Goal: Task Accomplishment & Management: Manage account settings

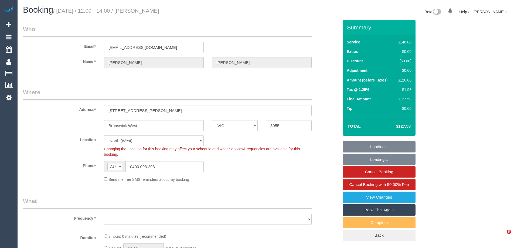
select select "VIC"
select select "string:stripe-pm_1PRSSJ2GScqysDRVmbk2Lbql"
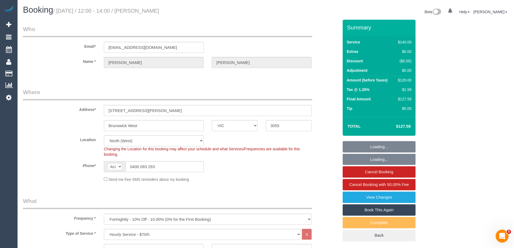
select select "object:1438"
select select "number:27"
select select "number:14"
select select "number:19"
select select "number:22"
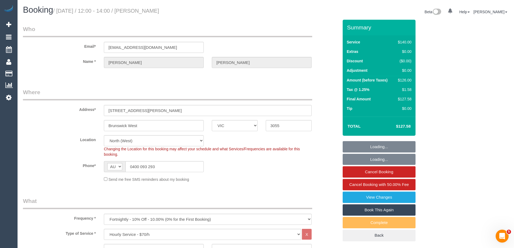
select select "number:35"
select select "number:13"
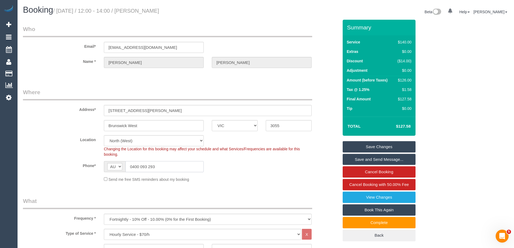
drag, startPoint x: 167, startPoint y: 167, endPoint x: 88, endPoint y: 164, distance: 78.9
click at [88, 164] on div "Phone* AF AL DZ AD AO AI AQ AG AR AM AW AU AT AZ BS BH BD BB BY BE BZ BJ BM BT …" at bounding box center [181, 166] width 324 height 11
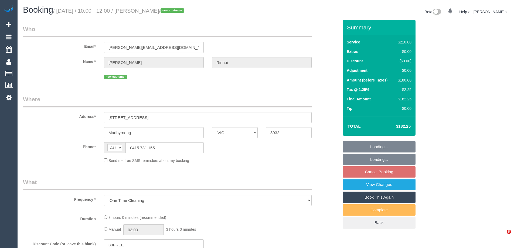
select select "VIC"
select select "string:stripe-pm_1S2OtN2GScqysDRVzzDCLIt9"
select select "180"
select select "spot1"
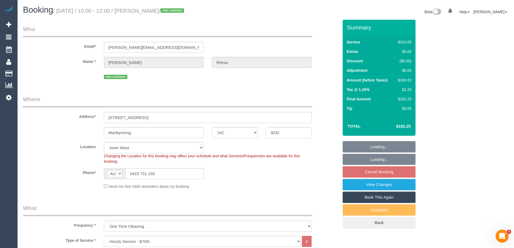
select select "number:29"
select select "number:14"
select select "number:19"
select select "number:22"
select select "number:13"
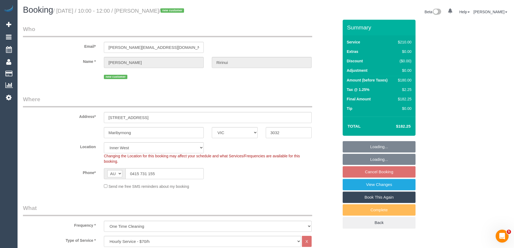
select select "spot14"
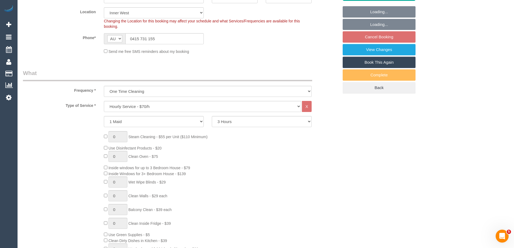
select select "object:1552"
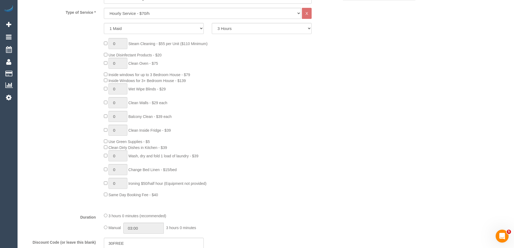
scroll to position [309, 0]
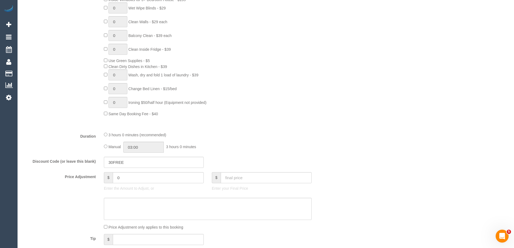
click at [102, 144] on div "3 hours 0 minutes (recommended) Manual 03:00 3 hours 0 minutes" at bounding box center [208, 142] width 216 height 21
click at [133, 147] on input "03:00" at bounding box center [143, 147] width 40 height 11
type input "01:30"
click at [136, 161] on li "01:30" at bounding box center [138, 164] width 24 height 7
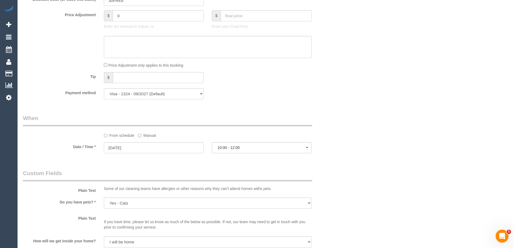
select select "spot27"
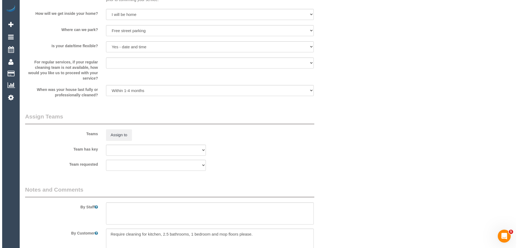
scroll to position [795, 0]
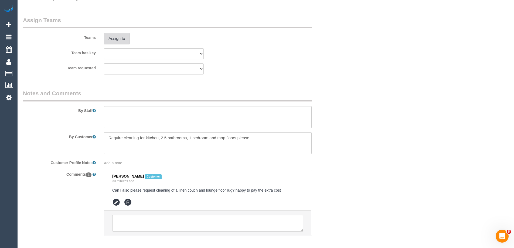
click at [110, 37] on button "Assign to" at bounding box center [117, 38] width 26 height 11
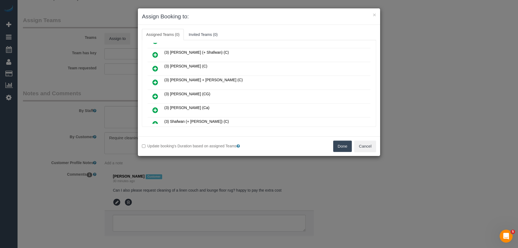
click at [155, 80] on icon at bounding box center [155, 82] width 6 height 6
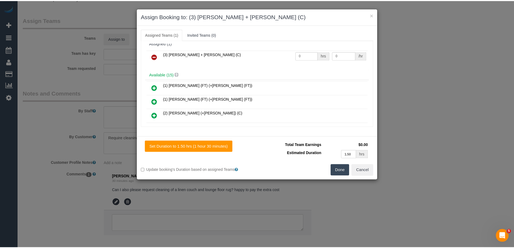
scroll to position [0, 0]
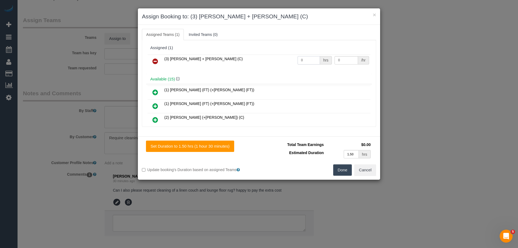
drag, startPoint x: 295, startPoint y: 58, endPoint x: 272, endPoint y: 58, distance: 22.9
click at [273, 58] on tr "(3) Gurdeep + Kamalpreet (C) 0 hrs 0 /hr" at bounding box center [259, 62] width 223 height 14
type input "3"
drag, startPoint x: 337, startPoint y: 59, endPoint x: 285, endPoint y: 59, distance: 52.6
click at [315, 59] on tr "(3) Gurdeep + Kamalpreet (C) 3 hrs 0 /hr" at bounding box center [259, 62] width 223 height 14
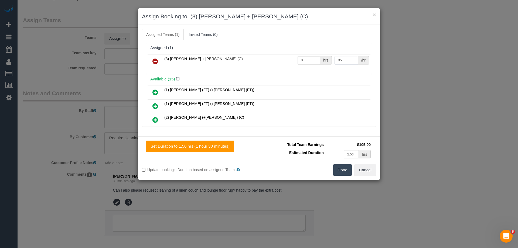
type input "35"
click at [343, 175] on button "Done" at bounding box center [342, 169] width 19 height 11
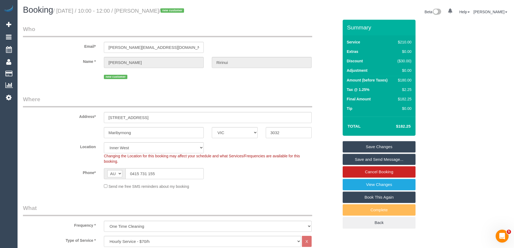
drag, startPoint x: 183, startPoint y: 10, endPoint x: 149, endPoint y: 11, distance: 34.0
click at [149, 11] on small "/ September 04, 2025 / 10:00 - 12:00 / Mariah Ririnui / new customer" at bounding box center [119, 11] width 133 height 6
copy small "Mariah Ririnui"
click at [350, 161] on link "Save and Send Message..." at bounding box center [379, 159] width 73 height 11
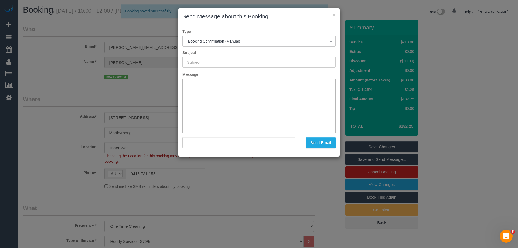
type input "Booking Confirmed"
type input ""Mariah Ririnui" <mariah.ririnui@rocketmail.com>"
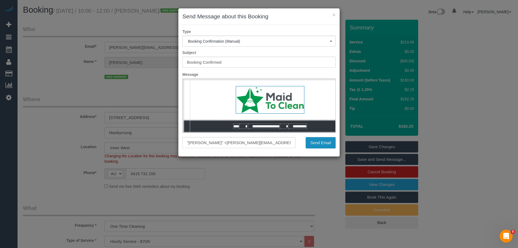
click at [314, 143] on button "Send Email" at bounding box center [321, 142] width 30 height 11
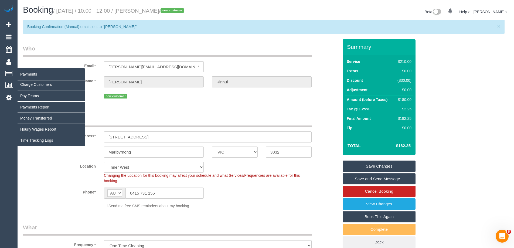
copy small "Mariah Ririnui"
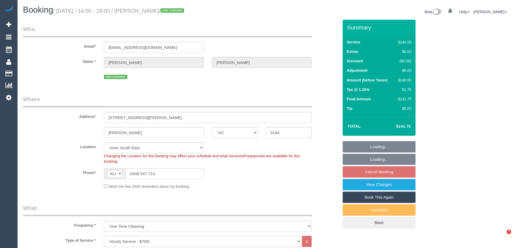
select select "VIC"
select select "number:28"
select select "number:14"
select select "number:19"
select select "number:24"
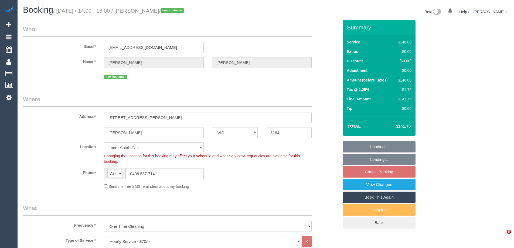
select select "number:26"
select select "spot1"
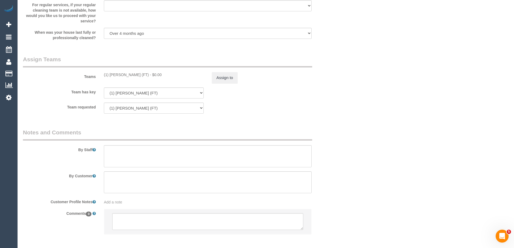
scroll to position [781, 0]
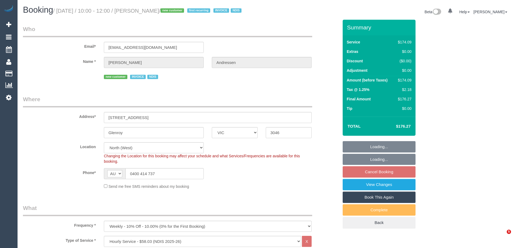
select select "VIC"
select select "180"
select select "number:29"
select select "number:14"
select select "number:18"
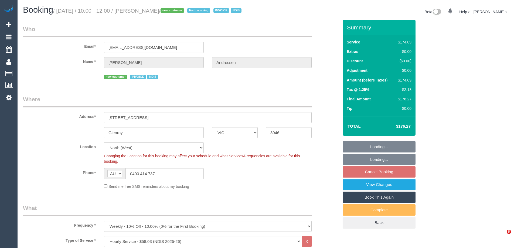
select select "number:25"
select select "number:33"
select select "spot1"
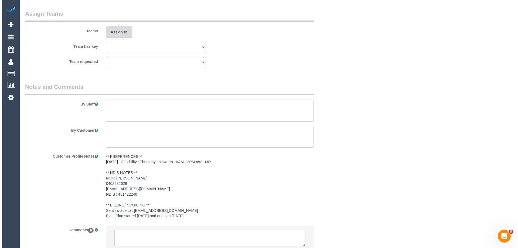
scroll to position [636, 0]
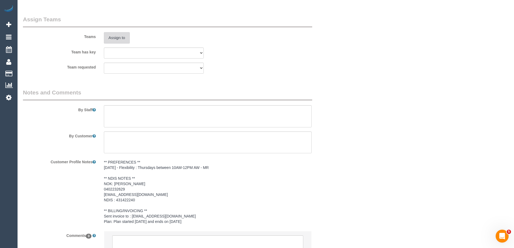
click at [116, 43] on button "Assign to" at bounding box center [117, 37] width 26 height 11
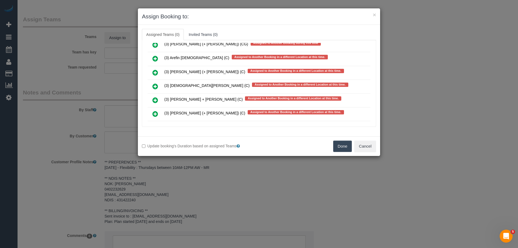
click at [154, 87] on icon at bounding box center [155, 86] width 6 height 6
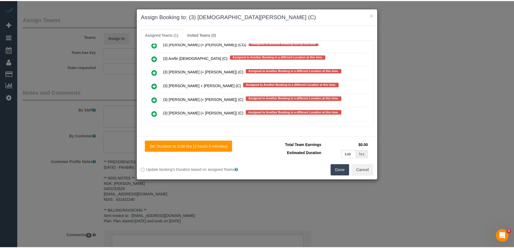
scroll to position [0, 0]
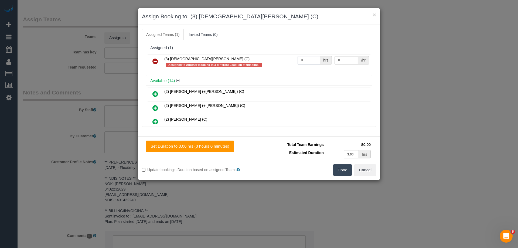
drag, startPoint x: 294, startPoint y: 61, endPoint x: 297, endPoint y: 62, distance: 3.8
click at [279, 62] on tr "(3) Buddhi Adhikari (C) Assigned to Another Booking in a different Location at …" at bounding box center [259, 62] width 223 height 15
type input "3"
drag, startPoint x: 339, startPoint y: 58, endPoint x: 285, endPoint y: 58, distance: 54.0
click at [291, 58] on tr "(3) Buddhi Adhikari (C) Assigned to Another Booking in a different Location at …" at bounding box center [259, 62] width 223 height 15
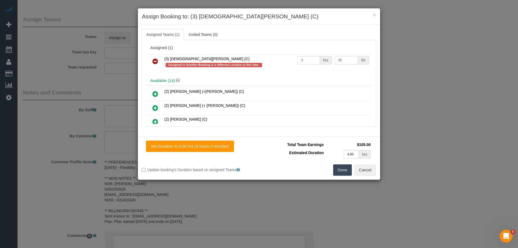
type input "35"
drag, startPoint x: 347, startPoint y: 170, endPoint x: 366, endPoint y: 164, distance: 19.2
click at [347, 169] on button "Done" at bounding box center [342, 169] width 19 height 11
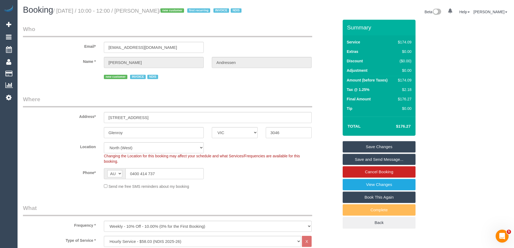
drag, startPoint x: 184, startPoint y: 10, endPoint x: 150, endPoint y: 12, distance: 34.6
click at [150, 12] on small "/ September 04, 2025 / 10:00 - 12:00 / Lyn Andressen / new customer first recur…" at bounding box center [148, 11] width 190 height 6
copy small "Lyn Andressen"
click at [373, 165] on link "Save and Send Message..." at bounding box center [379, 159] width 73 height 11
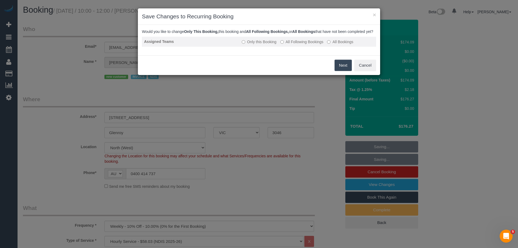
click at [291, 45] on label "All Following Bookings" at bounding box center [301, 41] width 43 height 5
click at [345, 71] on button "Save" at bounding box center [343, 65] width 18 height 11
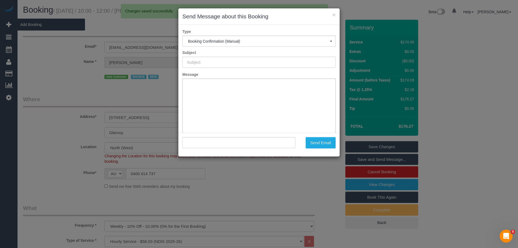
type input "Booking Confirmed"
type input ""Lyn Andressen" <lynandressen@gmail.com>"
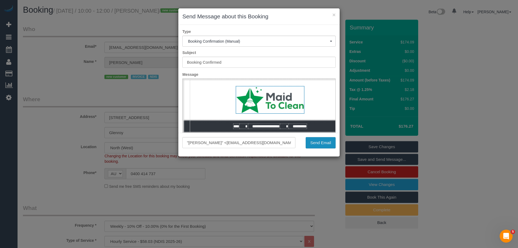
click at [320, 142] on button "Send Email" at bounding box center [321, 142] width 30 height 11
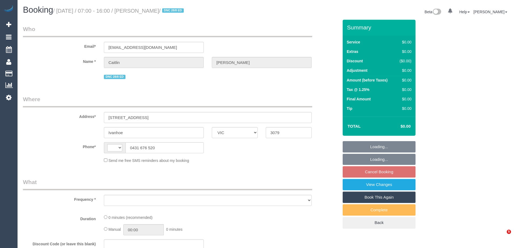
select select "VIC"
select select "string:AU"
select select "string:stripe-pm_1QtRaG2GScqysDRVvrd9LIfh"
select select "number:27"
select select "number:14"
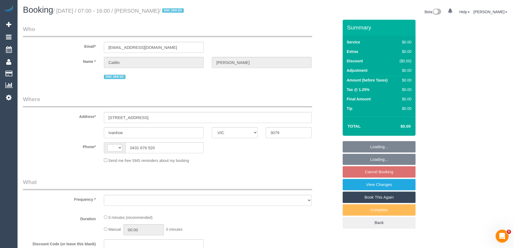
select select "number:19"
select select "number:22"
select select "number:34"
select select "number:12"
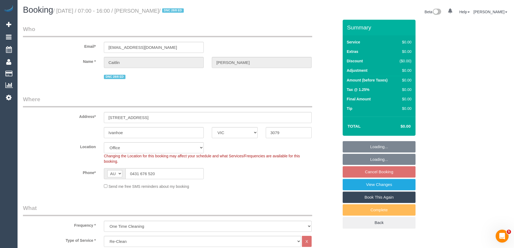
select select "object:2027"
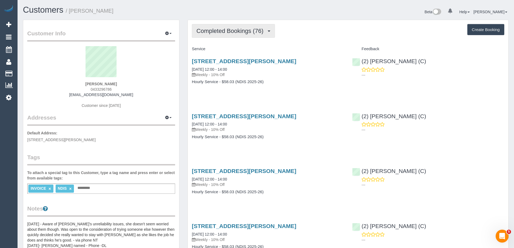
click at [239, 33] on span "Completed Bookings (76)" at bounding box center [231, 31] width 70 height 7
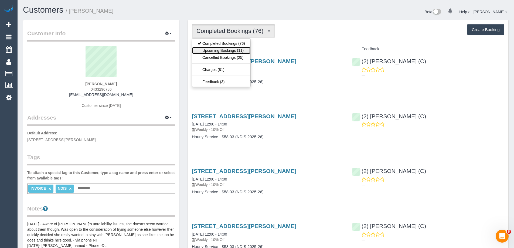
click at [226, 51] on link "Upcoming Bookings (11)" at bounding box center [221, 50] width 58 height 7
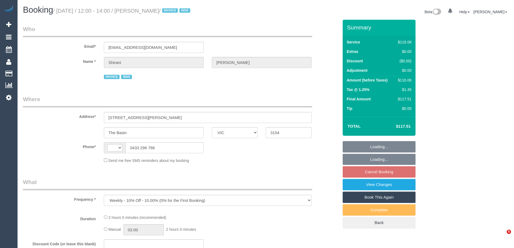
select select "VIC"
select select "number:29"
select select "number:14"
select select "number:19"
select select "number:36"
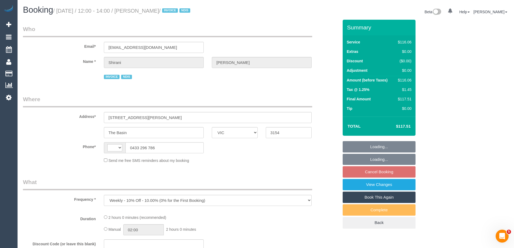
select select "number:35"
select select "number:12"
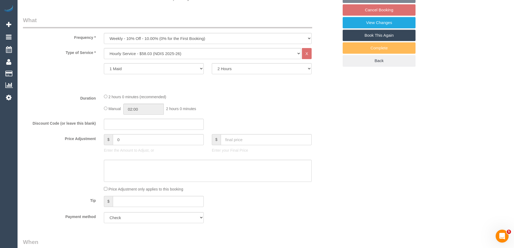
select select "string:AU"
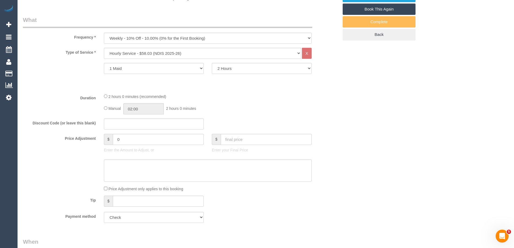
select select "object:1235"
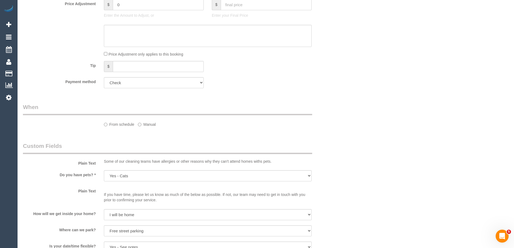
select select "spot4"
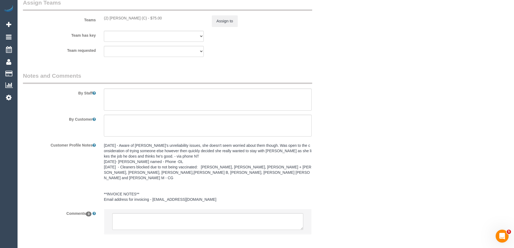
scroll to position [673, 0]
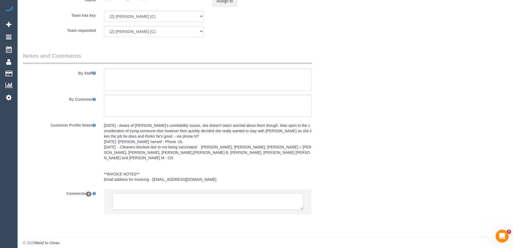
click at [134, 196] on textarea at bounding box center [207, 201] width 191 height 17
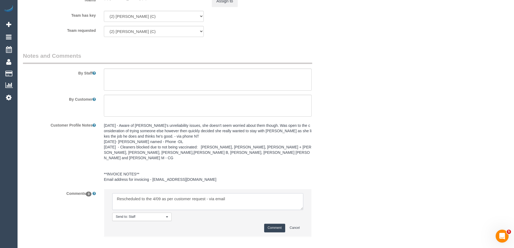
type textarea "Rescheduled to the 4/09 as per customer request - via email"
click at [271, 224] on button "Comment" at bounding box center [274, 228] width 21 height 8
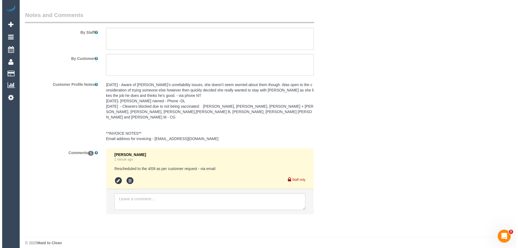
scroll to position [0, 0]
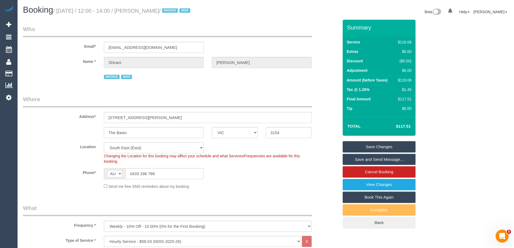
click at [364, 161] on link "Save and Send Message..." at bounding box center [379, 159] width 73 height 11
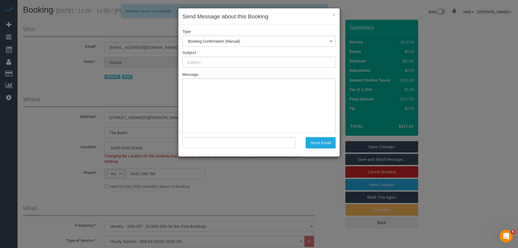
type input "Booking Confirmed"
type input ""Shirani Wright" <shiraz76@hotmail.com>"
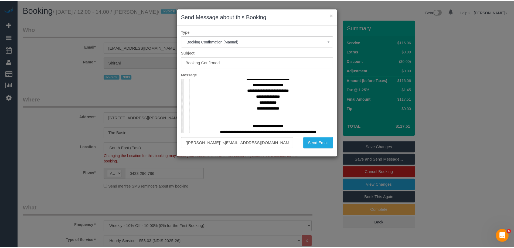
scroll to position [243, 0]
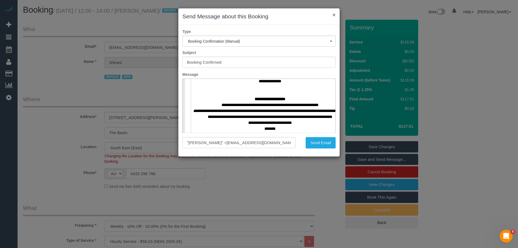
click at [334, 15] on button "×" at bounding box center [334, 15] width 3 height 6
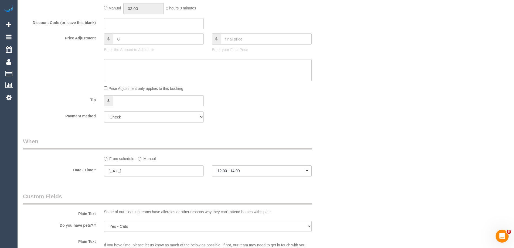
scroll to position [351, 0]
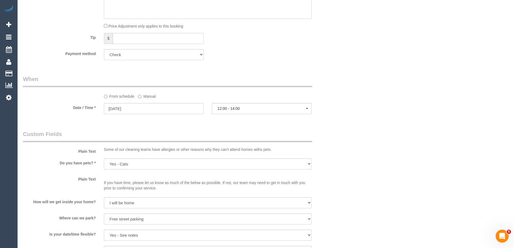
click at [146, 96] on label "Manual" at bounding box center [147, 95] width 18 height 7
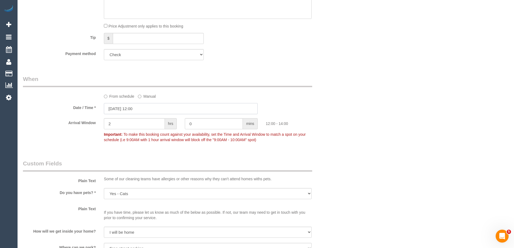
click at [123, 114] on input "11/09/2025 12:00" at bounding box center [181, 108] width 154 height 11
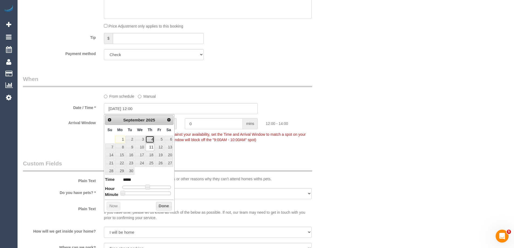
click at [151, 141] on link "4" at bounding box center [149, 139] width 9 height 7
type input "04/09/2025 12:00"
click at [282, 56] on div "Payment method Add Credit Card Cash Check Paypal" at bounding box center [181, 54] width 324 height 11
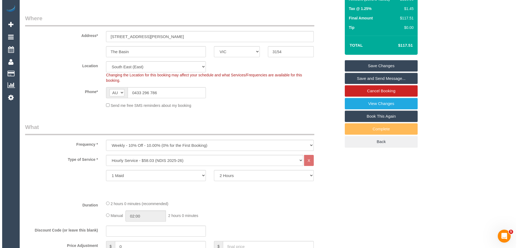
scroll to position [0, 0]
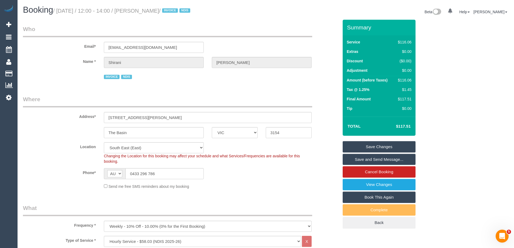
click at [356, 155] on link "Save and Send Message..." at bounding box center [379, 159] width 73 height 11
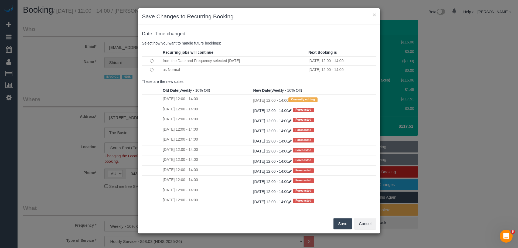
click at [344, 221] on button "Save" at bounding box center [343, 223] width 18 height 11
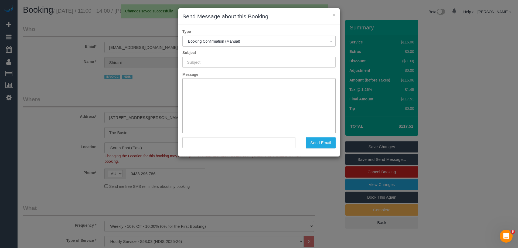
type input "Booking Confirmed"
type input ""Shirani Wright" <shiraz76@hotmail.com>"
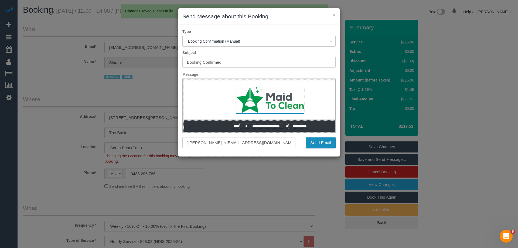
click at [320, 145] on button "Send Email" at bounding box center [321, 142] width 30 height 11
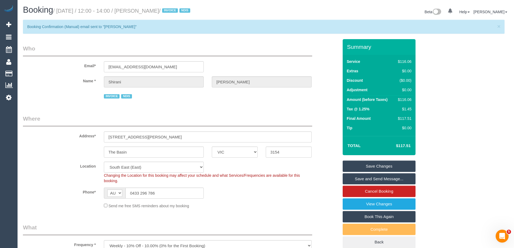
scroll to position [135, 0]
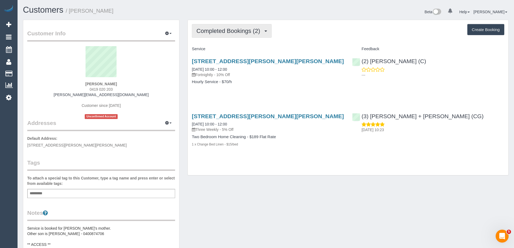
click at [226, 30] on span "Completed Bookings (2)" at bounding box center [229, 31] width 66 height 7
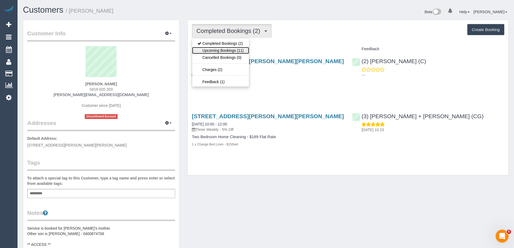
click at [225, 52] on link "Upcoming Bookings (11)" at bounding box center [220, 50] width 57 height 7
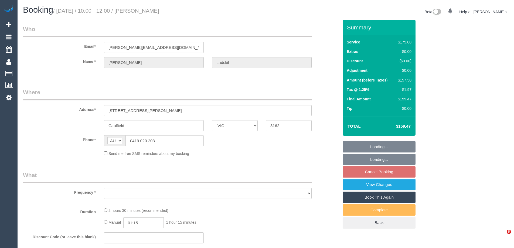
select select "VIC"
select select "string:stripe-pm_1RnU0E2GScqysDRVu27VpmcX"
select select "150"
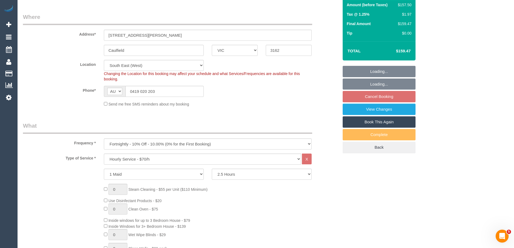
select select "object:845"
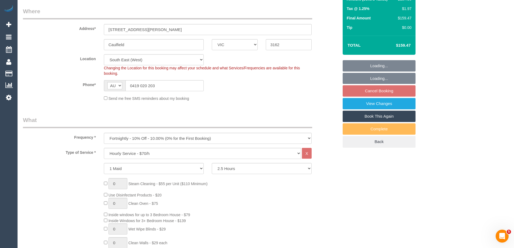
select select "spot3"
select select "number:28"
select select "number:14"
select select "number:19"
select select "number:23"
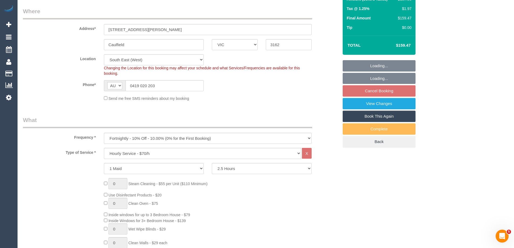
select select "number:34"
select select "number:11"
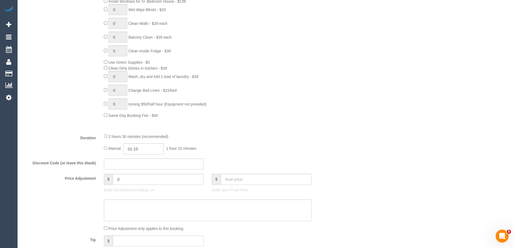
scroll to position [432, 0]
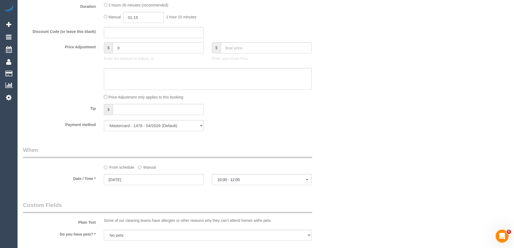
click at [103, 5] on div "2 hours 30 minutes (recommended) Manual 01:15 1 hour 15 minutes" at bounding box center [208, 12] width 216 height 21
click at [143, 164] on label "Manual" at bounding box center [147, 166] width 18 height 7
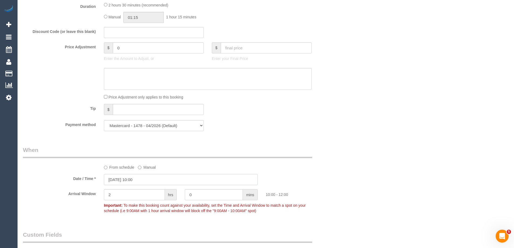
drag, startPoint x: 129, startPoint y: 181, endPoint x: 126, endPoint y: 182, distance: 3.3
click at [128, 181] on input "[DATE] 10:00" at bounding box center [181, 179] width 154 height 11
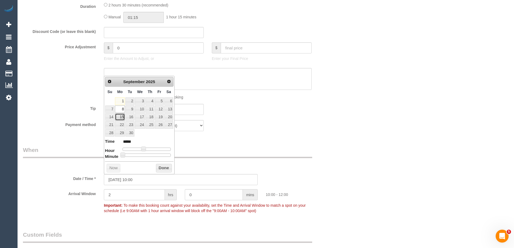
click at [121, 115] on link "15" at bounding box center [120, 116] width 10 height 7
type input "[DATE] 11:00"
type input "*****"
type input "[DATE] 12:00"
type input "*****"
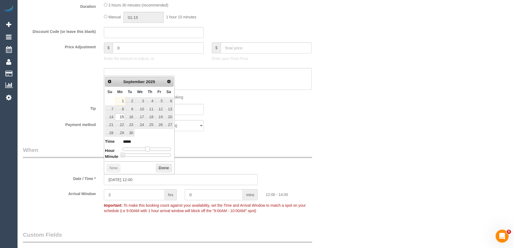
type input "[DATE] 13:00"
type input "*****"
drag, startPoint x: 145, startPoint y: 150, endPoint x: 150, endPoint y: 151, distance: 5.2
click at [150, 151] on span at bounding box center [149, 149] width 5 height 5
click at [162, 168] on button "Done" at bounding box center [164, 168] width 16 height 9
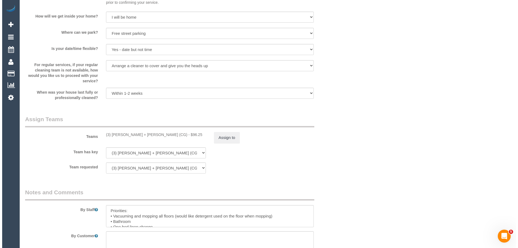
scroll to position [783, 0]
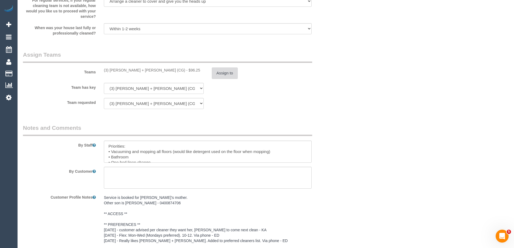
click at [224, 73] on button "Assign to" at bounding box center [225, 72] width 26 height 11
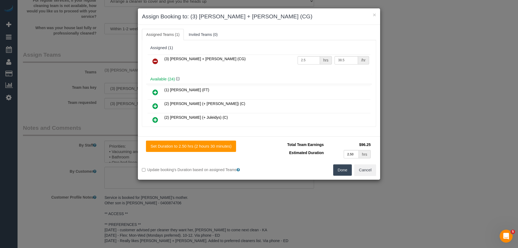
click at [153, 59] on icon at bounding box center [155, 61] width 6 height 6
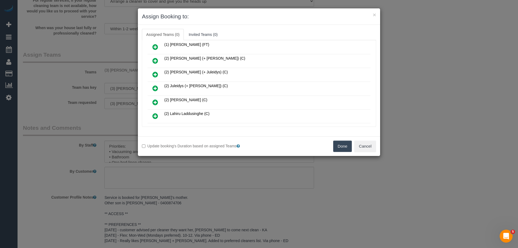
scroll to position [81, 0]
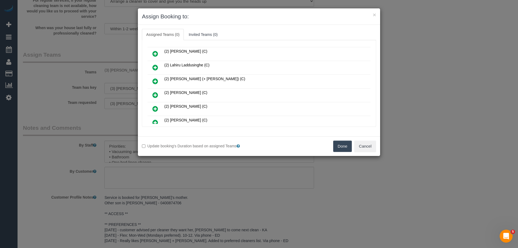
click at [155, 94] on icon at bounding box center [155, 95] width 6 height 6
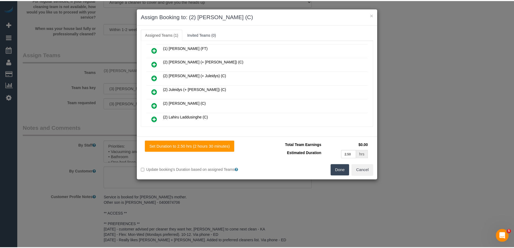
scroll to position [0, 0]
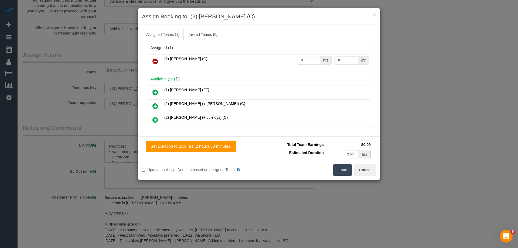
drag, startPoint x: 310, startPoint y: 61, endPoint x: 277, endPoint y: 62, distance: 32.1
click at [272, 60] on tr "(2) Megan Kaewpinich (C) 0 hrs 0 /hr" at bounding box center [259, 62] width 223 height 14
type input "2.5"
click at [288, 58] on tr "(2) Megan Kaewpinich (C) 2.5 hrs 0 /hr" at bounding box center [259, 62] width 223 height 14
type input "37.5"
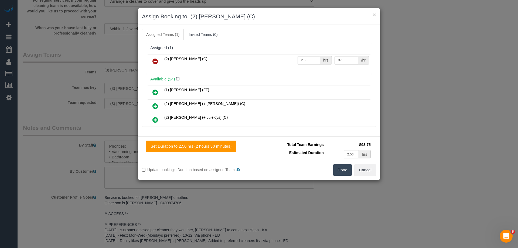
click at [341, 167] on button "Done" at bounding box center [342, 169] width 19 height 11
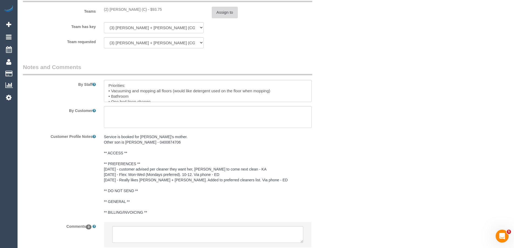
scroll to position [882, 0]
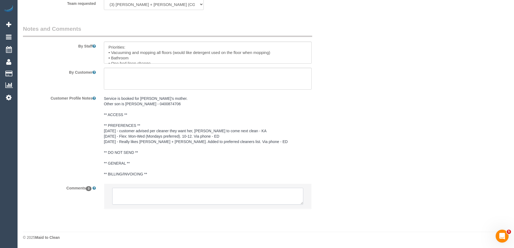
click at [144, 198] on textarea at bounding box center [207, 196] width 191 height 17
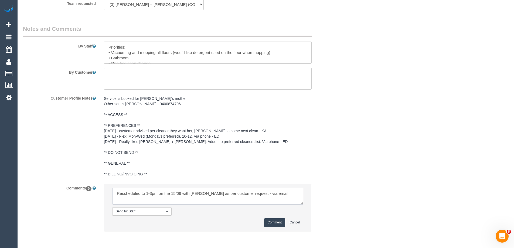
type textarea "Rescheduled to 1-3pm on the 15/09 with Megan as per customer request - via email"
click at [268, 221] on button "Comment" at bounding box center [274, 222] width 21 height 8
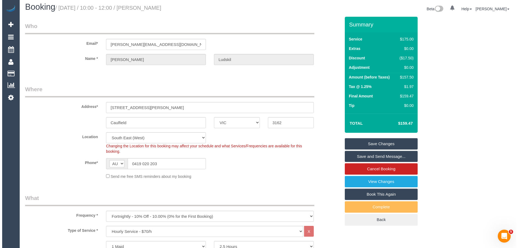
scroll to position [0, 0]
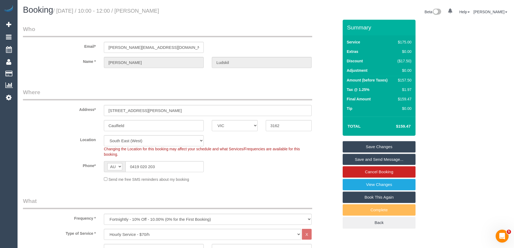
click at [358, 160] on link "Save and Send Message..." at bounding box center [379, 159] width 73 height 11
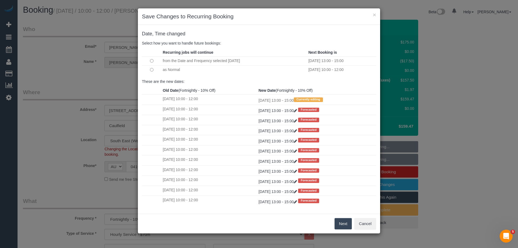
click at [343, 223] on button "Next" at bounding box center [344, 223] width 18 height 11
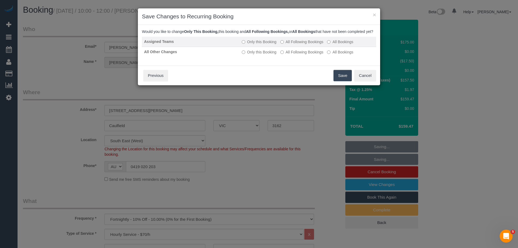
click at [287, 44] on label "All Following Bookings" at bounding box center [301, 41] width 43 height 5
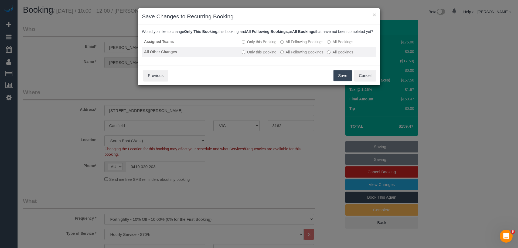
click at [290, 55] on label "All Following Bookings" at bounding box center [301, 51] width 43 height 5
click at [345, 81] on button "Save" at bounding box center [343, 75] width 18 height 11
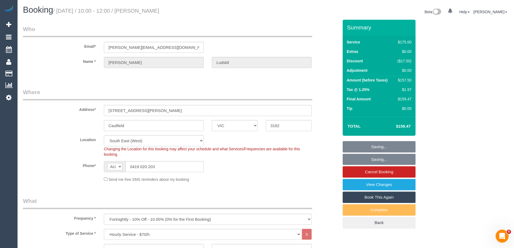
drag, startPoint x: 171, startPoint y: 13, endPoint x: 150, endPoint y: 11, distance: 20.8
click at [150, 11] on h1 "Booking / September 08, 2025 / 10:00 - 12:00 / Michael Ludskil" at bounding box center [142, 9] width 239 height 9
copy small "Michael Ludskil"
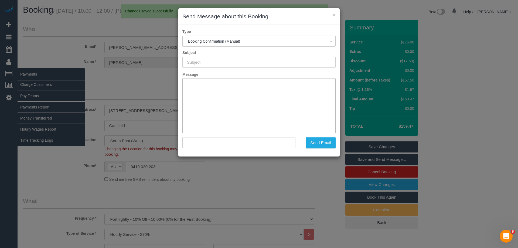
type input "Booking Confirmed"
type input ""Michael Ludskil" <michael@ludski.au>"
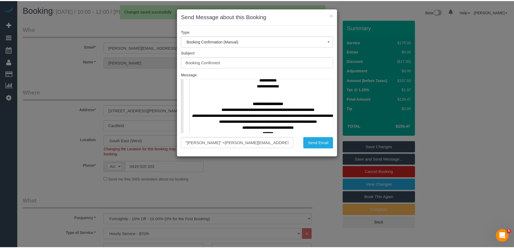
scroll to position [243, 0]
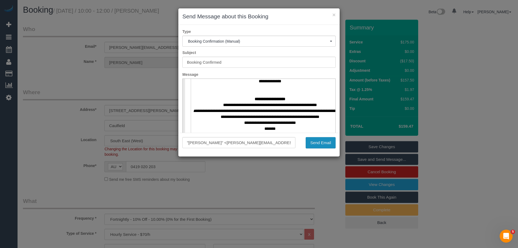
click at [312, 145] on button "Send Email" at bounding box center [321, 142] width 30 height 11
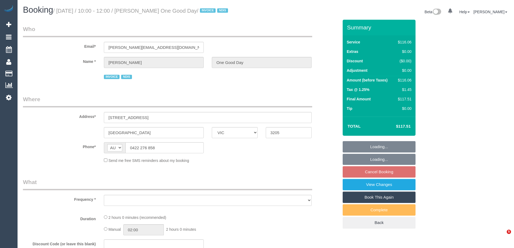
select select "VIC"
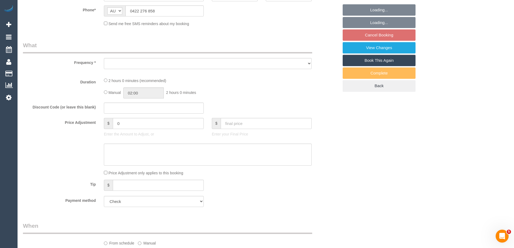
scroll to position [162, 0]
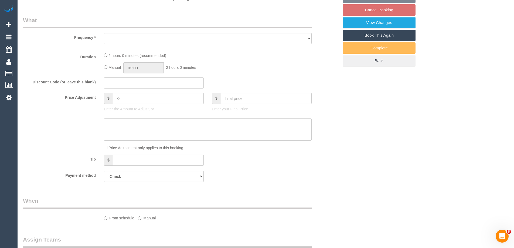
select select "object:546"
select select "number:28"
select select "number:14"
select select "number:20"
select select "number:25"
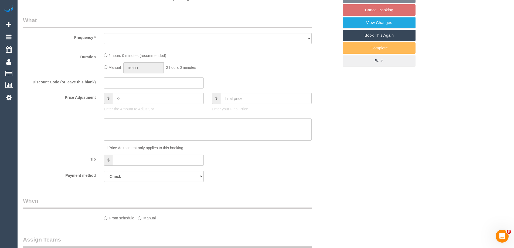
select select "number:34"
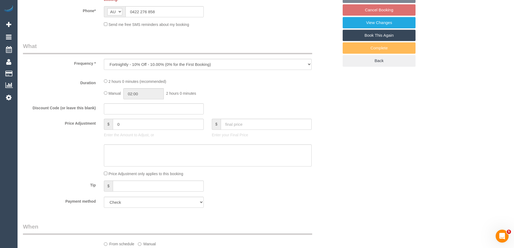
select select "object:699"
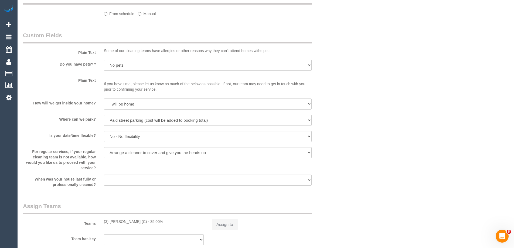
select select "spot1"
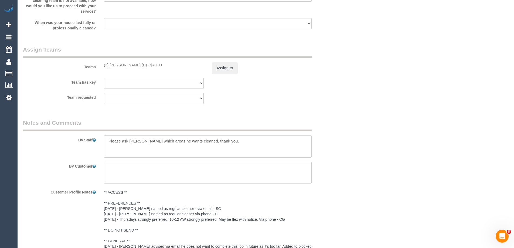
scroll to position [716, 0]
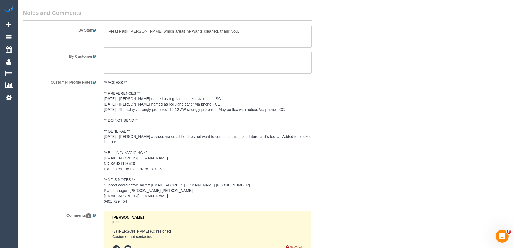
click at [127, 101] on pre "** ACCESS ** ** PREFERENCES ** 15/08/2025 - Sam named as regular cleaner - via …" at bounding box center [208, 142] width 208 height 124
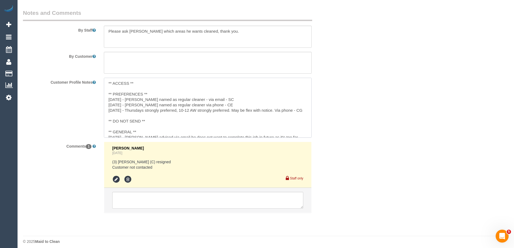
click at [112, 99] on textarea "** ACCESS ** ** PREFERENCES ** 15/08/2025 - Sam named as regular cleaner - via …" at bounding box center [208, 108] width 208 height 60
drag, startPoint x: 138, startPoint y: 98, endPoint x: 130, endPoint y: 98, distance: 7.6
click at [130, 98] on textarea "** ACCESS ** ** PREFERENCES ** 1/09/2025 - Sam named as regular cleaner - via e…" at bounding box center [208, 108] width 208 height 60
type textarea "** ACCESS ** ** PREFERENCES ** 1/09/2025 - Imanuil named as regular cleaner - v…"
click at [135, 205] on div "Vanessa Christou 2 days ago (3) Sam Sango (C) resigned Customer not contacted S…" at bounding box center [208, 177] width 208 height 71
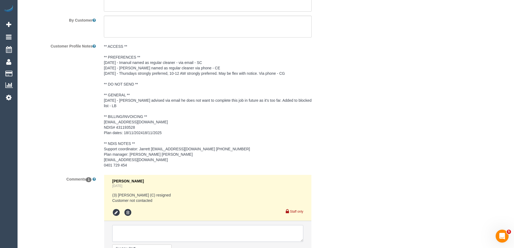
scroll to position [797, 0]
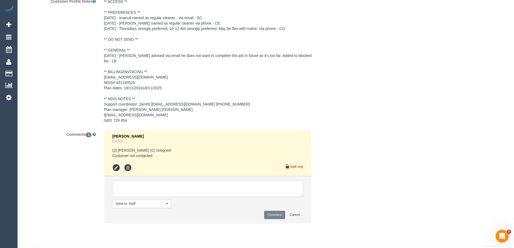
click at [128, 189] on textarea at bounding box center [207, 188] width 191 height 17
type textarea "Customer notified of new ongoing cleaner - via email"
click at [267, 212] on button "Comment" at bounding box center [274, 215] width 21 height 8
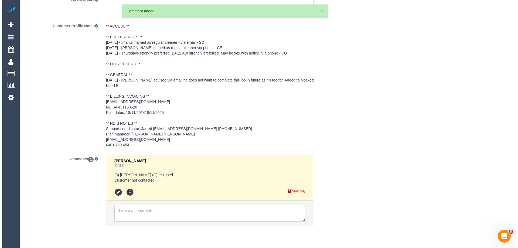
scroll to position [0, 0]
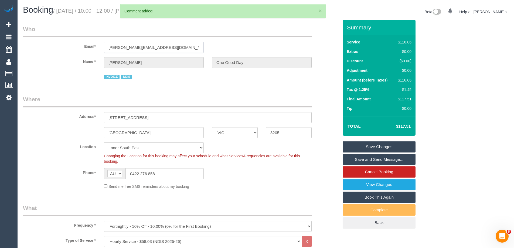
drag, startPoint x: 117, startPoint y: 46, endPoint x: -14, endPoint y: 45, distance: 131.2
click at [0, 45] on html "0 Beta Your Notifications You have 0 alerts Add Booking Bookings Active Booking…" at bounding box center [257, 124] width 514 height 248
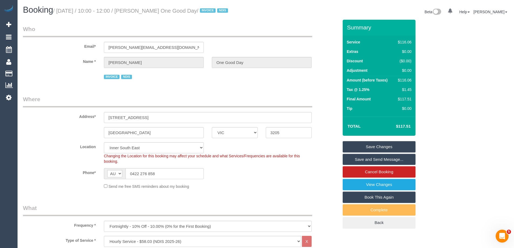
click at [351, 148] on link "Save Changes" at bounding box center [379, 146] width 73 height 11
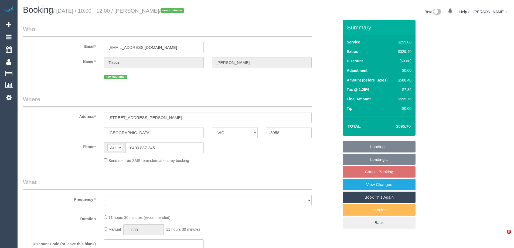
select select "VIC"
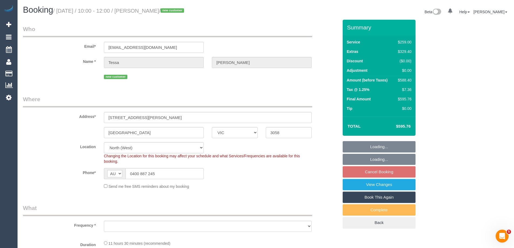
select select "object:1249"
select select "string:stripe-pm_1S21Va2GScqysDRVmialX1iH"
select select "spot1"
select select "number:28"
select select "number:14"
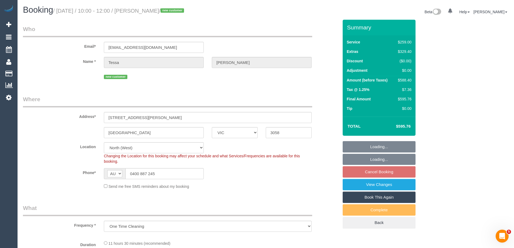
select select "number:19"
select select "number:24"
select select "number:11"
select select "object:1501"
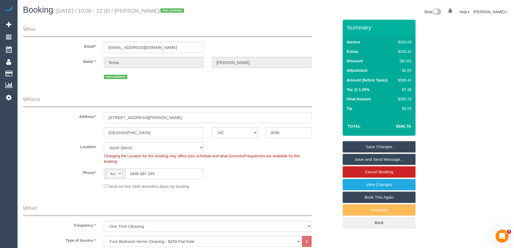
drag, startPoint x: 43, startPoint y: 107, endPoint x: 37, endPoint y: 106, distance: 6.0
click at [37, 106] on fieldset "Where Address* 1 Alice Street Coburg ACT NSW NT QLD SA TAS VIC WA 3058 Location…" at bounding box center [181, 144] width 316 height 98
drag, startPoint x: 174, startPoint y: 45, endPoint x: 7, endPoint y: 43, distance: 167.1
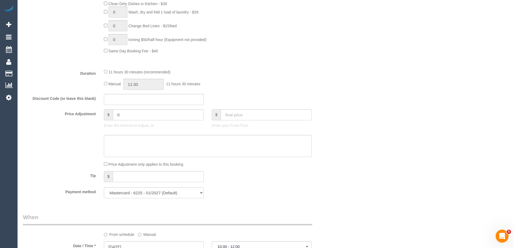
scroll to position [796, 0]
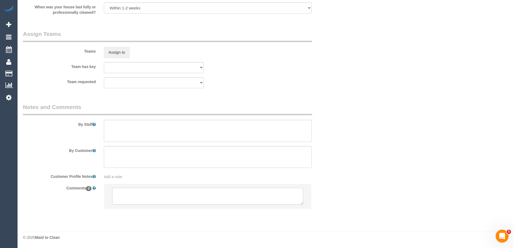
click at [138, 201] on textarea at bounding box center [207, 196] width 191 height 17
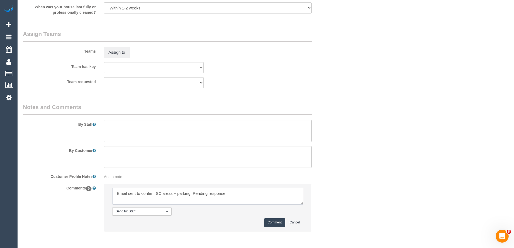
type textarea "Email sent to confirm SC areas + parking. Pending response"
click at [276, 225] on button "Comment" at bounding box center [274, 222] width 21 height 8
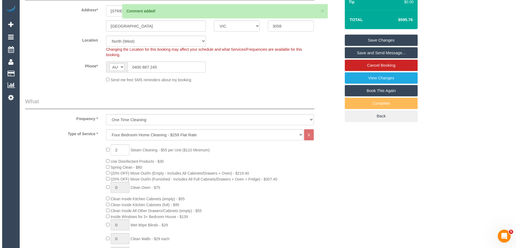
scroll to position [0, 0]
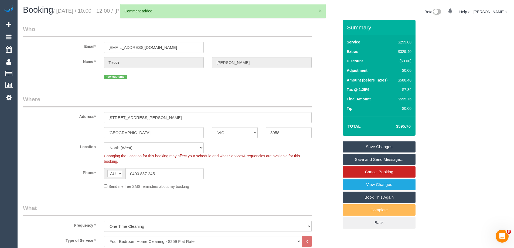
click at [362, 146] on link "Save Changes" at bounding box center [379, 146] width 73 height 11
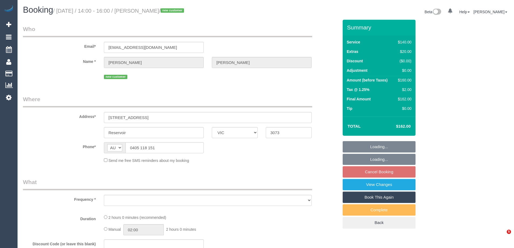
select select "VIC"
select select "object:1500"
select select "number:28"
select select "number:14"
select select "number:19"
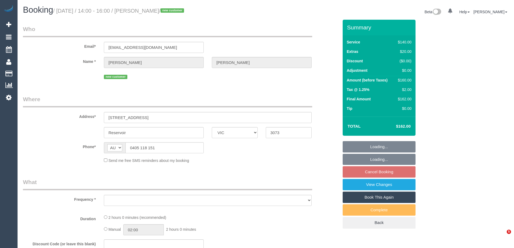
select select "number:23"
select select "number:12"
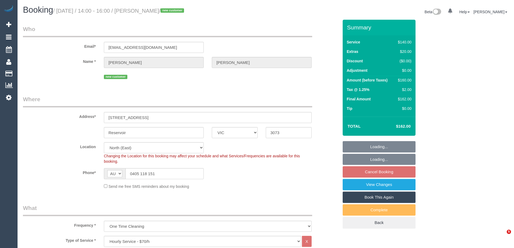
select select "spot1"
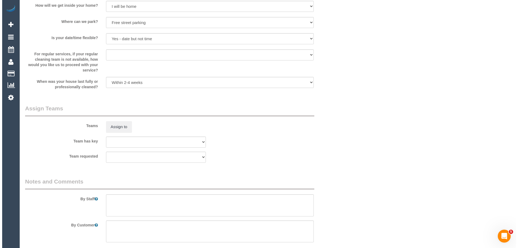
scroll to position [810, 0]
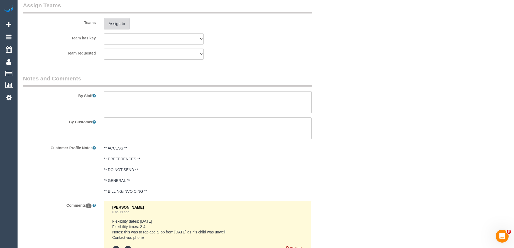
click at [122, 23] on button "Assign to" at bounding box center [117, 23] width 26 height 11
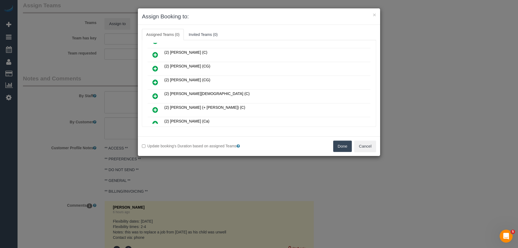
scroll to position [108, 0]
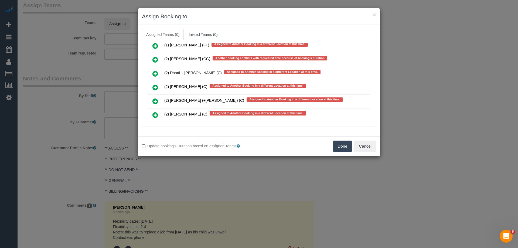
click at [156, 113] on icon at bounding box center [155, 115] width 6 height 6
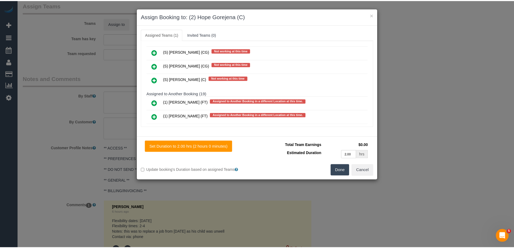
scroll to position [0, 0]
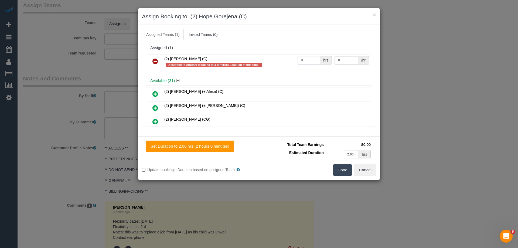
drag, startPoint x: 312, startPoint y: 60, endPoint x: 279, endPoint y: 59, distance: 33.7
click at [279, 59] on tr "(2) Hope Gorejena (C) Assigned to Another Booking in a different Location at th…" at bounding box center [259, 62] width 223 height 15
type input "2"
drag, startPoint x: 345, startPoint y: 60, endPoint x: 310, endPoint y: 59, distance: 35.4
click at [310, 59] on tr "(2) Hope Gorejena (C) Assigned to Another Booking in a different Location at th…" at bounding box center [259, 62] width 223 height 15
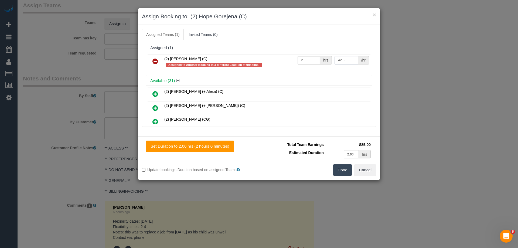
type input "42.5"
click at [345, 173] on button "Done" at bounding box center [342, 169] width 19 height 11
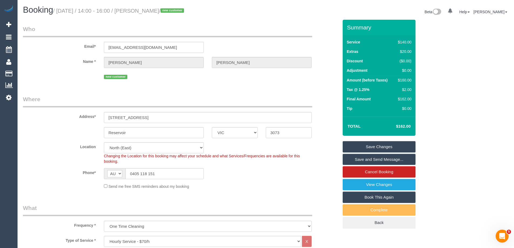
drag, startPoint x: 182, startPoint y: 9, endPoint x: 150, endPoint y: 9, distance: 32.7
click at [150, 9] on small "/ September 04, 2025 / 14:00 - 16:00 / Adam Meyers / new customer" at bounding box center [119, 11] width 133 height 6
copy small "Adam Meyers"
click at [352, 161] on link "Save and Send Message..." at bounding box center [379, 159] width 73 height 11
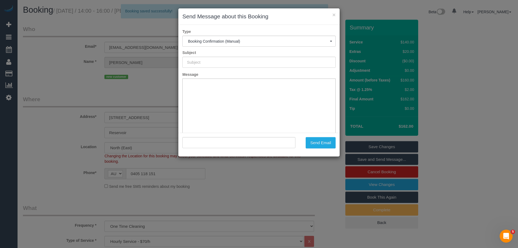
type input "Booking Confirmed"
type input ""Adam Meyers" <adammeyers92@hotmail.com>"
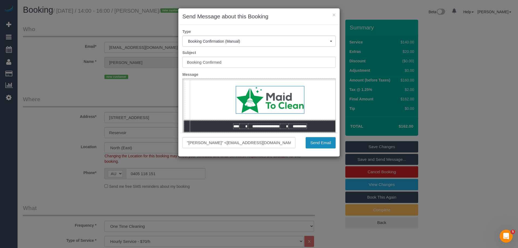
click at [320, 138] on button "Send Email" at bounding box center [321, 142] width 30 height 11
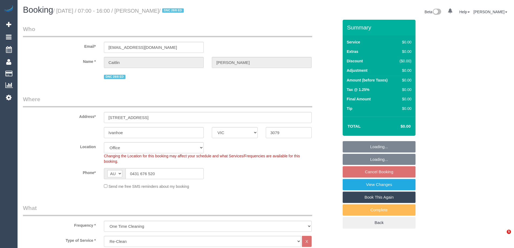
select select "VIC"
select select "number:27"
select select "number:14"
select select "number:19"
select select "number:22"
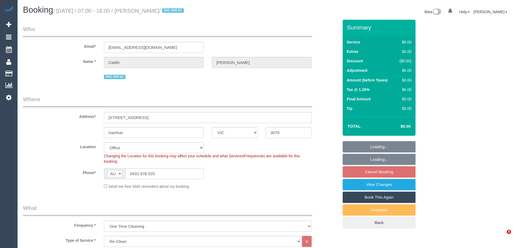
select select "number:34"
select select "number:12"
click at [56, 40] on div "Email* [EMAIL_ADDRESS][DOMAIN_NAME]" at bounding box center [181, 39] width 324 height 28
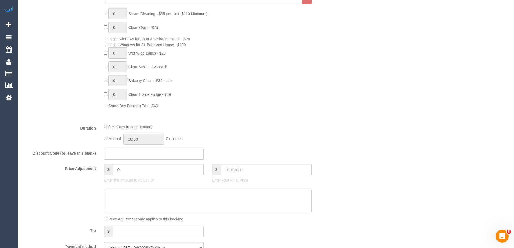
scroll to position [351, 0]
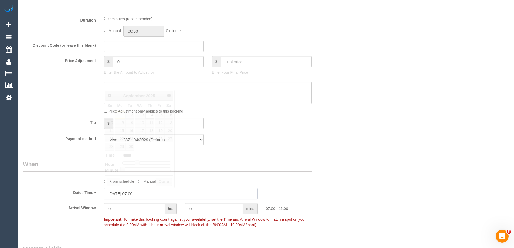
click at [132, 194] on input "04/09/2025 07:00" at bounding box center [181, 193] width 154 height 11
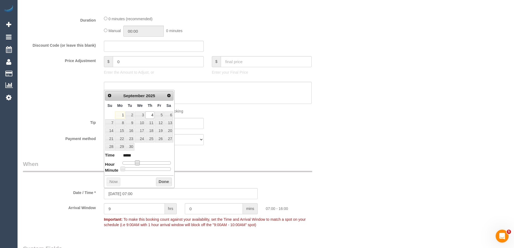
type input "04/09/2025 08:00"
type input "*****"
type input "04/09/2025 09:00"
type input "*****"
type input "04/09/2025 10:00"
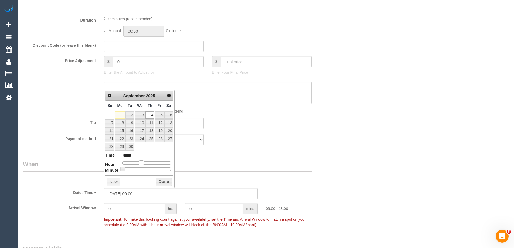
type input "*****"
drag, startPoint x: 138, startPoint y: 163, endPoint x: 144, endPoint y: 164, distance: 5.8
click at [144, 164] on span at bounding box center [143, 162] width 5 height 5
click at [157, 180] on button "Done" at bounding box center [164, 182] width 16 height 9
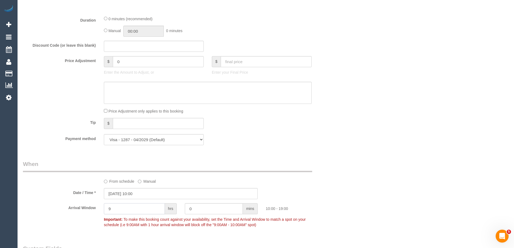
drag, startPoint x: 117, startPoint y: 209, endPoint x: 106, endPoint y: 201, distance: 13.5
click at [86, 209] on div "Arrival Window 9 hrs 0 mins 10:00 - 19:00 Important: To make this booking count…" at bounding box center [181, 216] width 324 height 27
type input "1"
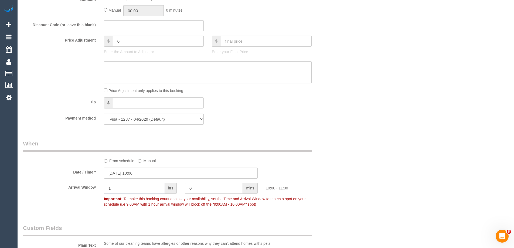
scroll to position [405, 0]
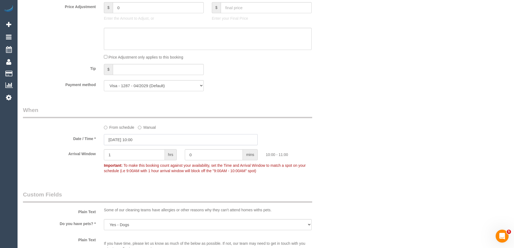
click at [131, 141] on input "04/09/2025 10:00" at bounding box center [181, 139] width 154 height 11
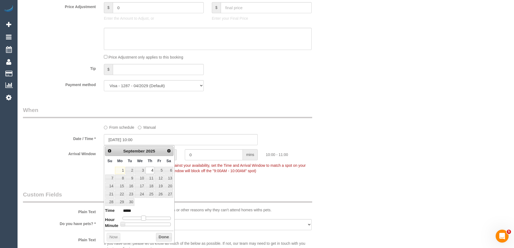
type input "04/09/2025 11:00"
type input "*****"
drag, startPoint x: 145, startPoint y: 219, endPoint x: 154, endPoint y: 227, distance: 12.4
click at [147, 219] on span at bounding box center [145, 218] width 5 height 5
click at [159, 238] on button "Done" at bounding box center [164, 237] width 16 height 9
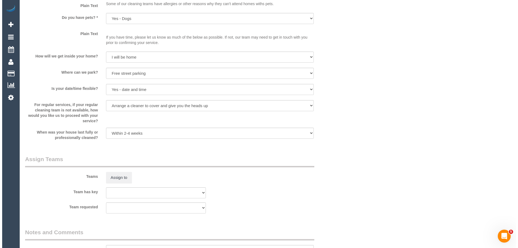
scroll to position [729, 0]
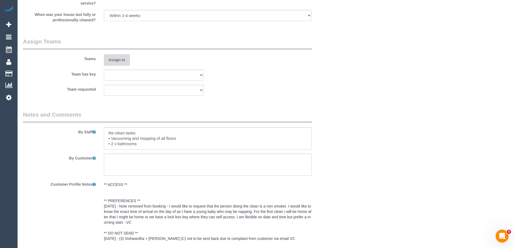
click at [117, 59] on button "Assign to" at bounding box center [117, 59] width 26 height 11
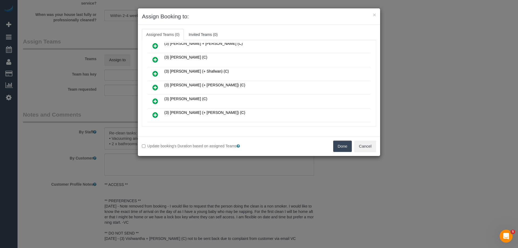
click at [158, 74] on icon at bounding box center [155, 73] width 6 height 6
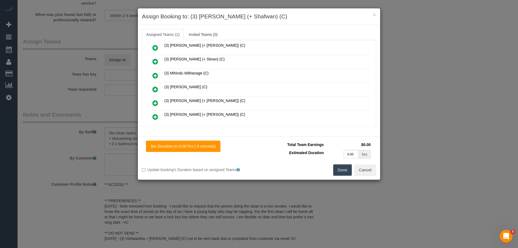
scroll to position [472, 0]
drag, startPoint x: 153, startPoint y: 103, endPoint x: 200, endPoint y: 103, distance: 47.0
click at [154, 103] on icon at bounding box center [155, 103] width 6 height 6
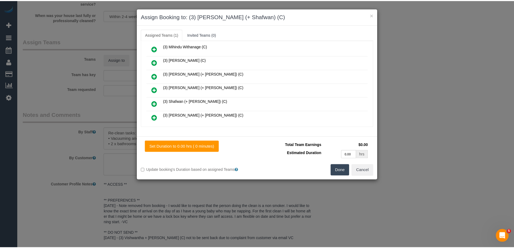
scroll to position [486, 0]
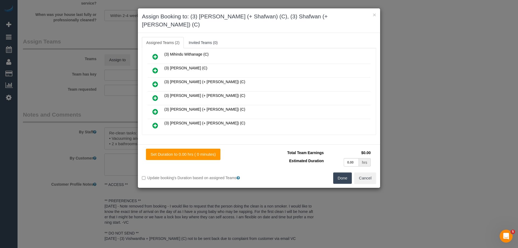
click at [342, 175] on button "Done" at bounding box center [342, 177] width 19 height 11
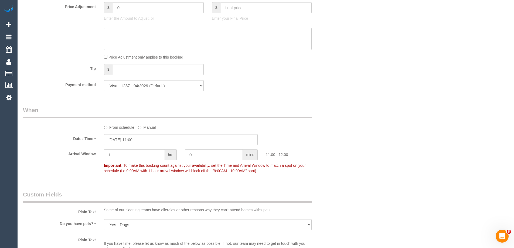
scroll to position [216, 0]
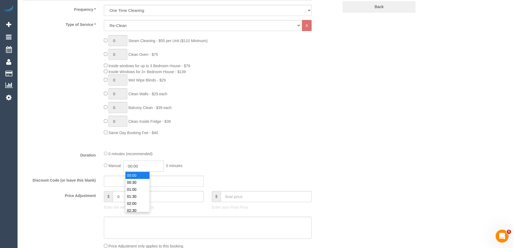
click at [146, 168] on input "00:00" at bounding box center [143, 166] width 40 height 11
type input "01:00"
click at [140, 188] on li "01:00" at bounding box center [138, 189] width 24 height 7
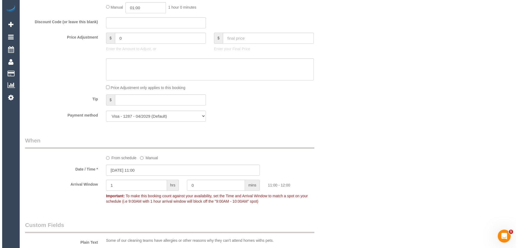
scroll to position [0, 0]
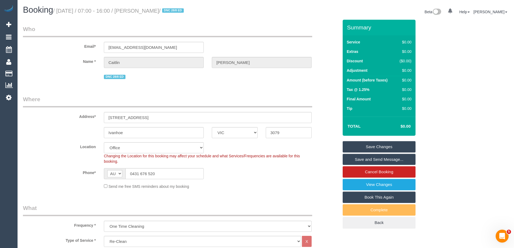
drag, startPoint x: 186, startPoint y: 11, endPoint x: 150, endPoint y: 10, distance: 36.7
click at [150, 10] on small "/ September 04, 2025 / 07:00 - 16:00 / Caitlin Docherty / DNC 28/8 ED" at bounding box center [119, 11] width 132 height 6
copy small "Caitlin Docherty"
click at [368, 148] on link "Save Changes" at bounding box center [379, 146] width 73 height 11
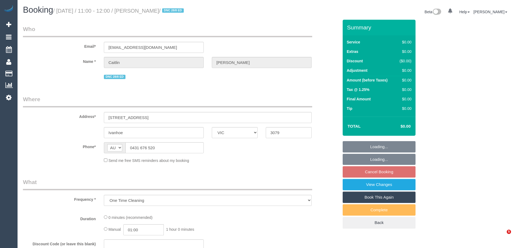
select select "VIC"
select select "object:715"
select select "string:stripe-pm_1QtRaG2GScqysDRVvrd9LIfh"
select select "number:27"
select select "number:14"
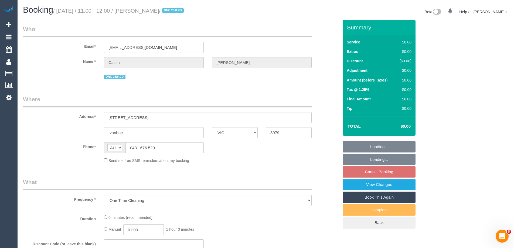
select select "number:19"
select select "number:22"
select select "number:34"
select select "number:12"
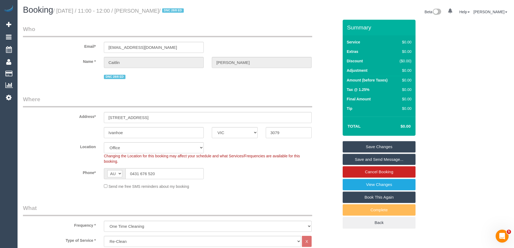
click at [355, 150] on link "Save Changes" at bounding box center [379, 146] width 73 height 11
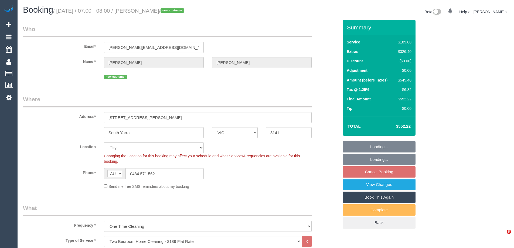
select select "VIC"
select select "string:stripe-pm_1RxhfV2GScqysDRVS0HZJd6O"
select select "spot1"
select select "number:28"
select select "number:14"
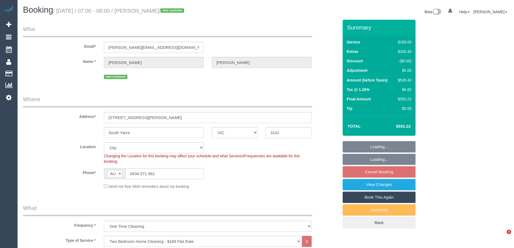
select select "number:18"
select select "number:24"
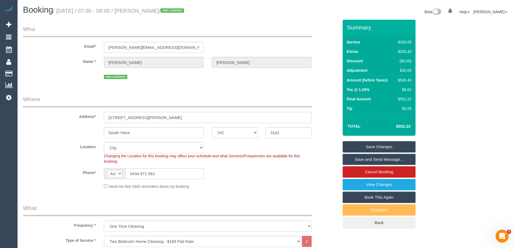
drag, startPoint x: 171, startPoint y: 119, endPoint x: 36, endPoint y: 117, distance: 134.7
click at [31, 117] on div "Address* [STREET_ADDRESS][PERSON_NAME]" at bounding box center [181, 109] width 324 height 28
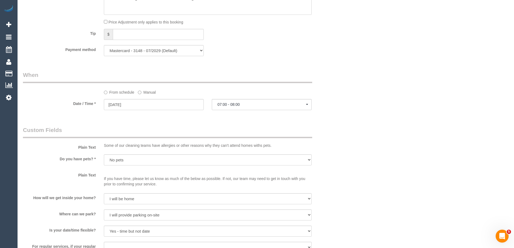
scroll to position [893, 0]
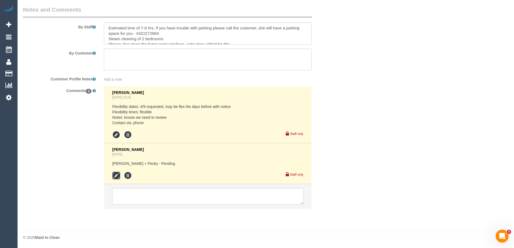
click at [114, 175] on icon at bounding box center [116, 176] width 8 height 8
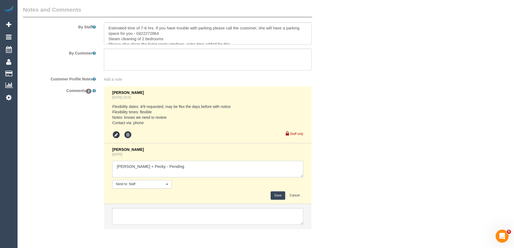
drag, startPoint x: 147, startPoint y: 166, endPoint x: 235, endPoint y: 167, distance: 88.3
click at [234, 167] on textarea at bounding box center [207, 169] width 191 height 17
type textarea "Daniel + Pecky - Unavailable Angelica D - Pending"
click at [279, 196] on button "Save" at bounding box center [278, 195] width 14 height 8
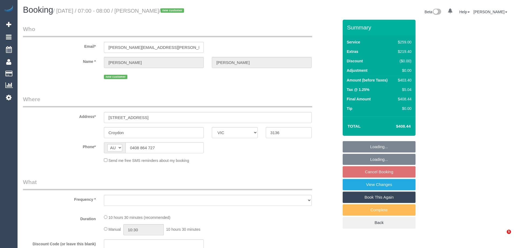
select select "VIC"
select select "object:552"
select select "string:stripe-pm_1S2MXo2GScqysDRVvnSElNHi"
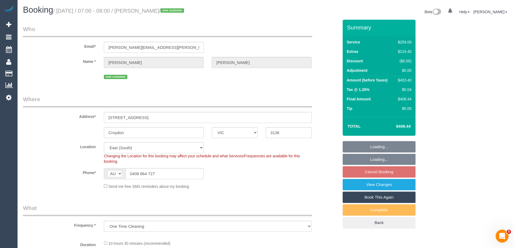
select select "object:705"
select select "number:28"
select select "number:14"
select select "number:19"
select select "number:22"
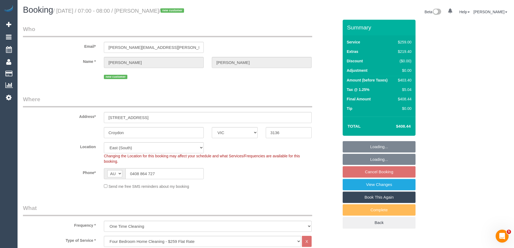
select select "spot1"
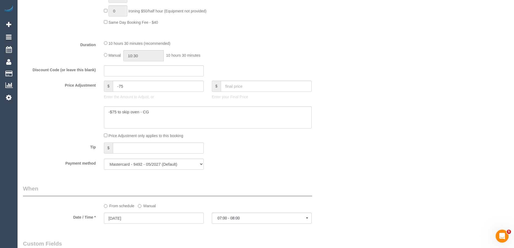
scroll to position [853, 0]
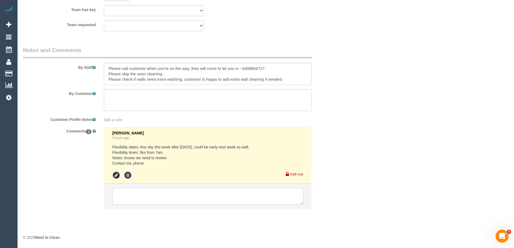
click at [143, 196] on textarea at bounding box center [207, 196] width 191 height 17
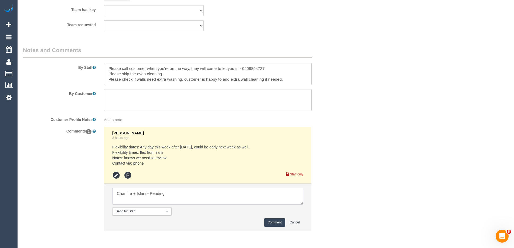
type textarea "Chamira + Ishini - Pending"
click at [271, 222] on button "Comment" at bounding box center [274, 222] width 21 height 8
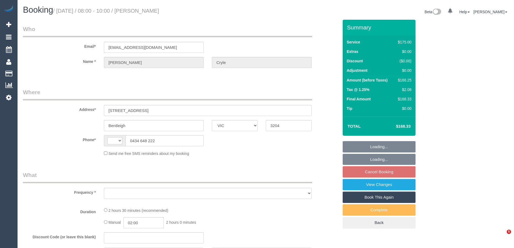
select select "VIC"
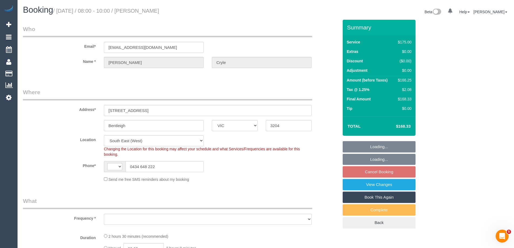
select select "string:AU"
select select "object:551"
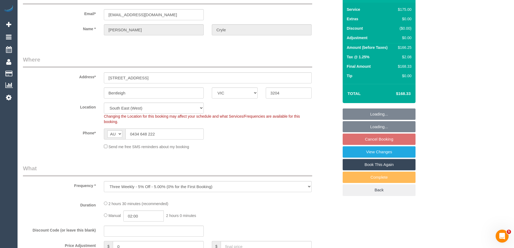
select select "string:stripe-pm_1RmR9T2GScqysDRVqeshcViF"
select select "150"
select select "number:29"
select select "number:14"
select select "number:19"
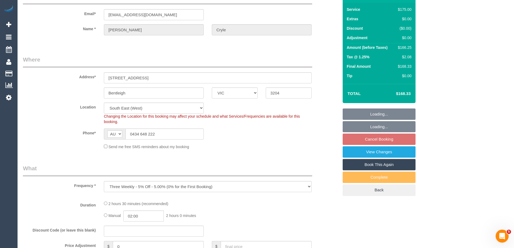
select select "number:36"
select select "number:34"
select select "number:12"
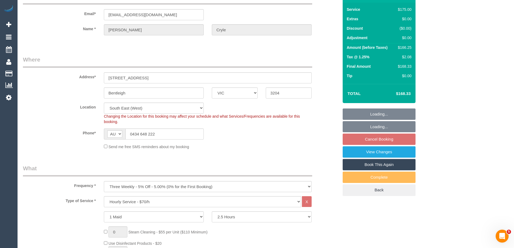
select select "object:720"
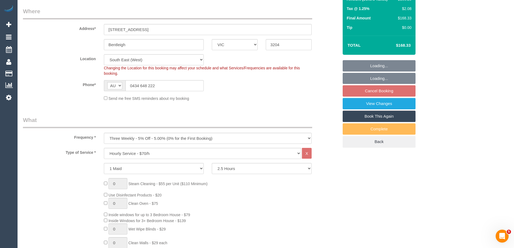
select select "spot1"
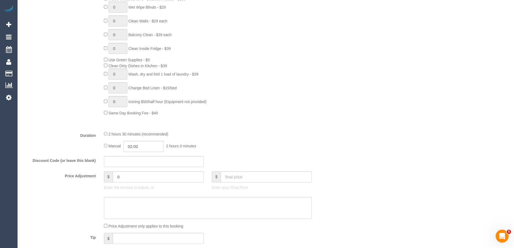
scroll to position [378, 0]
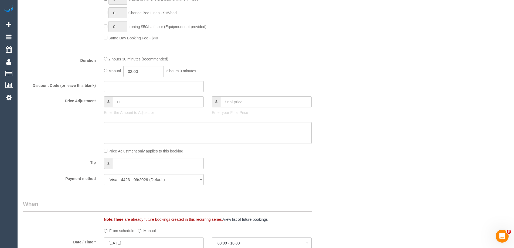
click at [103, 57] on div "2 hours 30 minutes (recommended) Manual 02:00 2 hours 0 minutes" at bounding box center [208, 66] width 216 height 21
click at [104, 58] on div "2 hours 30 minutes (recommended) Manual 02:00 2 hours 0 minutes" at bounding box center [208, 66] width 216 height 21
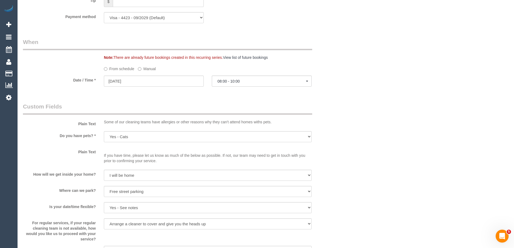
select select "spot14"
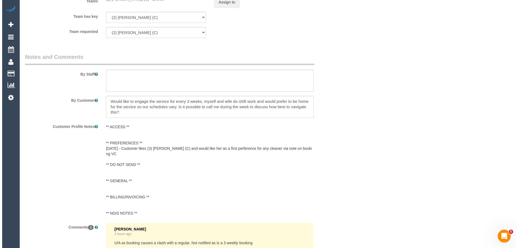
scroll to position [778, 0]
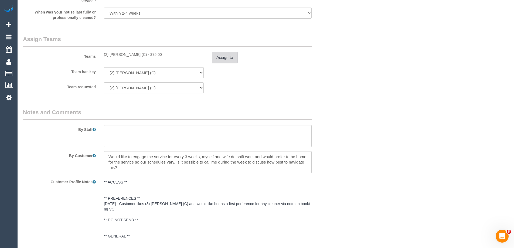
click at [218, 60] on button "Assign to" at bounding box center [225, 57] width 26 height 11
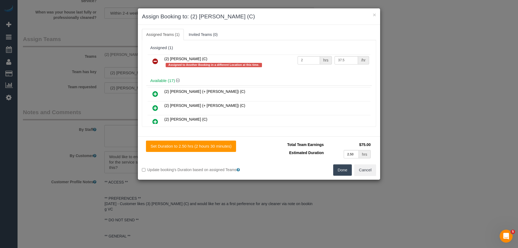
click at [153, 60] on icon at bounding box center [155, 61] width 6 height 6
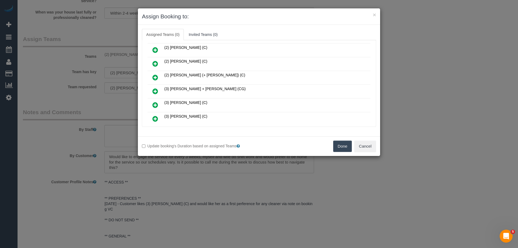
scroll to position [108, 0]
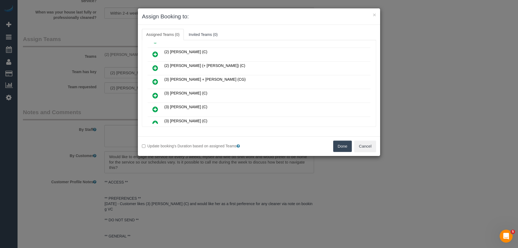
click at [154, 96] on icon at bounding box center [155, 95] width 6 height 6
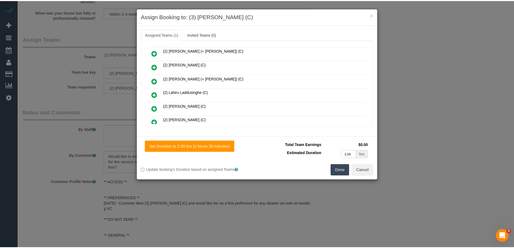
scroll to position [0, 0]
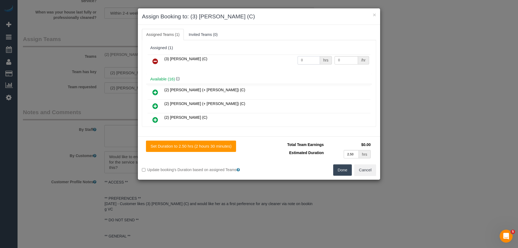
drag, startPoint x: 308, startPoint y: 60, endPoint x: 272, endPoint y: 57, distance: 36.5
click at [272, 57] on tr "(3) Danyal Ali (C) 0 hrs 0 /hr" at bounding box center [259, 62] width 223 height 14
type input "2.5"
drag, startPoint x: 342, startPoint y: 61, endPoint x: 303, endPoint y: 99, distance: 54.0
click at [276, 60] on tr "(3) Danyal Ali (C) 2.5 hrs 0 /hr" at bounding box center [259, 62] width 223 height 14
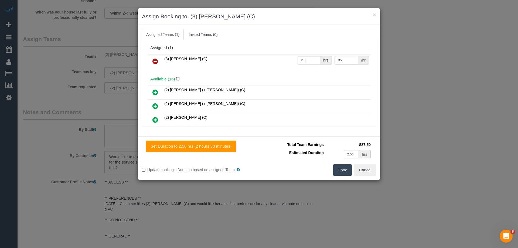
type input "35"
click at [340, 174] on button "Done" at bounding box center [342, 169] width 19 height 11
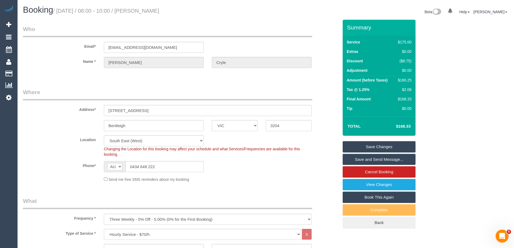
drag, startPoint x: 162, startPoint y: 10, endPoint x: 150, endPoint y: 10, distance: 11.9
click at [150, 10] on h1 "Booking / September 04, 2025 / 08:00 - 10:00 / Tim Cryle" at bounding box center [142, 9] width 239 height 9
copy small "Tim Cryle"
click at [352, 152] on link "Save Changes" at bounding box center [379, 146] width 73 height 11
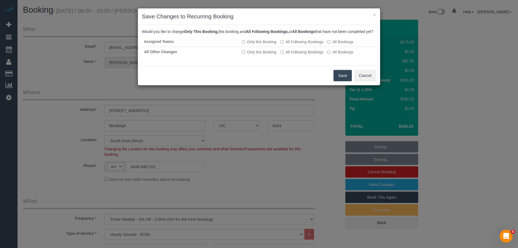
click at [340, 81] on button "Save" at bounding box center [343, 75] width 18 height 11
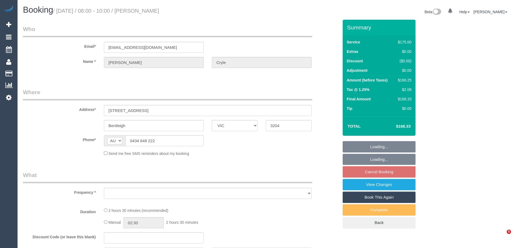
select select "VIC"
select select "string:stripe-pm_1RmR9T2GScqysDRVqeshcViF"
select select "150"
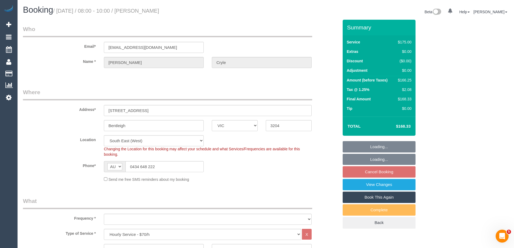
click at [150, 11] on h1 "Booking / [DATE] / 08:00 - 10:00 / [PERSON_NAME]" at bounding box center [142, 9] width 239 height 9
select select "object:870"
select select "number:29"
select select "number:14"
select select "number:19"
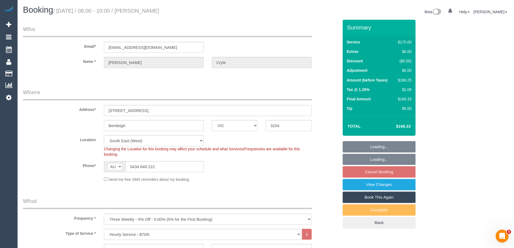
select select "number:36"
select select "number:34"
select select "number:12"
select select "spot1"
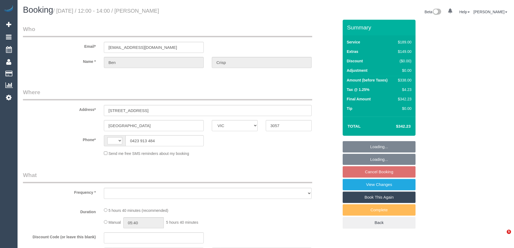
select select "VIC"
select select "string:AU"
select select "object:524"
select select "string:stripe-pm_1S2QCO2GScqysDRVbWyUgz3T"
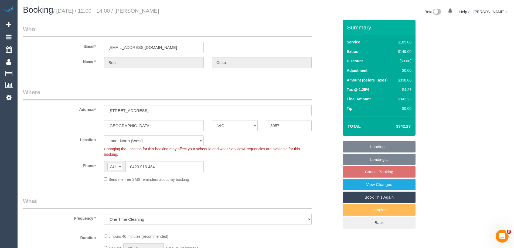
select select "number:28"
select select "number:14"
select select "number:19"
select select "number:24"
select select "number:26"
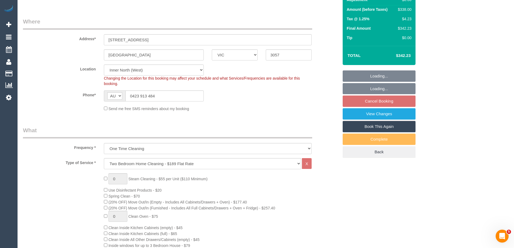
select select "object:1632"
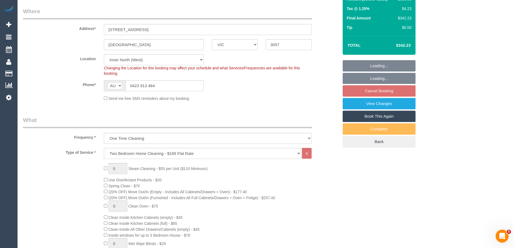
select select "spot1"
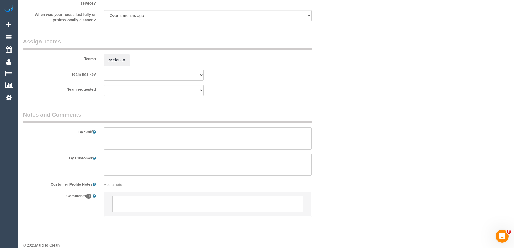
scroll to position [789, 0]
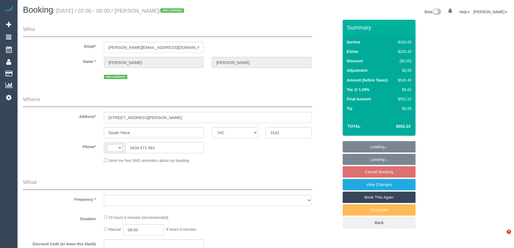
select select "VIC"
select select "string:AU"
select select "object:573"
select select "string:stripe-pm_1RxhfV2GScqysDRVS0HZJd6O"
select select "number:28"
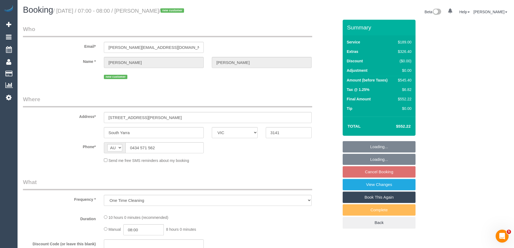
select select "number:14"
select select "number:18"
select select "number:24"
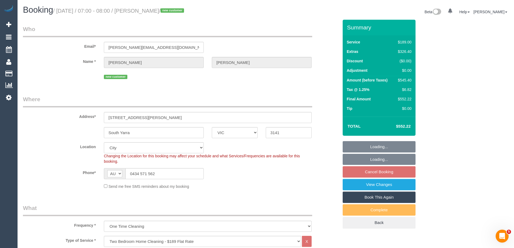
select select "spot1"
select select "object:1233"
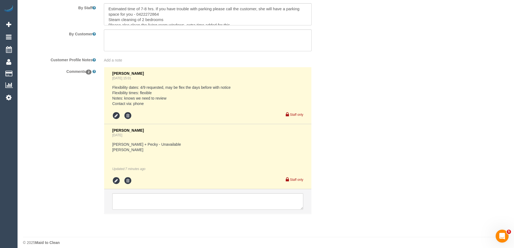
scroll to position [917, 0]
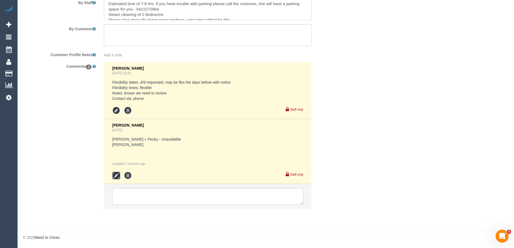
click at [114, 177] on icon at bounding box center [116, 176] width 8 height 8
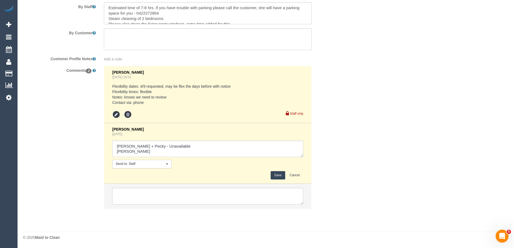
scroll to position [913, 0]
drag, startPoint x: 140, startPoint y: 150, endPoint x: 193, endPoint y: 150, distance: 52.9
click at [193, 150] on textarea at bounding box center [207, 149] width 191 height 17
type textarea "Daniel + Pecky - Unavailable Angelica D - confirmed"
click at [278, 176] on button "Save" at bounding box center [278, 175] width 14 height 8
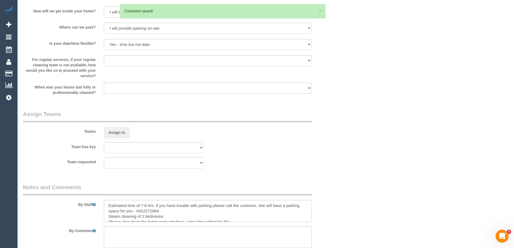
scroll to position [778, 0]
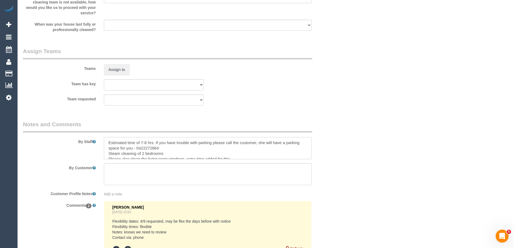
click at [153, 142] on textarea at bounding box center [208, 148] width 208 height 22
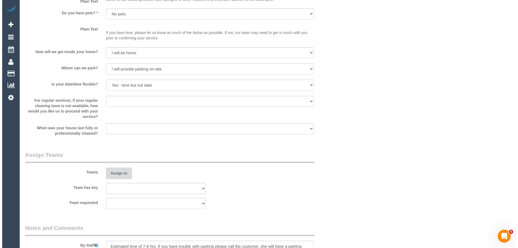
scroll to position [756, 0]
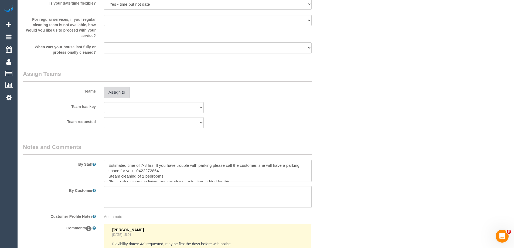
click at [107, 88] on button "Assign to" at bounding box center [117, 92] width 26 height 11
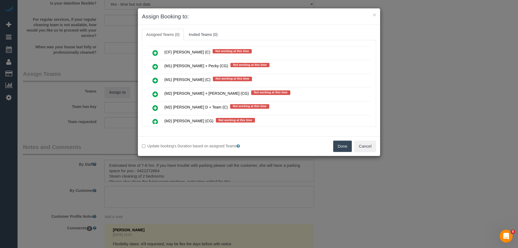
scroll to position [837, 0]
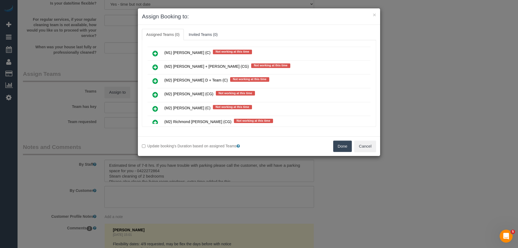
click at [152, 76] on td at bounding box center [155, 81] width 15 height 14
click at [153, 79] on icon at bounding box center [155, 81] width 6 height 6
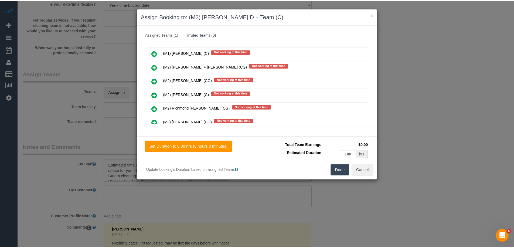
scroll to position [0, 0]
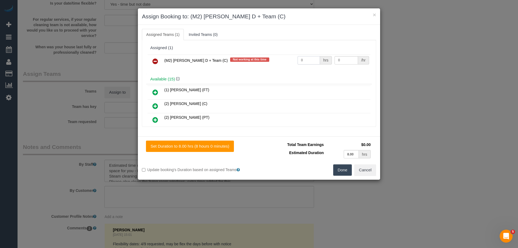
drag, startPoint x: 277, startPoint y: 59, endPoint x: 267, endPoint y: 59, distance: 9.2
click at [268, 59] on tr "(M2) Angelica D + Team (C) Not working at this time 0 hrs 0 /hr" at bounding box center [259, 62] width 223 height 14
type input "1"
drag, startPoint x: 350, startPoint y: 59, endPoint x: 294, endPoint y: 59, distance: 56.1
click at [294, 59] on tr "(M2) Angelica D + Team (C) Not working at this time 1 hrs 0 /hr" at bounding box center [259, 62] width 223 height 14
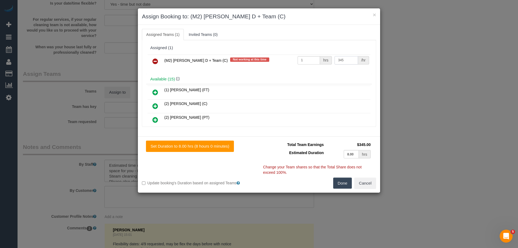
type input "345"
click at [340, 185] on button "Done" at bounding box center [342, 183] width 19 height 11
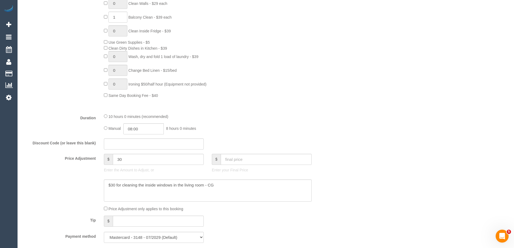
scroll to position [270, 0]
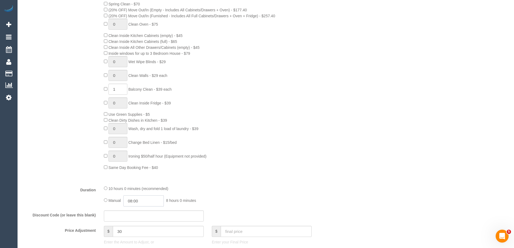
click at [135, 205] on input "08:00" at bounding box center [143, 200] width 40 height 11
type input "04:00"
click at [141, 213] on li "04:00" at bounding box center [138, 215] width 24 height 7
drag, startPoint x: 513, startPoint y: 96, endPoint x: 517, endPoint y: 95, distance: 4.1
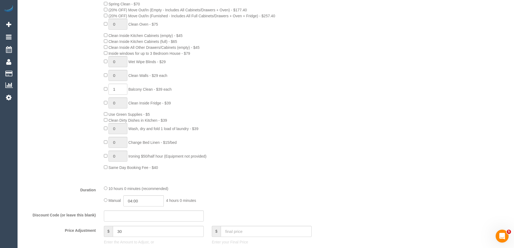
select select "spot14"
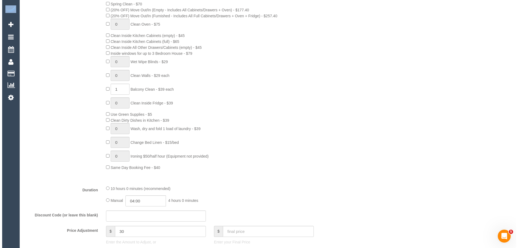
scroll to position [0, 0]
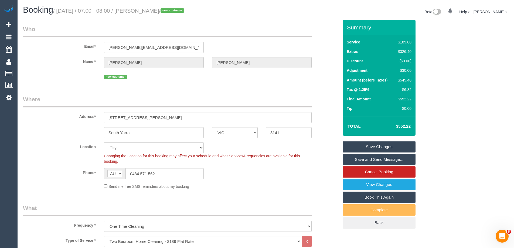
drag, startPoint x: 151, startPoint y: 32, endPoint x: 153, endPoint y: 28, distance: 4.3
click at [152, 31] on legend "Who" at bounding box center [167, 31] width 289 height 12
drag, startPoint x: 187, startPoint y: 10, endPoint x: 150, endPoint y: 11, distance: 37.0
click at [150, 11] on small "/ September 04, 2025 / 07:00 - 08:00 / Mikayla Clayton / new customer" at bounding box center [119, 11] width 133 height 6
copy small "Mikayla Clayton"
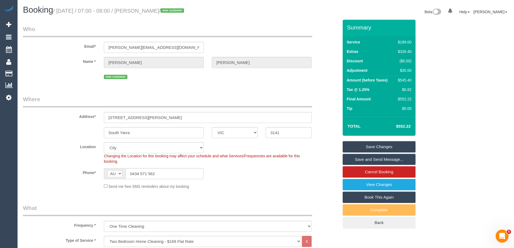
click at [363, 158] on link "Save and Send Message..." at bounding box center [379, 159] width 73 height 11
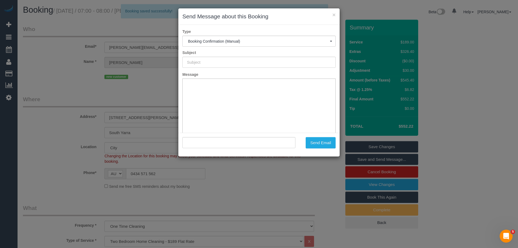
type input "Booking Confirmed"
type input ""Mikayla Clayton" <mikayla.clayton@outlook.com>"
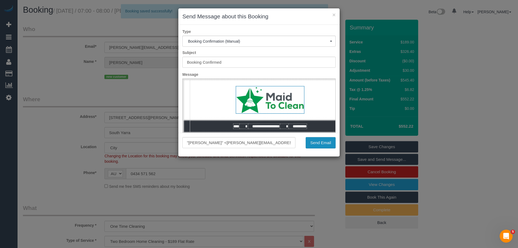
click at [320, 147] on button "Send Email" at bounding box center [321, 142] width 30 height 11
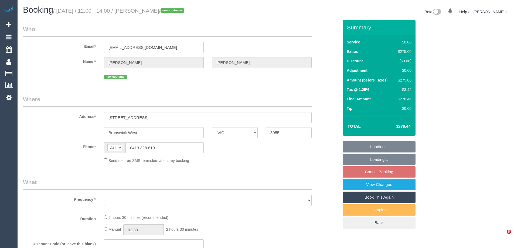
select select "VIC"
select select "object:531"
select select "string:stripe-pm_1S1g9T2GScqysDRVnmXcr3Lb"
select select "number:27"
select select "number:14"
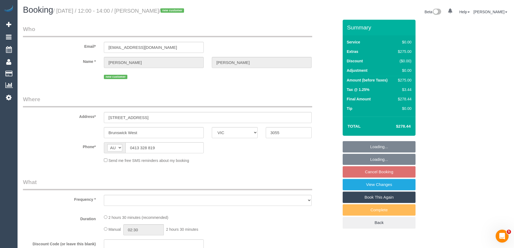
select select "number:19"
select select "number:25"
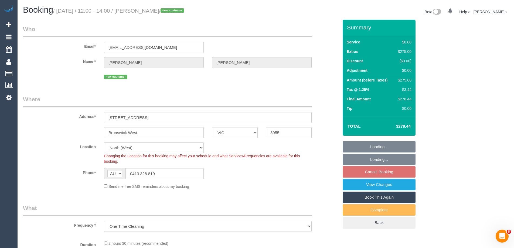
select select "object:684"
select select "spot1"
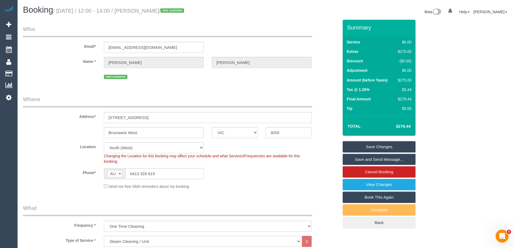
scroll to position [620, 0]
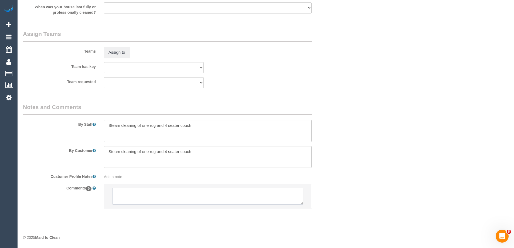
click at [140, 196] on textarea at bounding box center [207, 196] width 191 height 17
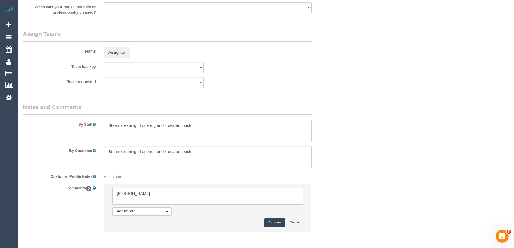
type textarea "[PERSON_NAME]"
click at [267, 221] on button "Comment" at bounding box center [274, 222] width 21 height 8
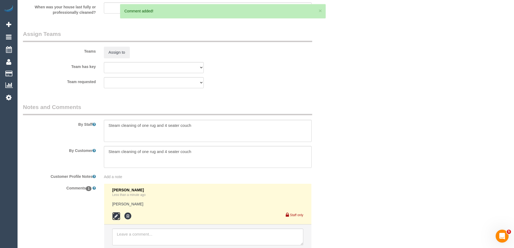
click at [113, 217] on icon at bounding box center [116, 216] width 8 height 8
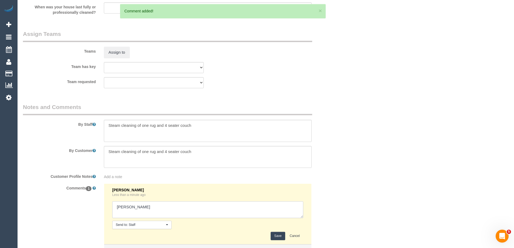
drag, startPoint x: 135, startPoint y: 206, endPoint x: 152, endPoint y: 206, distance: 17.3
click at [152, 206] on textarea at bounding box center [207, 209] width 191 height 17
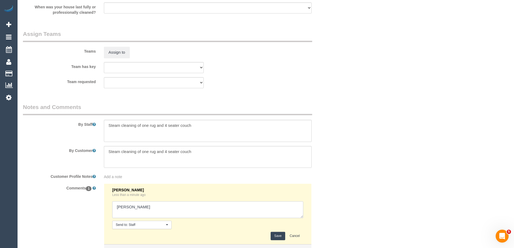
drag, startPoint x: 133, startPoint y: 205, endPoint x: 220, endPoint y: 205, distance: 86.9
click at [220, 205] on textarea at bounding box center [207, 209] width 191 height 17
type textarea "Adnan - Confirmed"
click at [281, 235] on button "Save" at bounding box center [278, 236] width 14 height 8
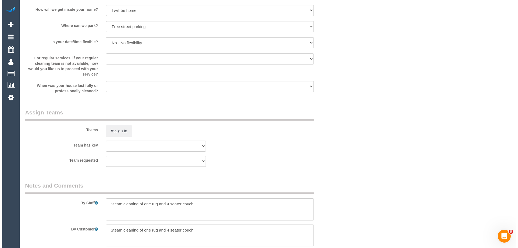
scroll to position [648, 0]
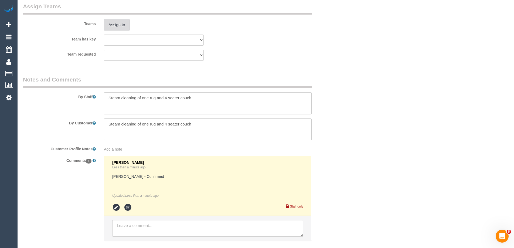
click at [119, 25] on button "Assign to" at bounding box center [117, 24] width 26 height 11
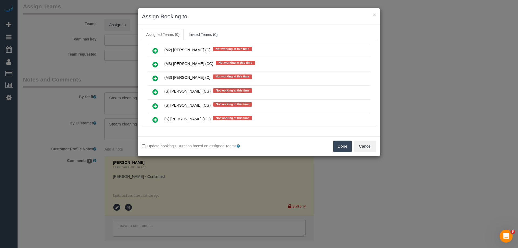
click at [157, 64] on icon at bounding box center [155, 64] width 6 height 6
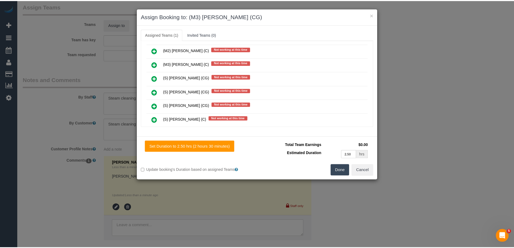
scroll to position [0, 0]
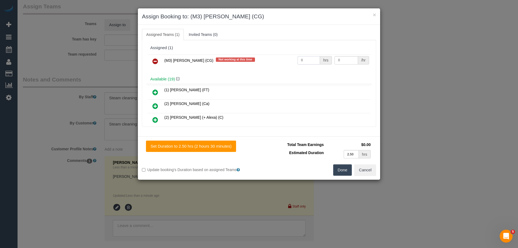
drag, startPoint x: 307, startPoint y: 59, endPoint x: 279, endPoint y: 54, distance: 28.8
click at [279, 54] on div "(M3) Adnan (CG) Not working at this time 0 hrs 0 /hr" at bounding box center [259, 63] width 226 height 21
type input "1"
drag, startPoint x: 347, startPoint y: 59, endPoint x: 268, endPoint y: 54, distance: 79.5
click at [270, 55] on tr "(M3) Adnan (CG) Not working at this time 1 hrs 0 /hr" at bounding box center [259, 62] width 223 height 14
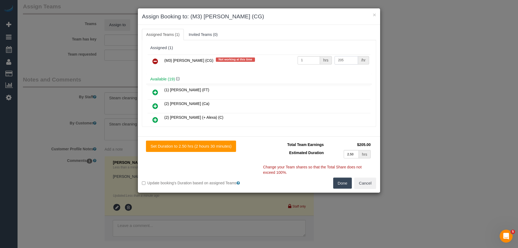
type input "205"
click at [344, 183] on button "Done" at bounding box center [342, 183] width 19 height 11
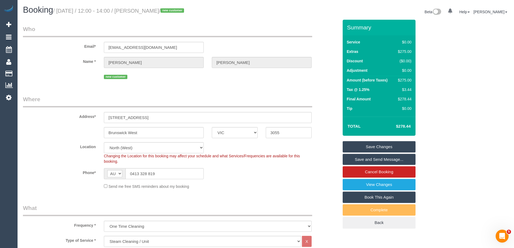
drag, startPoint x: 205, startPoint y: 12, endPoint x: 149, endPoint y: 9, distance: 55.7
click at [149, 9] on small "/ September 04, 2025 / 12:00 - 14:00 / Dana Leggett-Cheatley / new customer" at bounding box center [119, 11] width 133 height 6
copy small "Dana Leggett-Cheatley"
click at [356, 160] on link "Save and Send Message..." at bounding box center [379, 159] width 73 height 11
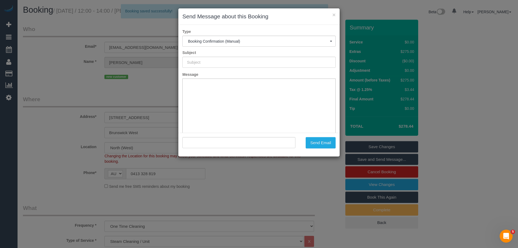
type input "Booking Confirmed"
type input ""Dana Leggett-Cheatley" <danamleggett@gmail.com>"
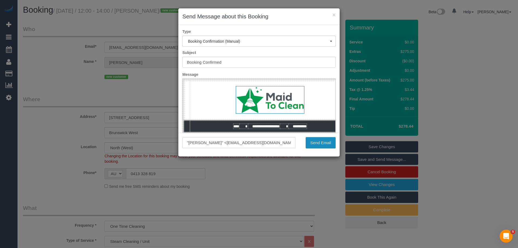
click at [312, 139] on button "Send Email" at bounding box center [321, 142] width 30 height 11
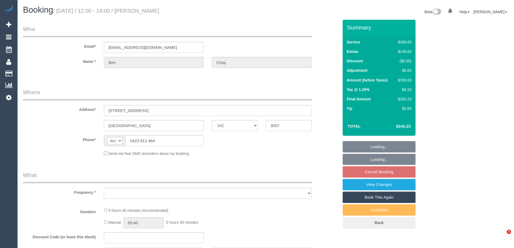
select select "VIC"
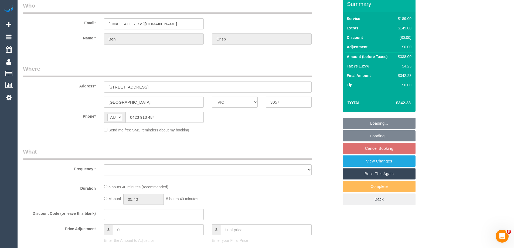
select select "number:28"
select select "number:14"
select select "number:19"
select select "number:24"
select select "number:26"
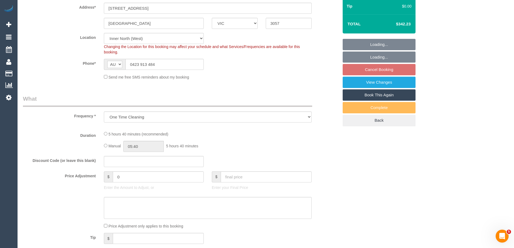
select select "object:771"
select select "string:stripe-pm_1S2QCO2GScqysDRVbWyUgz3T"
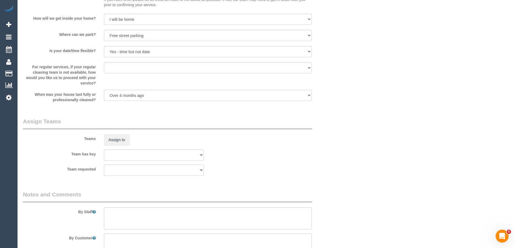
select select "spot1"
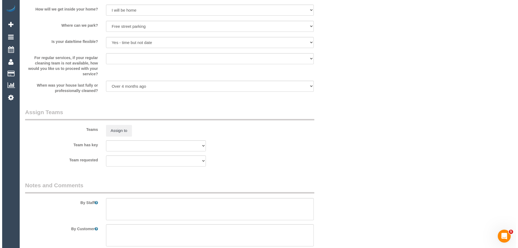
scroll to position [708, 0]
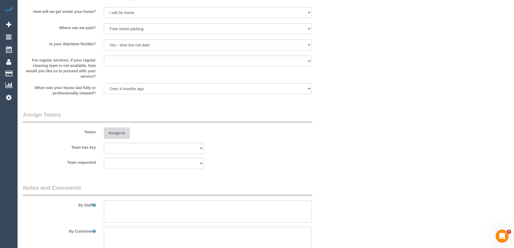
click at [118, 132] on button "Assign to" at bounding box center [117, 132] width 26 height 11
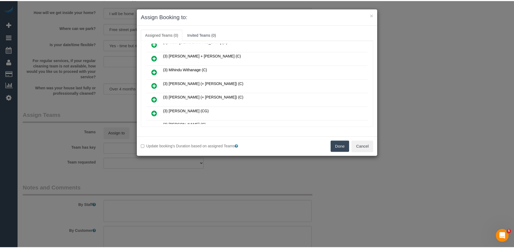
scroll to position [297, 0]
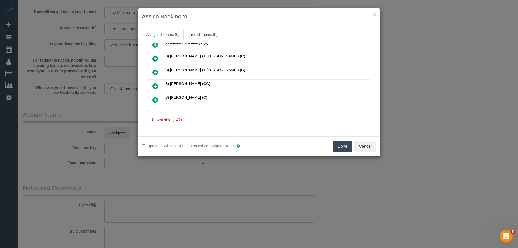
click at [339, 145] on button "Done" at bounding box center [342, 146] width 19 height 11
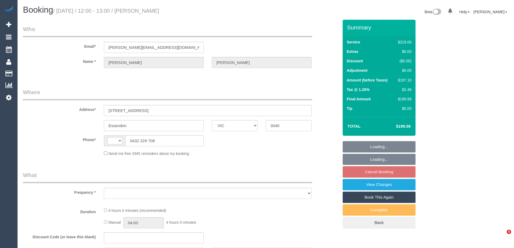
select select "VIC"
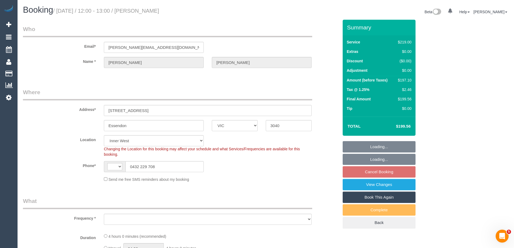
select select "string:AU"
select select "object:676"
select select "number:27"
select select "number:14"
select select "number:19"
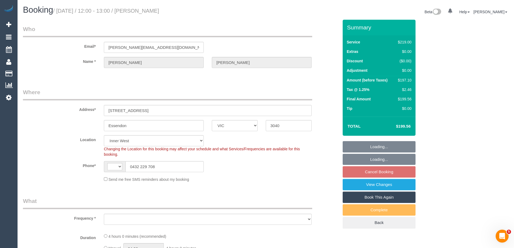
select select "number:25"
select select "number:34"
select select "number:13"
select select "object:695"
select select "string:stripe-pm_1RLbmF2GScqysDRVdtwcuxMo"
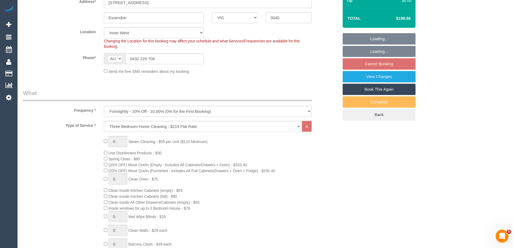
scroll to position [270, 0]
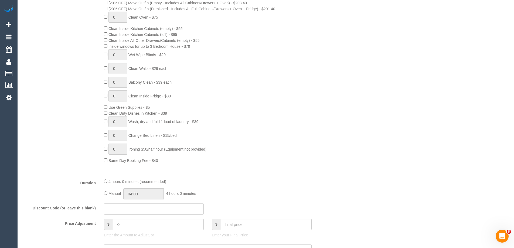
click at [107, 193] on div "4 hours 0 minutes (recommended) Manual 04:00 4 hours 0 minutes" at bounding box center [208, 188] width 216 height 21
click at [149, 193] on input "04:00" at bounding box center [143, 193] width 40 height 11
type input "03:30"
click at [135, 205] on li "03:30" at bounding box center [138, 203] width 24 height 7
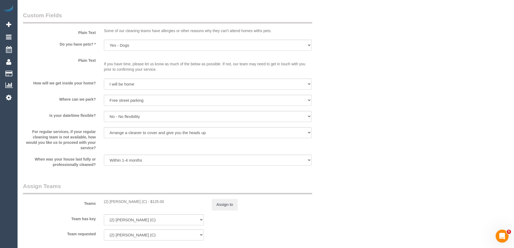
scroll to position [810, 0]
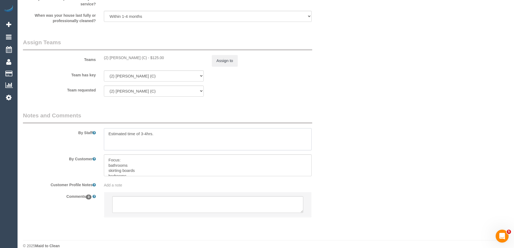
drag, startPoint x: 141, startPoint y: 133, endPoint x: 146, endPoint y: 134, distance: 5.7
click at [146, 134] on textarea at bounding box center [208, 139] width 208 height 22
type textarea "Estimated time of 3-3.5hrs."
click at [335, 67] on sui-booking-teams "Teams (2) Ashik Miah (C) - $125.00 Assign to Team has key (2) Ashik Miah (C) (0…" at bounding box center [181, 67] width 316 height 58
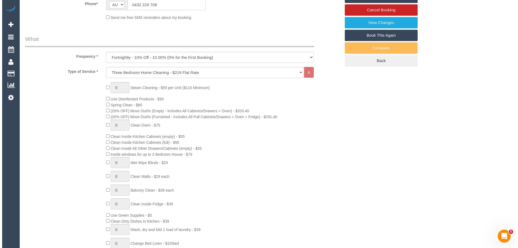
scroll to position [0, 0]
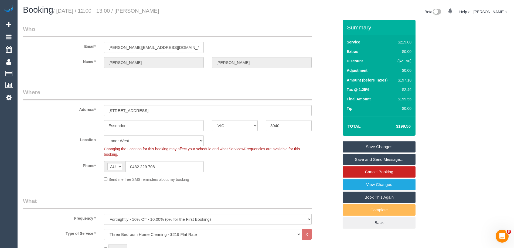
click at [347, 146] on link "Save Changes" at bounding box center [379, 146] width 73 height 11
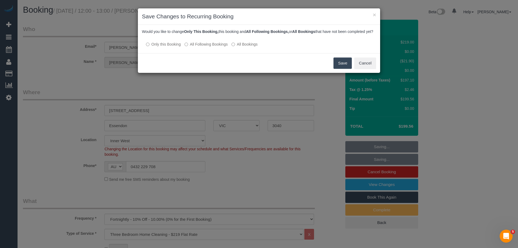
click at [199, 47] on label "All Following Bookings" at bounding box center [206, 44] width 43 height 5
click at [338, 69] on button "Save" at bounding box center [343, 62] width 18 height 11
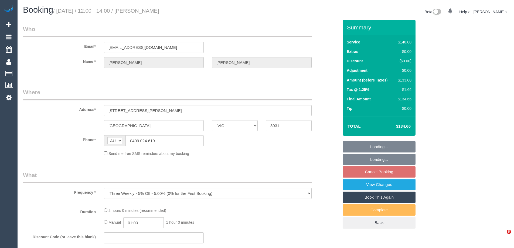
select select "VIC"
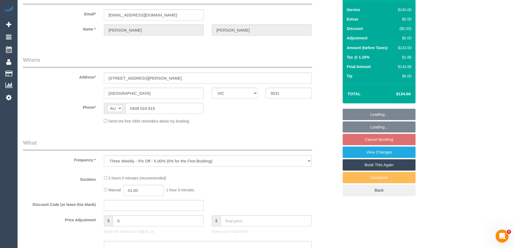
select select "string:stripe-pm_1OdsXa2GScqysDRVfrUSCIdA"
select select "number:29"
select select "number:16"
select select "number:19"
select select "number:24"
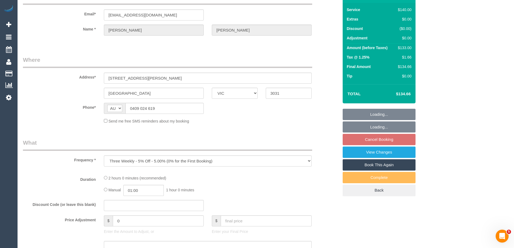
select select "number:34"
select select "number:12"
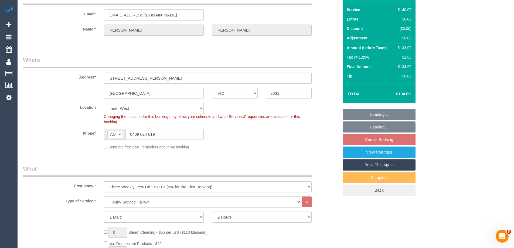
select select "object:849"
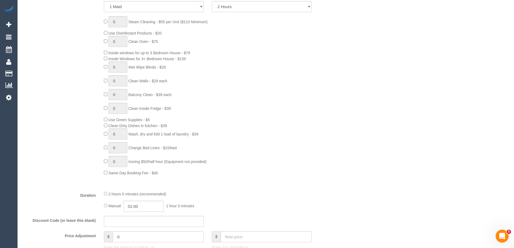
select select "spot1"
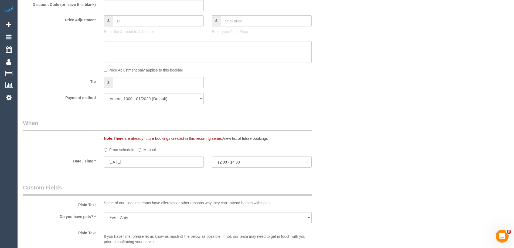
select select "spot14"
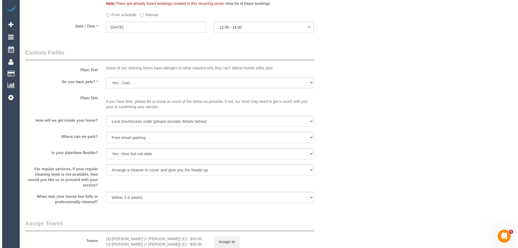
scroll to position [729, 0]
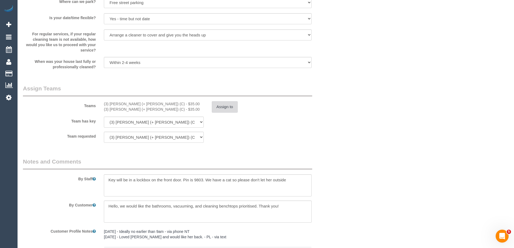
click at [226, 105] on button "Assign to" at bounding box center [225, 106] width 26 height 11
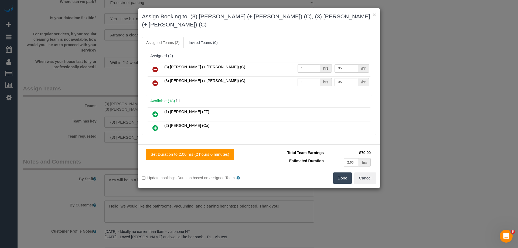
click at [156, 66] on icon at bounding box center [155, 69] width 6 height 6
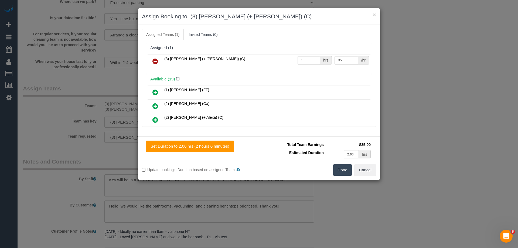
click at [155, 61] on icon at bounding box center [155, 61] width 6 height 6
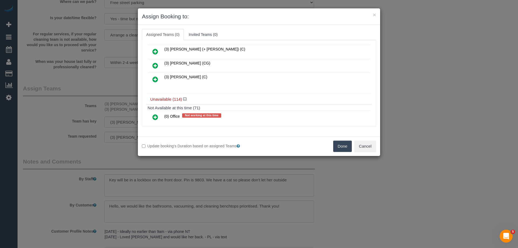
scroll to position [270, 0]
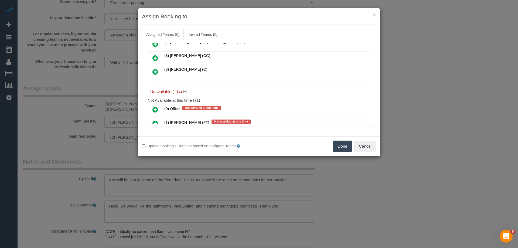
click at [154, 57] on icon at bounding box center [155, 58] width 6 height 6
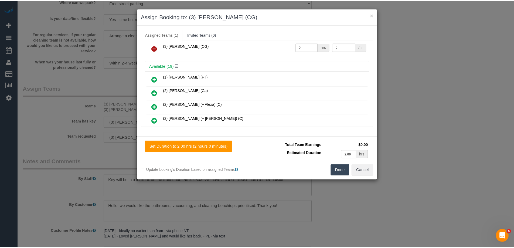
scroll to position [0, 0]
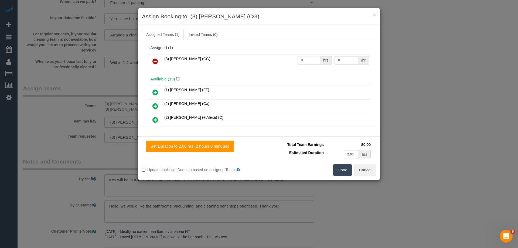
drag, startPoint x: 296, startPoint y: 62, endPoint x: 259, endPoint y: 61, distance: 36.7
click at [265, 61] on tr "(3) Suzana Phillips (CG) 0 hrs 0 /hr" at bounding box center [259, 62] width 223 height 14
type input "2"
drag, startPoint x: 344, startPoint y: 61, endPoint x: 287, endPoint y: 60, distance: 56.7
click at [303, 60] on tr "(3) Suzana Phillips (CG) 2 hrs 0 /hr" at bounding box center [259, 62] width 223 height 14
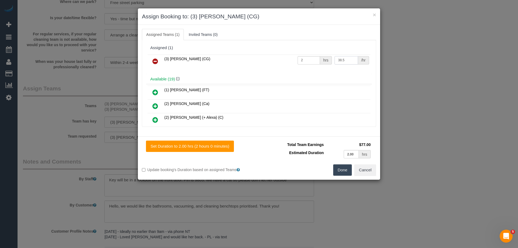
type input "38.5"
drag, startPoint x: 345, startPoint y: 175, endPoint x: 344, endPoint y: 172, distance: 3.2
click at [345, 175] on button "Done" at bounding box center [342, 169] width 19 height 11
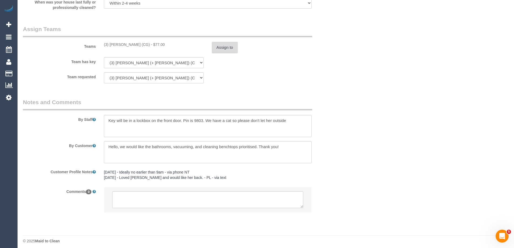
scroll to position [792, 0]
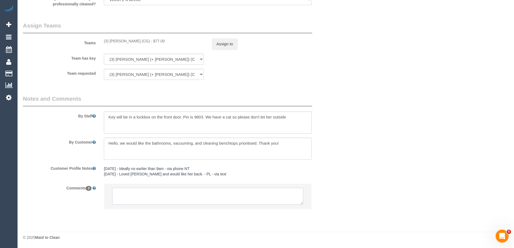
click at [121, 195] on textarea at bounding box center [207, 196] width 191 height 17
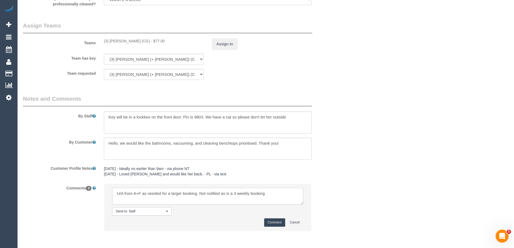
type textarea "U/A from A+F as needed for a larger booking. Not notified as is a 3 weekly book…"
click at [271, 225] on button "Comment" at bounding box center [274, 222] width 21 height 8
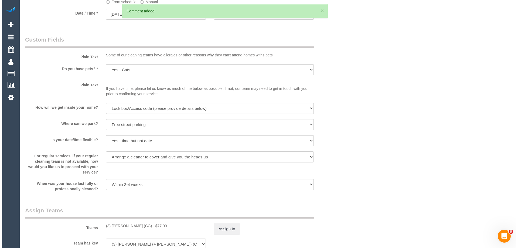
scroll to position [0, 0]
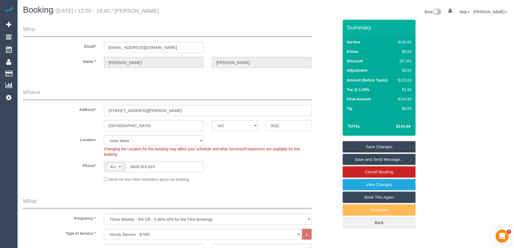
click at [320, 11] on button "×" at bounding box center [320, 11] width 3 height 6
drag, startPoint x: 190, startPoint y: 11, endPoint x: 150, endPoint y: 10, distance: 40.0
click at [150, 10] on h1 "Booking / September 04, 2025 / 12:00 - 14:00 / Jaryd Rankin" at bounding box center [142, 9] width 239 height 9
copy small "Jaryd Rankin"
click at [359, 148] on link "Save Changes" at bounding box center [379, 146] width 73 height 11
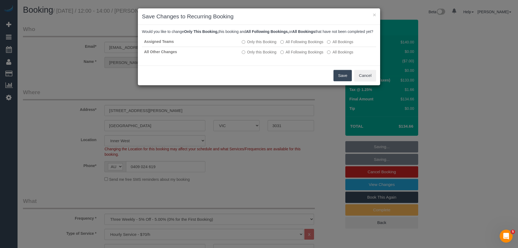
click at [339, 81] on button "Save" at bounding box center [343, 75] width 18 height 11
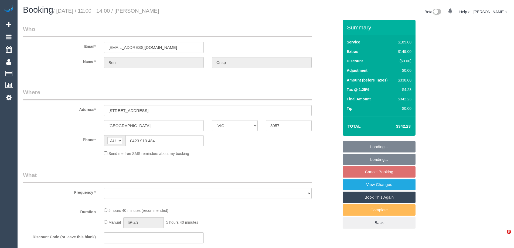
select select "VIC"
select select "object:522"
select select "string:stripe-pm_1S2QCO2GScqysDRVbWyUgz3T"
select select "number:28"
select select "number:14"
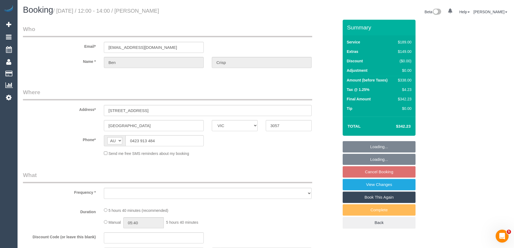
select select "number:19"
select select "number:24"
select select "number:26"
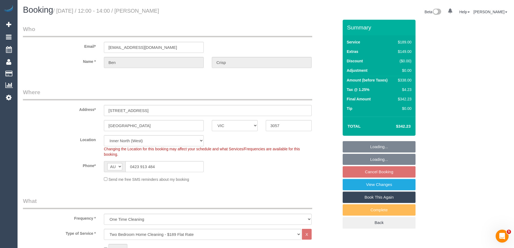
select select "object:771"
select select "spot1"
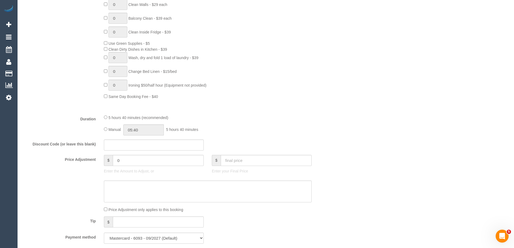
scroll to position [405, 0]
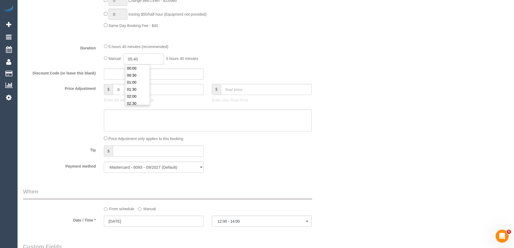
click at [147, 62] on input "05:40" at bounding box center [143, 58] width 40 height 11
type input "03:00"
click at [135, 96] on li "03:00" at bounding box center [138, 99] width 24 height 7
drag, startPoint x: 142, startPoint y: 59, endPoint x: 135, endPoint y: 59, distance: 7.1
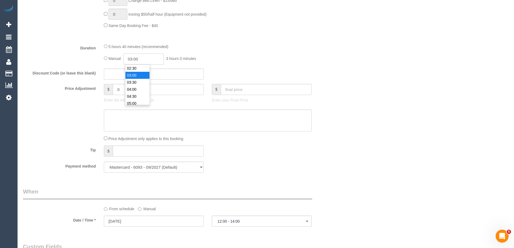
click at [135, 59] on input "03:00" at bounding box center [143, 58] width 40 height 11
select select "spot20"
type input "03:15"
select select "spot39"
type input "03:15"
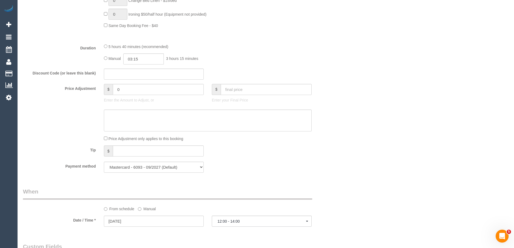
click at [226, 50] on div "5 hours 40 minutes (recommended) Manual 03:15 3 hours 15 minutes" at bounding box center [208, 53] width 216 height 21
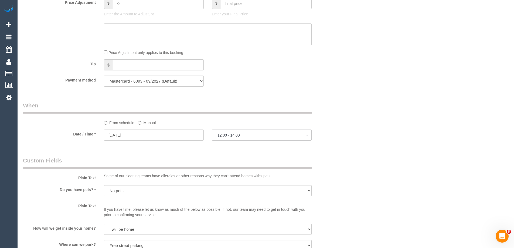
select select "spot58"
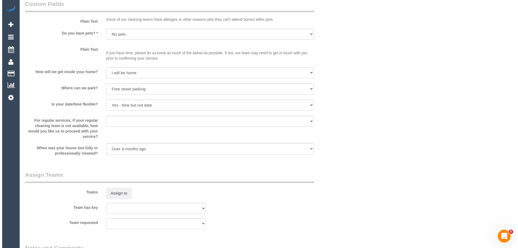
scroll to position [789, 0]
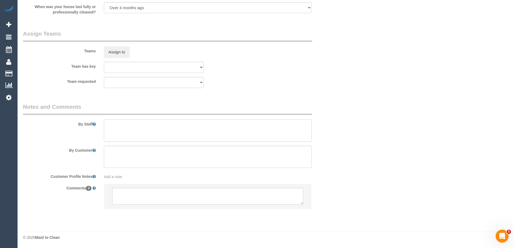
click at [114, 132] on textarea at bounding box center [208, 131] width 208 height 22
type textarea "Estimated time of 5-5-6.5 hrs"
click at [117, 48] on button "Assign to" at bounding box center [117, 51] width 26 height 11
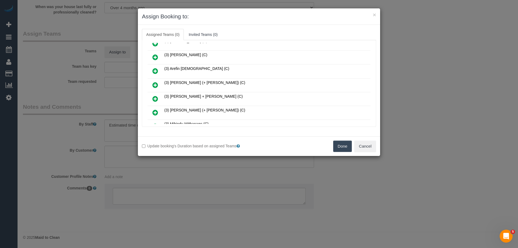
click at [153, 83] on icon at bounding box center [155, 85] width 6 height 6
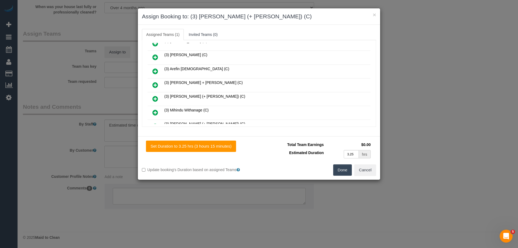
click at [151, 96] on link at bounding box center [155, 99] width 13 height 11
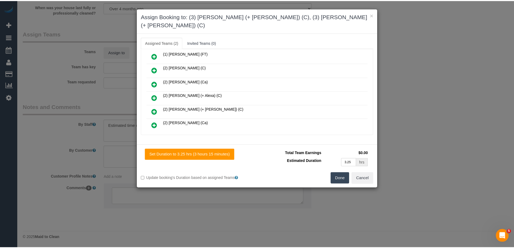
scroll to position [0, 0]
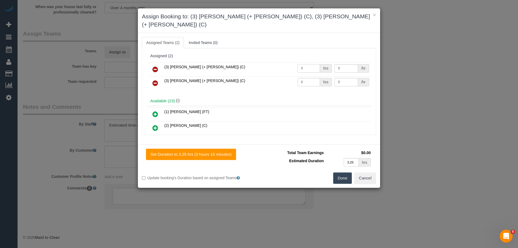
drag, startPoint x: 302, startPoint y: 58, endPoint x: 273, endPoint y: 58, distance: 28.9
click at [275, 63] on tr "(3) Arifin (+ Fatema) (C) 0 hrs 0 /hr" at bounding box center [259, 70] width 223 height 14
type input "1"
drag, startPoint x: 300, startPoint y: 73, endPoint x: 272, endPoint y: 72, distance: 27.8
click at [272, 76] on tr "(3) Fatema (+ Arifin) (C) 0 hrs 0 /hr" at bounding box center [259, 83] width 223 height 14
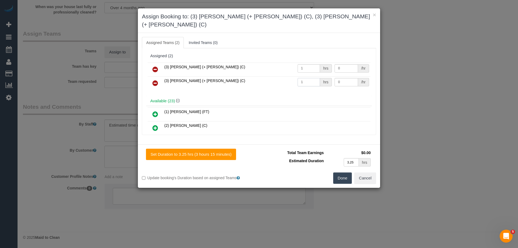
type input "1"
drag, startPoint x: 348, startPoint y: 59, endPoint x: 291, endPoint y: 59, distance: 57.2
click at [291, 63] on tr "(3) Arifin (+ Fatema) (C) 1 hrs 0 /hr" at bounding box center [259, 70] width 223 height 14
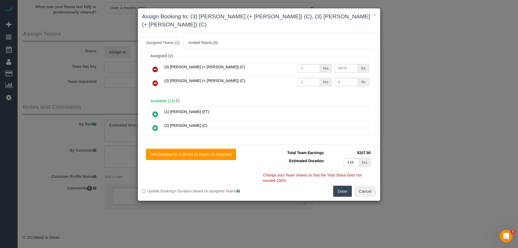
type input "107.5"
drag, startPoint x: 323, startPoint y: 74, endPoint x: 304, endPoint y: 73, distance: 19.2
click at [304, 76] on tr "(3) Fatema (+ Arifin) (C) 1 hrs 0 /hr" at bounding box center [259, 83] width 223 height 14
type input "107.5"
click at [344, 186] on button "Done" at bounding box center [342, 191] width 19 height 11
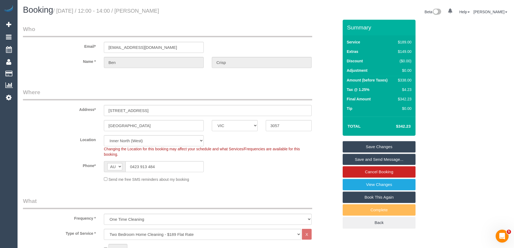
drag, startPoint x: 156, startPoint y: 11, endPoint x: 147, endPoint y: 11, distance: 9.2
click at [146, 10] on small "/ September 04, 2025 / 12:00 - 14:00 / Ben Crisp" at bounding box center [106, 11] width 106 height 6
drag, startPoint x: 181, startPoint y: 29, endPoint x: 177, endPoint y: 24, distance: 6.3
click at [180, 28] on legend "Who" at bounding box center [167, 31] width 289 height 12
drag, startPoint x: 169, startPoint y: 12, endPoint x: 149, endPoint y: 13, distance: 19.5
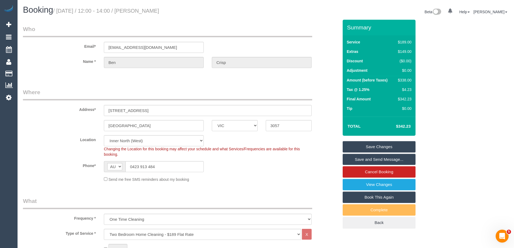
click at [149, 13] on h1 "Booking / September 04, 2025 / 12:00 - 14:00 / Ben Crisp" at bounding box center [142, 9] width 239 height 9
copy small "Ben Crisp"
click at [354, 157] on link "Save and Send Message..." at bounding box center [379, 159] width 73 height 11
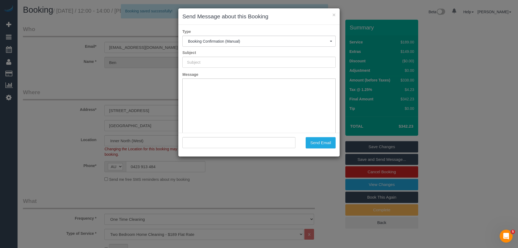
type input "Booking Confirmed"
type input ""Ben Crisp" <many.effects@gmail.com>"
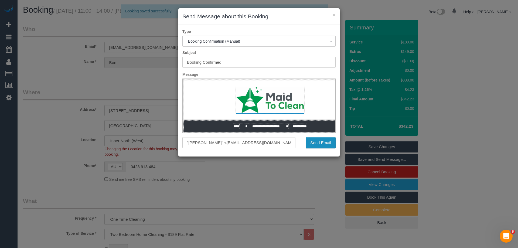
click at [324, 144] on button "Send Email" at bounding box center [321, 142] width 30 height 11
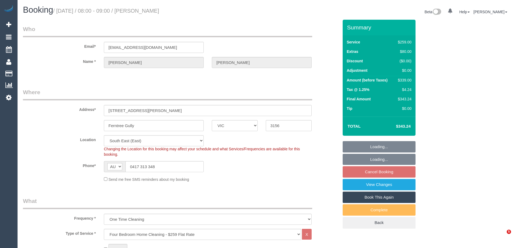
select select "VIC"
select select "string:stripe-card_1CoPKp2GScqysDRV1tts5fD7"
select select "number:27"
select select "number:15"
select select "number:18"
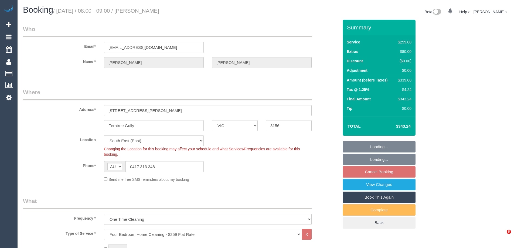
select select "number:22"
select select "number:26"
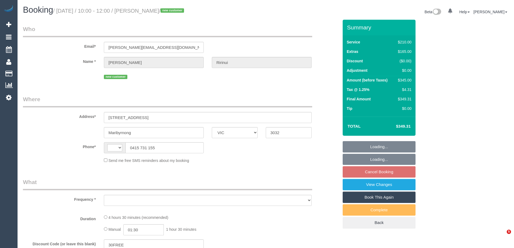
select select "VIC"
select select "string:AU"
select select "object:583"
select select "spot1"
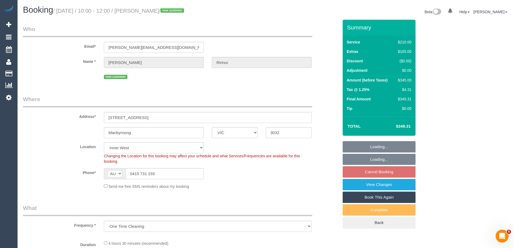
select select "string:stripe-pm_1S2OtN2GScqysDRVzzDCLIt9"
select select "180"
select select "number:29"
select select "number:14"
select select "number:19"
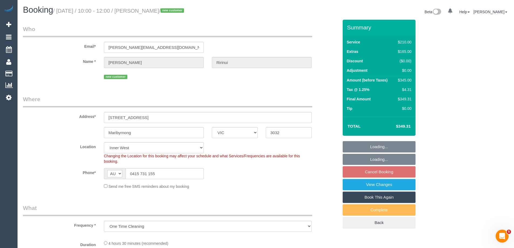
select select "number:22"
select select "number:13"
select select "object:1578"
select select "spot14"
select select "VIC"
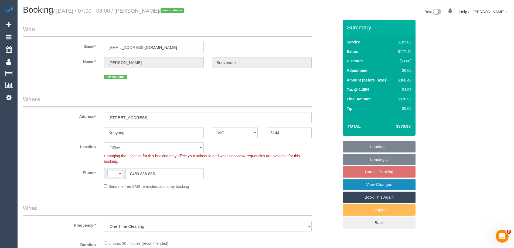
select select "object:736"
select select "string:AU"
select select "string:stripe-pm_1Rz7Fz2GScqysDRVnVJ6S2eo"
select select "number:28"
select select "number:15"
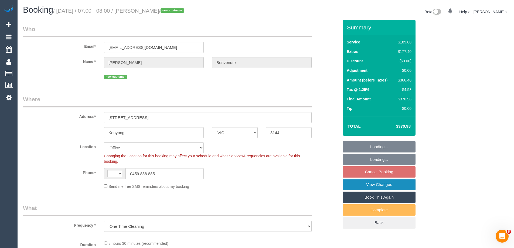
select select "number:19"
select select "number:36"
click at [369, 183] on link "View Changes" at bounding box center [379, 184] width 73 height 11
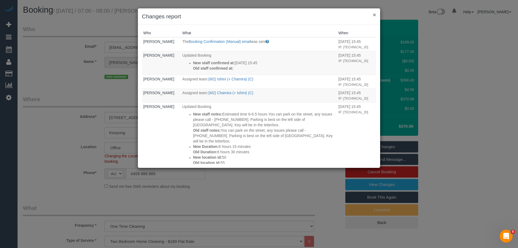
click at [375, 13] on button "×" at bounding box center [374, 15] width 3 height 6
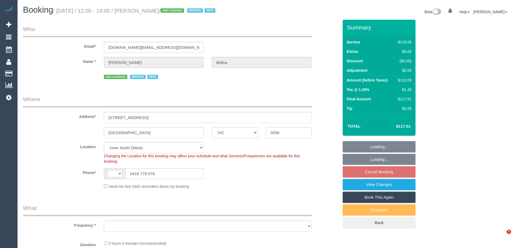
select select "VIC"
select select "string:AU"
select select "object:662"
select select "spot6"
select select "object:818"
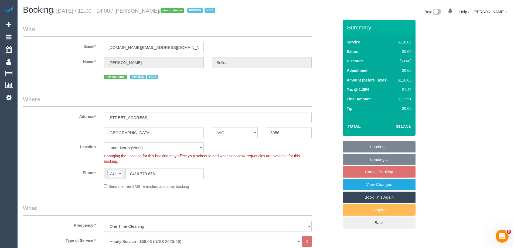
select select "number:28"
select select "number:14"
select select "number:19"
select select "number:36"
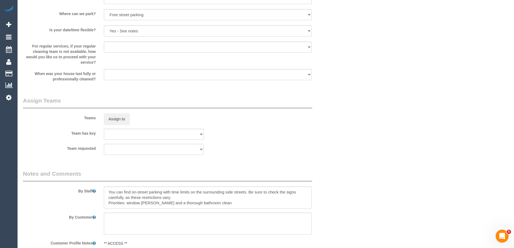
scroll to position [536, 0]
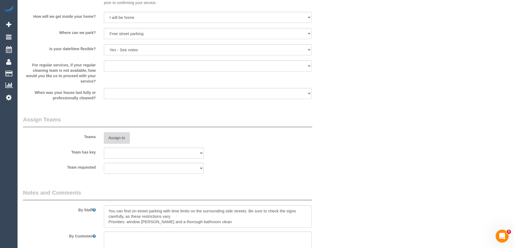
click at [116, 135] on button "Assign to" at bounding box center [117, 137] width 26 height 11
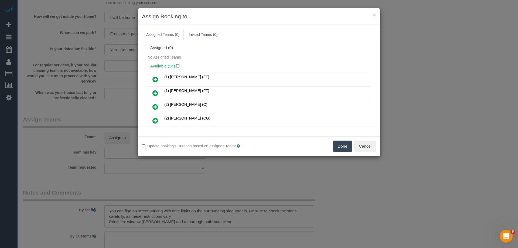
click at [155, 77] on icon at bounding box center [155, 79] width 6 height 6
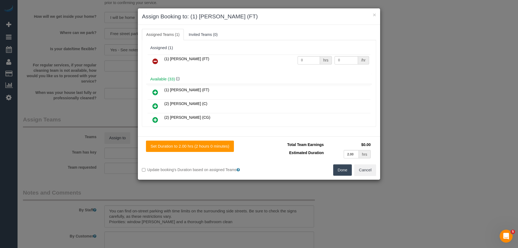
click at [341, 168] on button "Done" at bounding box center [342, 169] width 19 height 11
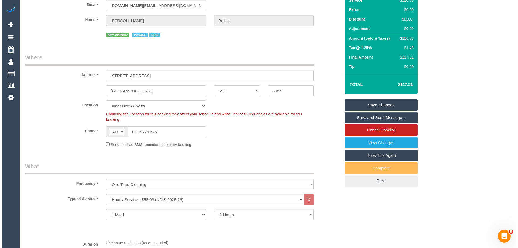
scroll to position [0, 0]
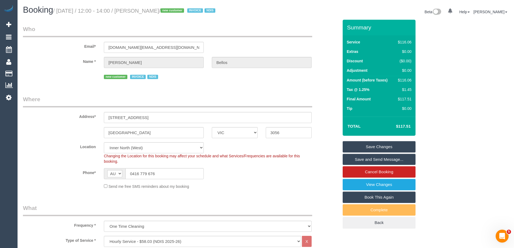
drag, startPoint x: 198, startPoint y: 11, endPoint x: 149, endPoint y: 8, distance: 49.0
click at [149, 8] on small "/ September 08, 2025 / 12:00 - 14:00 / Spridon Ross Bellos / new customer INVOI…" at bounding box center [135, 11] width 164 height 6
copy small "Spridon Ross Bellos"
click at [355, 157] on link "Save and Send Message..." at bounding box center [379, 159] width 73 height 11
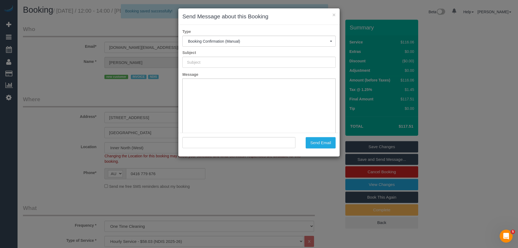
type input "Booking Confirmed"
type input ""Spridon Ross Bellos" <bellos.gr@hotmail.com>"
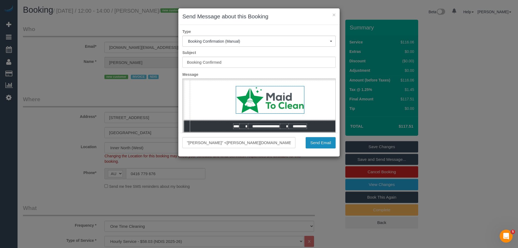
click at [318, 140] on button "Send Email" at bounding box center [321, 142] width 30 height 11
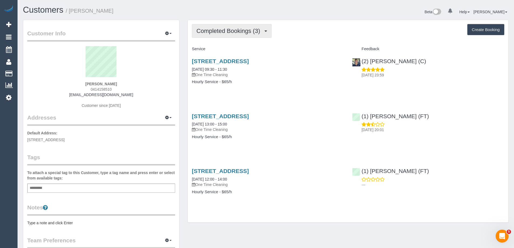
click at [217, 35] on button "Completed Bookings (3)" at bounding box center [232, 31] width 80 height 14
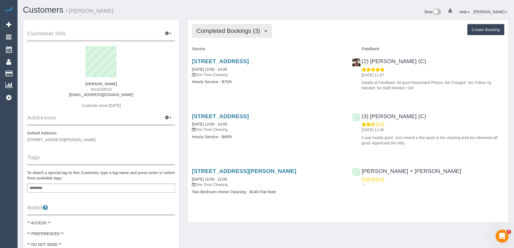
click at [213, 29] on span "Completed Bookings (3)" at bounding box center [229, 31] width 66 height 7
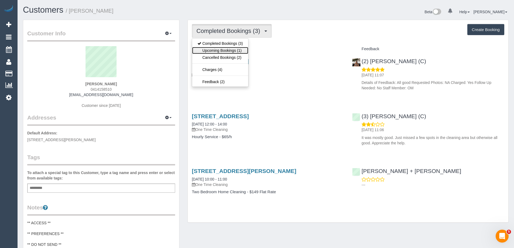
click at [228, 51] on link "Upcoming Bookings (1)" at bounding box center [220, 50] width 56 height 7
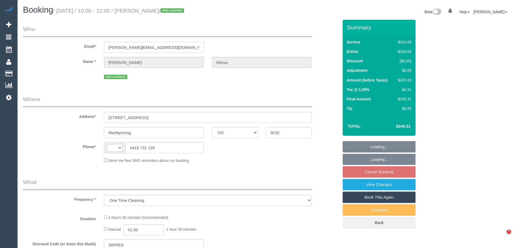
select select "VIC"
select select "string:stripe-pm_1S2OtN2GScqysDRVzzDCLIt9"
select select "180"
select select "number:29"
select select "number:14"
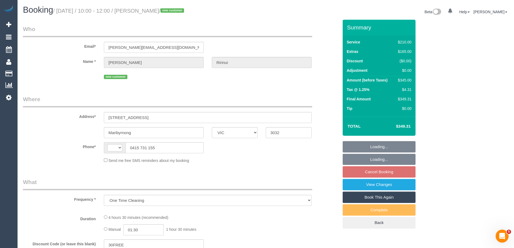
select select "number:19"
select select "number:22"
select select "number:13"
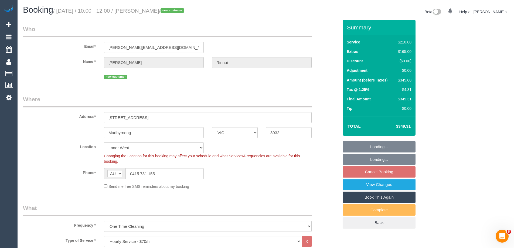
select select "string:AU"
select select "object:1583"
select select "spot1"
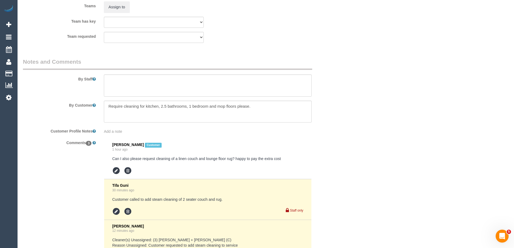
scroll to position [864, 0]
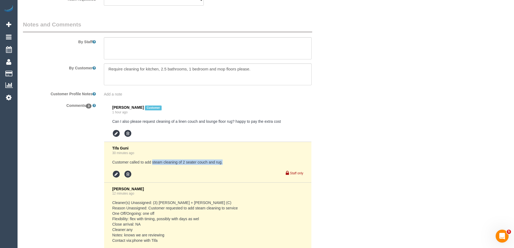
drag, startPoint x: 224, startPoint y: 161, endPoint x: 152, endPoint y: 161, distance: 72.3
click at [152, 161] on pre "Customer called to add steam cleaning of 2 seater couch and rug." at bounding box center [207, 162] width 191 height 5
copy pre "steam cleaning of 2 seater couch and rug."
click at [143, 42] on textarea at bounding box center [208, 48] width 208 height 22
paste textarea "steam cleaning of 2 seater couch and rug."
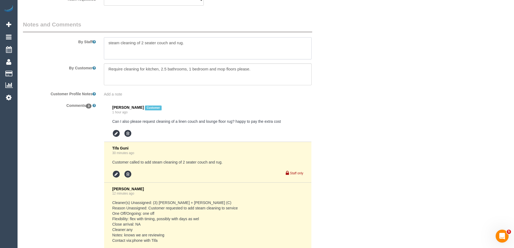
click at [107, 40] on textarea at bounding box center [208, 48] width 208 height 22
click at [214, 47] on textarea at bounding box center [208, 48] width 208 height 22
paste textarea "Steam cleaner to arrive at ___ Please ensure areas for steam cleaning are clean…"
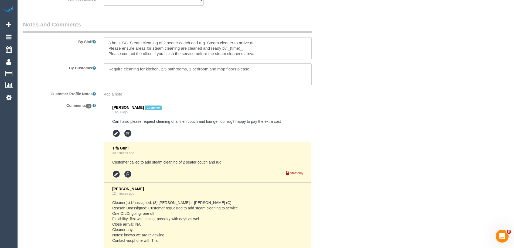
drag, startPoint x: 255, startPoint y: 42, endPoint x: 270, endPoint y: 42, distance: 14.8
click at [270, 42] on textarea at bounding box center [208, 48] width 208 height 22
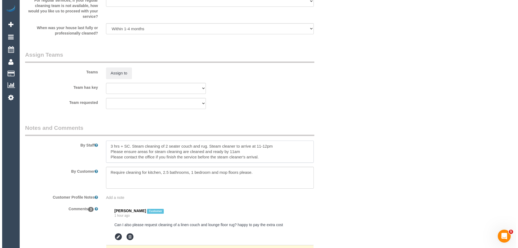
scroll to position [756, 0]
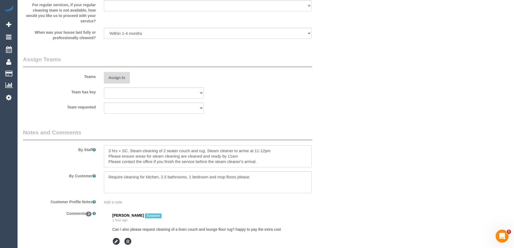
type textarea "3 hrs + SC. Steam cleaning of 2 seater couch and rug. Steam cleaner to arrive a…"
click at [125, 80] on button "Assign to" at bounding box center [117, 77] width 26 height 11
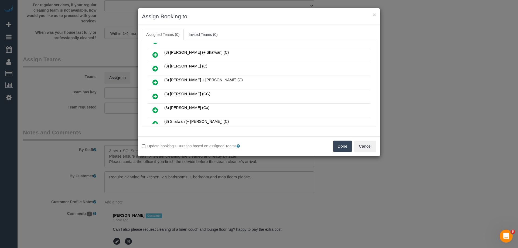
click at [155, 83] on icon at bounding box center [155, 82] width 6 height 6
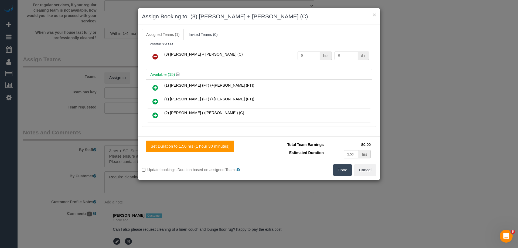
scroll to position [0, 0]
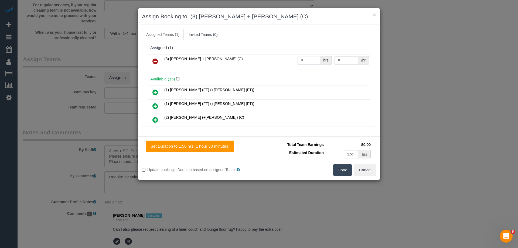
drag, startPoint x: 308, startPoint y: 56, endPoint x: 268, endPoint y: 56, distance: 40.5
click at [269, 56] on tr "(3) Gurdeep + Kamalpreet (C) 0 hrs 0 /hr" at bounding box center [259, 62] width 223 height 14
type input "3"
drag, startPoint x: 341, startPoint y: 58, endPoint x: 270, endPoint y: 57, distance: 71.3
click at [270, 57] on tr "(3) Gurdeep + Kamalpreet (C) 3 hrs 0 /hr" at bounding box center [259, 62] width 223 height 14
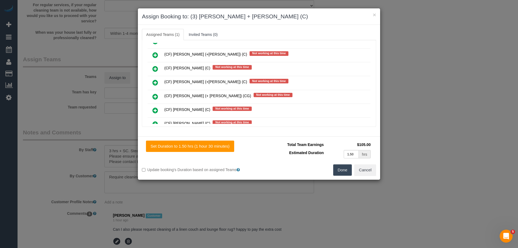
scroll to position [1134, 0]
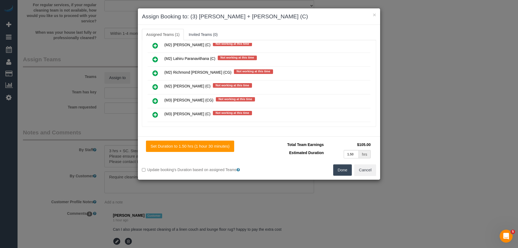
type input "35"
click at [152, 99] on link at bounding box center [155, 101] width 13 height 11
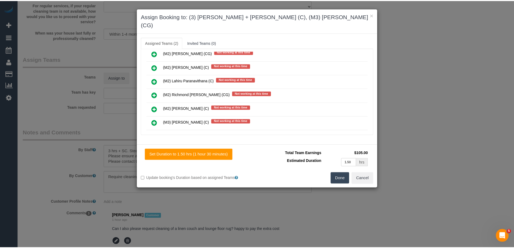
scroll to position [1147, 0]
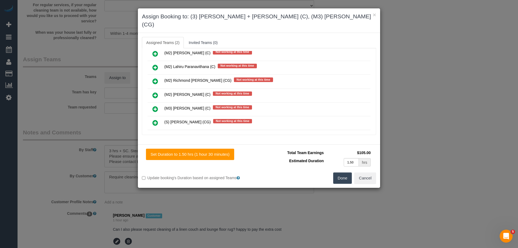
click at [344, 172] on button "Done" at bounding box center [342, 177] width 19 height 11
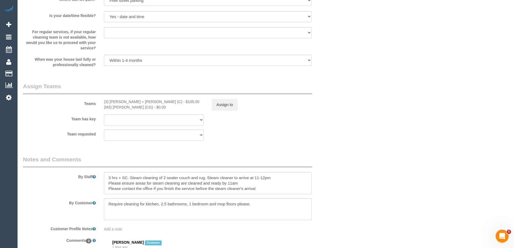
scroll to position [756, 0]
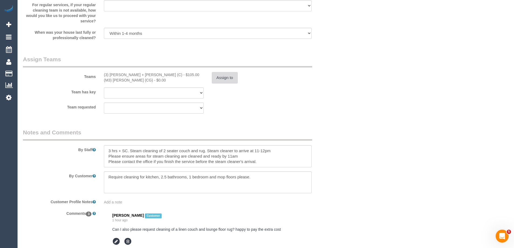
click at [222, 79] on button "Assign to" at bounding box center [225, 77] width 26 height 11
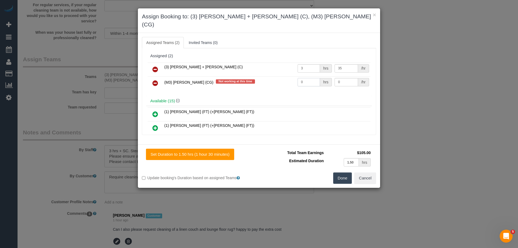
drag, startPoint x: 297, startPoint y: 75, endPoint x: 267, endPoint y: 74, distance: 29.7
click at [267, 76] on tr "(M3) Adnan (CG) Not working at this time 0 hrs 0 /hr" at bounding box center [259, 83] width 223 height 14
type input "1"
drag, startPoint x: 347, startPoint y: 75, endPoint x: 272, endPoint y: 71, distance: 75.7
click at [275, 76] on tr "(M3) Adnan (CG) Not working at this time 1 hrs 0 /hr" at bounding box center [259, 83] width 223 height 14
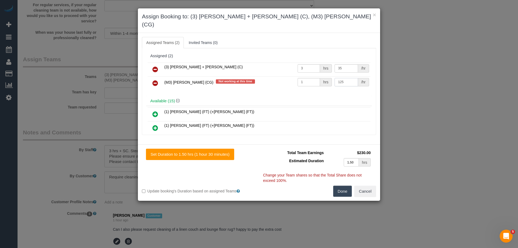
type input "125"
click at [338, 186] on button "Done" at bounding box center [342, 191] width 19 height 11
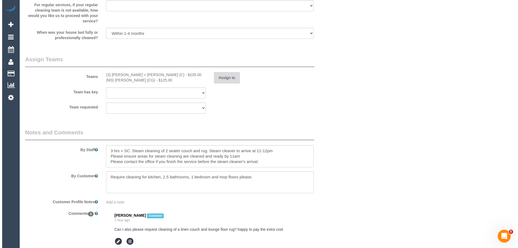
scroll to position [0, 0]
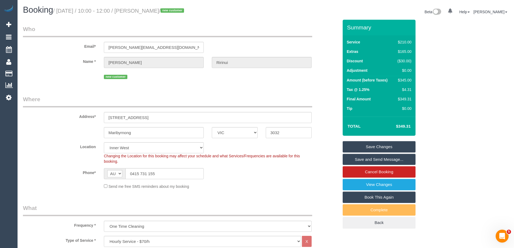
drag, startPoint x: 183, startPoint y: 10, endPoint x: 150, endPoint y: 9, distance: 32.7
click at [150, 9] on small "/ September 04, 2025 / 10:00 - 12:00 / Mariah Ririnui / new customer" at bounding box center [119, 11] width 133 height 6
copy small "Mariah Ririnui"
click at [362, 161] on link "Save and Send Message..." at bounding box center [379, 159] width 73 height 11
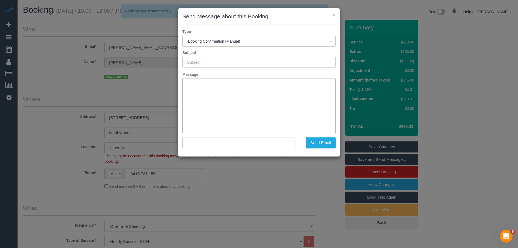
type input "Booking Confirmed"
type input ""Mariah Ririnui" <mariah.ririnui@rocketmail.com>"
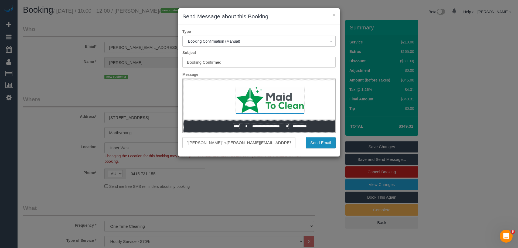
click at [323, 147] on button "Send Email" at bounding box center [321, 142] width 30 height 11
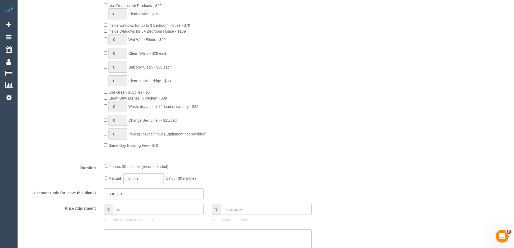
scroll to position [459, 0]
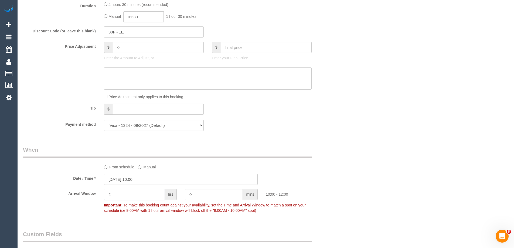
drag, startPoint x: 112, startPoint y: 196, endPoint x: 91, endPoint y: 194, distance: 20.8
click at [91, 194] on div "Arrival Window 2 hrs 0 mins 10:00 - 12:00 Important: To make this booking count…" at bounding box center [181, 202] width 324 height 27
type input "0"
click at [171, 191] on div "Arrival Window 0 hrs 0 mins Important: To make this booking count against your …" at bounding box center [181, 202] width 324 height 27
type input "30"
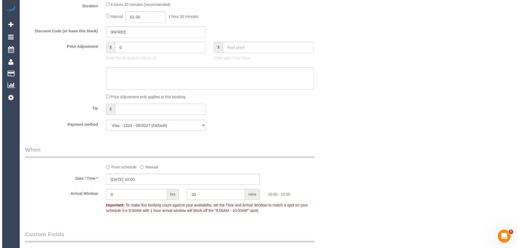
scroll to position [0, 0]
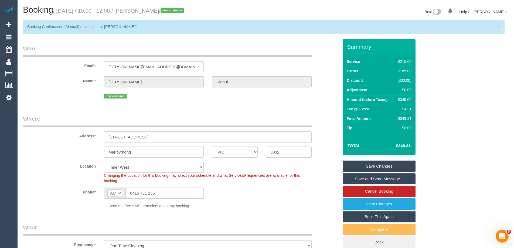
click at [352, 166] on link "Save Changes" at bounding box center [379, 166] width 73 height 11
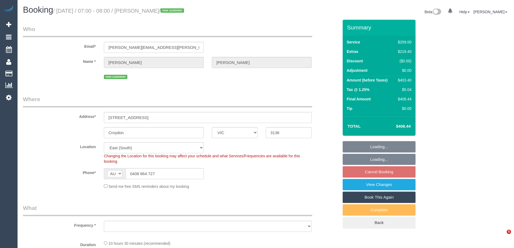
select select "VIC"
select select "string:stripe-pm_1S2MXo2GScqysDRVvnSElNHi"
select select "number:28"
select select "number:14"
select select "number:19"
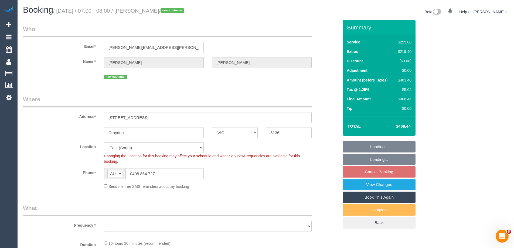
select select "number:22"
select select "object:1240"
select select "spot1"
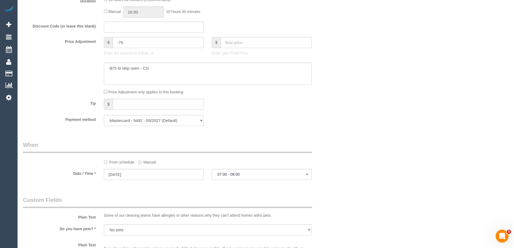
scroll to position [405, 0]
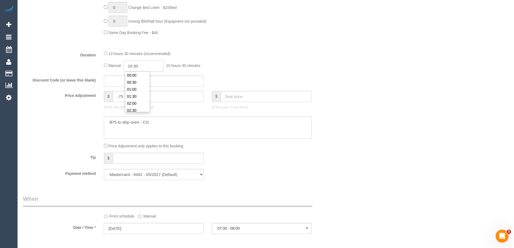
click at [137, 65] on input "10:30" at bounding box center [143, 65] width 40 height 11
type input "10:00"
click at [145, 73] on li "10:00" at bounding box center [138, 75] width 24 height 7
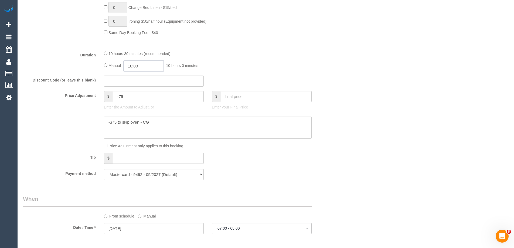
click at [148, 64] on input "10:00" at bounding box center [143, 65] width 40 height 11
select select "spot14"
type input "03:30"
click at [135, 87] on li "03:30" at bounding box center [138, 88] width 24 height 7
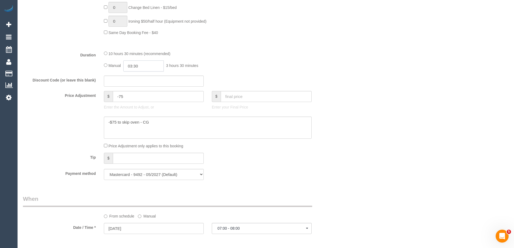
scroll to position [42, 0]
click at [135, 65] on input "03:30" at bounding box center [143, 65] width 40 height 11
select select "spot27"
type input "03:45"
click at [256, 52] on div "10 hours 30 minutes (recommended)" at bounding box center [208, 53] width 208 height 6
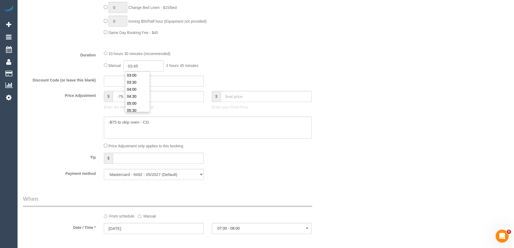
select select "spot40"
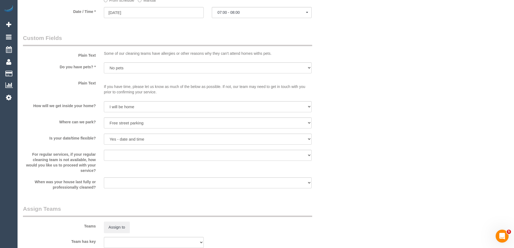
select select "spot53"
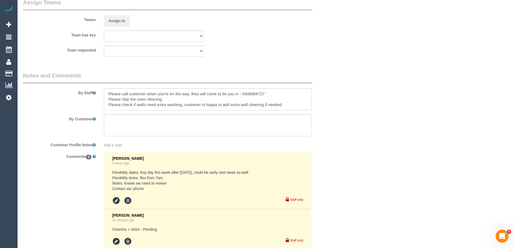
scroll to position [837, 0]
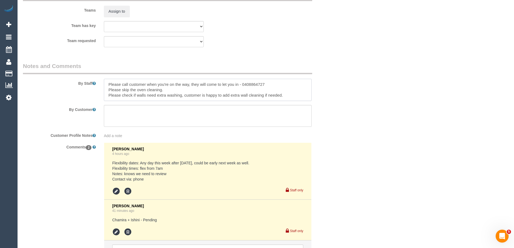
click at [108, 82] on textarea at bounding box center [208, 90] width 208 height 22
type textarea "Estimated time of 6.5-7.5 hrs. Please call customer when you're on the way, the…"
click at [116, 233] on icon at bounding box center [116, 232] width 8 height 8
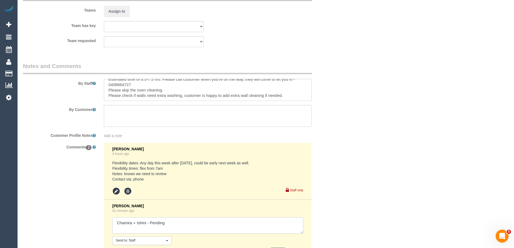
drag, startPoint x: 150, startPoint y: 222, endPoint x: 208, endPoint y: 222, distance: 58.0
click at [208, 222] on textarea at bounding box center [207, 225] width 191 height 17
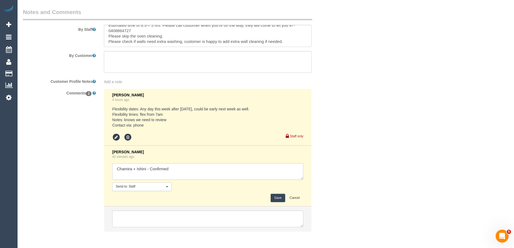
type textarea "Chamira + Ishini - Confirmed"
click at [274, 202] on button "Save" at bounding box center [278, 198] width 14 height 8
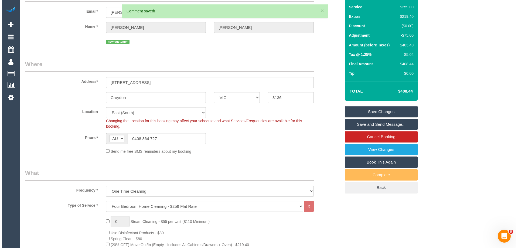
scroll to position [0, 0]
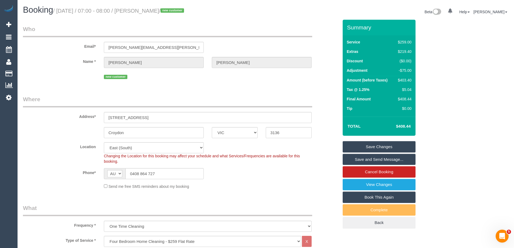
drag, startPoint x: 167, startPoint y: 91, endPoint x: 161, endPoint y: 80, distance: 13.3
drag, startPoint x: 186, startPoint y: 11, endPoint x: 149, endPoint y: 13, distance: 37.3
click at [149, 13] on small "/ September 04, 2025 / 07:00 - 08:00 / Joshua Jenkins / new customer" at bounding box center [119, 11] width 133 height 6
copy small "Joshua Jenkins"
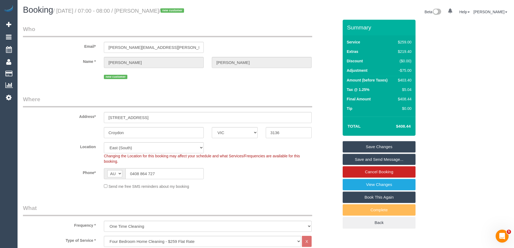
click at [353, 157] on link "Save and Send Message..." at bounding box center [379, 159] width 73 height 11
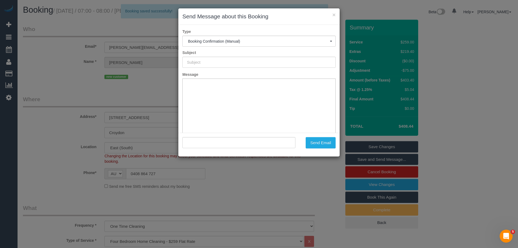
type input "Booking Confirmed"
type input ""Joshua Jenkins" <joshua.jenkins.00@gmail.com>"
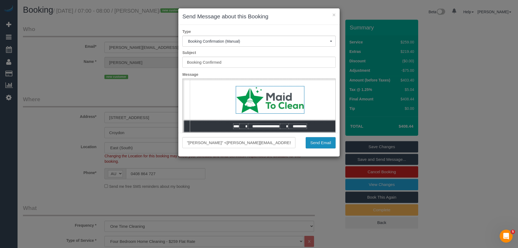
click at [319, 142] on button "Send Email" at bounding box center [321, 142] width 30 height 11
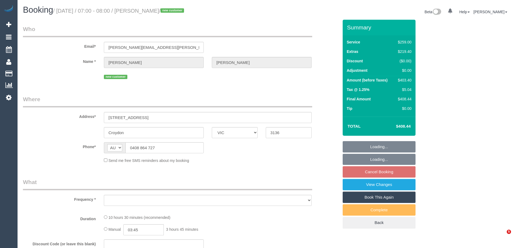
select select "VIC"
select select "object:531"
select select "string:stripe-pm_1S2MXo2GScqysDRVvnSElNHi"
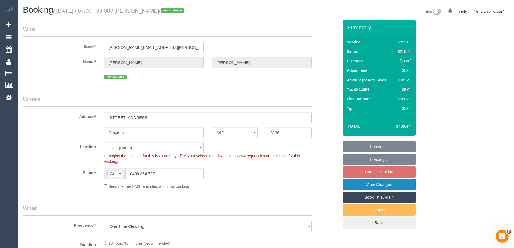
click at [354, 187] on link "View Changes" at bounding box center [379, 184] width 73 height 11
select select "object:693"
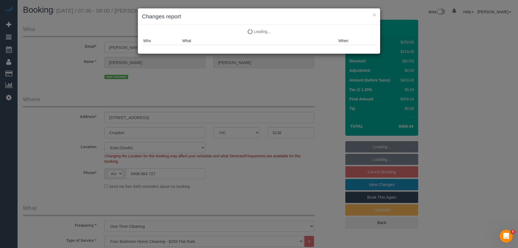
select select "number:28"
select select "number:14"
select select "number:19"
select select "number:22"
select select "spot1"
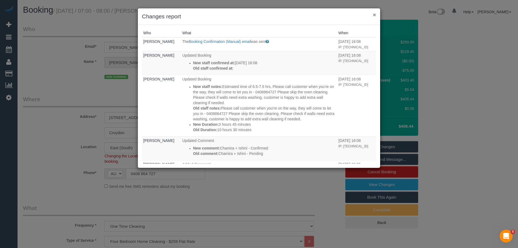
click at [374, 13] on button "×" at bounding box center [374, 15] width 3 height 6
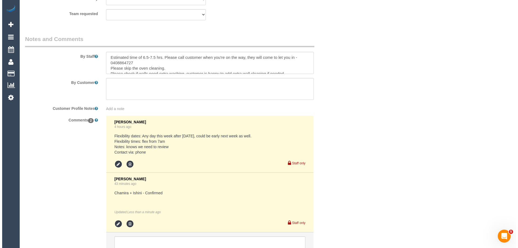
scroll to position [810, 0]
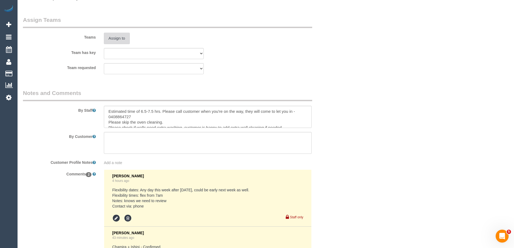
click at [118, 40] on button "Assign to" at bounding box center [117, 38] width 26 height 11
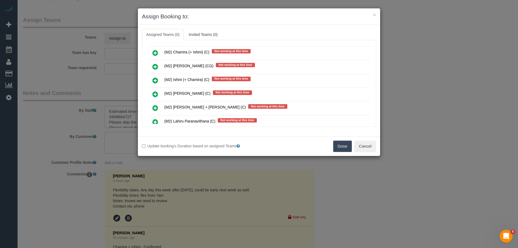
scroll to position [918, 0]
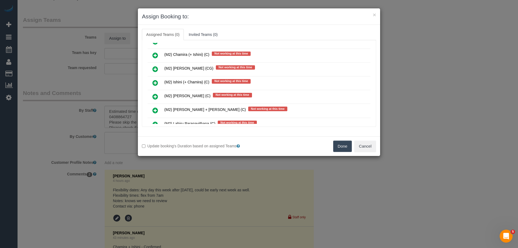
click at [155, 83] on icon at bounding box center [155, 83] width 6 height 6
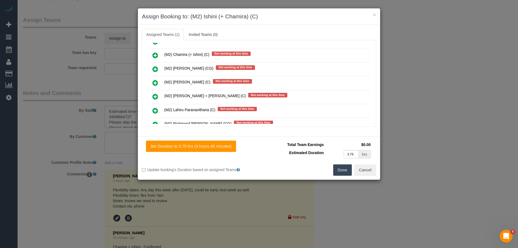
click at [154, 55] on icon at bounding box center [155, 55] width 6 height 6
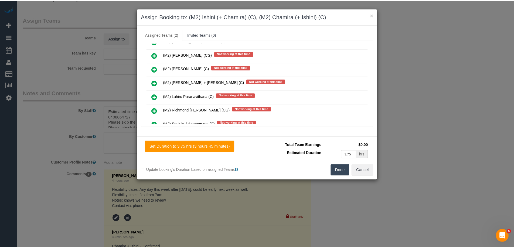
scroll to position [0, 0]
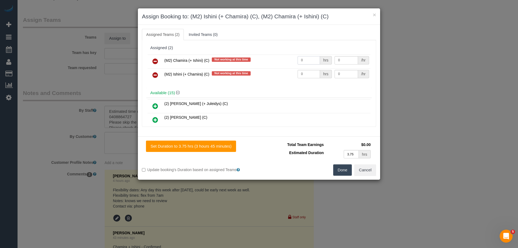
drag, startPoint x: 299, startPoint y: 58, endPoint x: 282, endPoint y: 56, distance: 17.1
click at [282, 56] on tr "(M2) Chamira (+ Ishini) (C) Not working at this time 0 hrs 0 /hr" at bounding box center [259, 62] width 223 height 14
type input "1"
drag, startPoint x: 306, startPoint y: 72, endPoint x: 285, endPoint y: 72, distance: 21.3
click at [285, 72] on tr "(M2) Ishini (+ Chamira) (C) Not working at this time 0 hrs 0 /hr" at bounding box center [259, 75] width 223 height 14
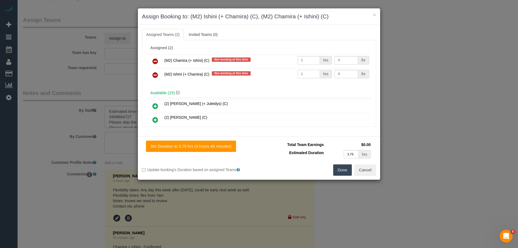
type input "1"
drag, startPoint x: 337, startPoint y: 60, endPoint x: 269, endPoint y: 57, distance: 68.3
click at [269, 57] on tr "(M2) Chamira (+ Ishini) (C) Not working at this time 1 hrs 0 /hr" at bounding box center [259, 62] width 223 height 14
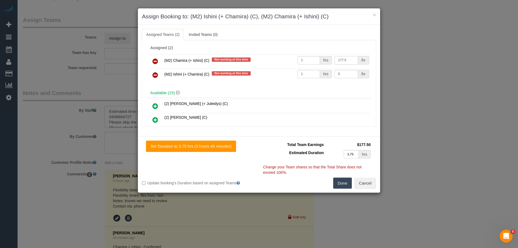
type input "177.5"
drag, startPoint x: 341, startPoint y: 74, endPoint x: 287, endPoint y: 70, distance: 53.8
click at [287, 70] on tr "(M2) Ishini (+ Chamira) (C) Not working at this time 1 hrs 0 /hr" at bounding box center [259, 75] width 223 height 14
type input "177.5"
drag, startPoint x: 341, startPoint y: 184, endPoint x: 349, endPoint y: 180, distance: 8.8
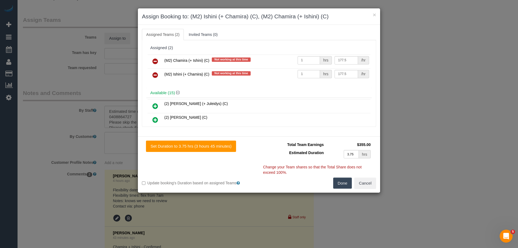
click at [341, 185] on button "Done" at bounding box center [342, 183] width 19 height 11
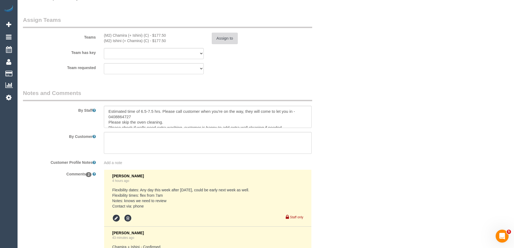
click at [227, 40] on button "Assign to" at bounding box center [225, 38] width 26 height 11
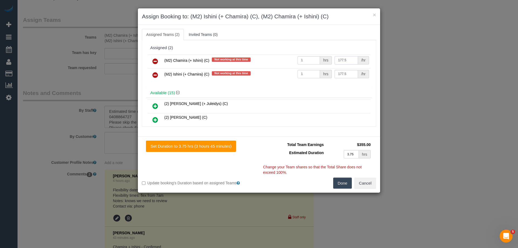
drag, startPoint x: 337, startPoint y: 59, endPoint x: 347, endPoint y: 60, distance: 9.5
click at [337, 59] on input "177.5" at bounding box center [346, 60] width 23 height 8
type input "127.5"
click at [337, 73] on input "177.5" at bounding box center [346, 74] width 23 height 8
type input "127.5"
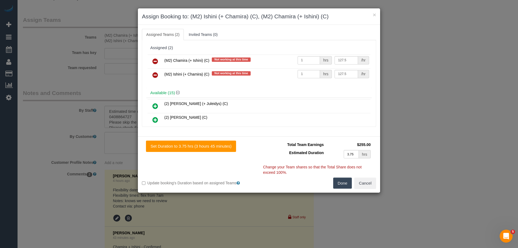
drag, startPoint x: 337, startPoint y: 181, endPoint x: 398, endPoint y: 181, distance: 61.3
click at [337, 182] on button "Done" at bounding box center [342, 183] width 19 height 11
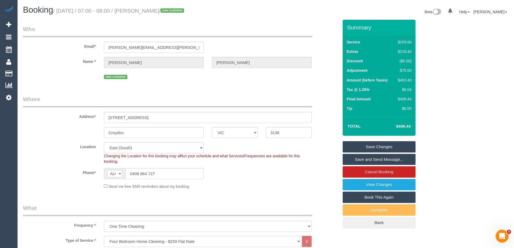
click at [371, 149] on link "Save Changes" at bounding box center [379, 146] width 73 height 11
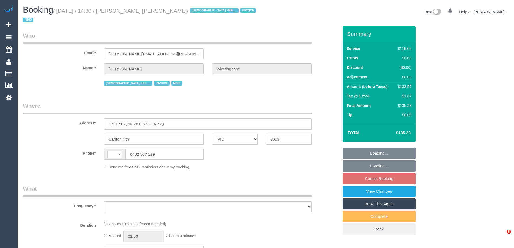
select select "VIC"
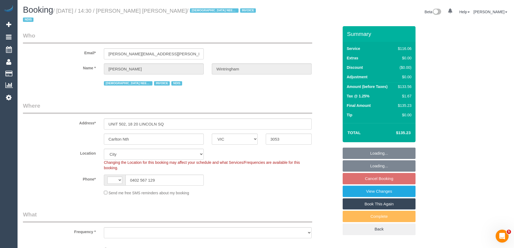
select select "string:AU"
select select "object:757"
select select "number:28"
select select "number:14"
select select "number:20"
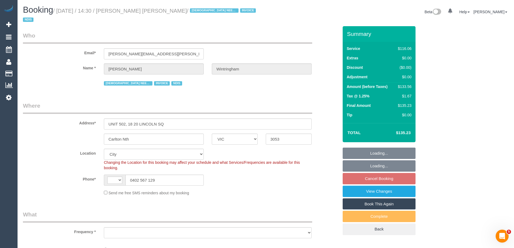
select select "number:36"
select select "number:34"
select select "object:762"
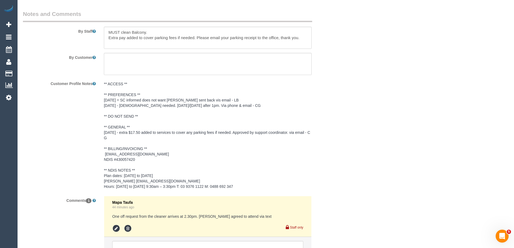
scroll to position [813, 0]
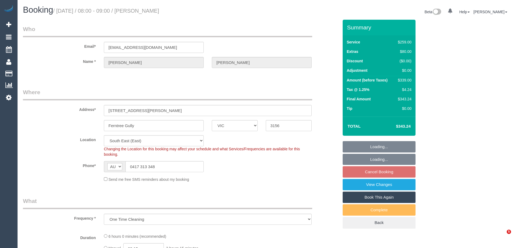
select select "VIC"
select select "object:658"
select select "string:stripe-card_1CoPKp2GScqysDRV1tts5fD7"
drag, startPoint x: 162, startPoint y: 48, endPoint x: 48, endPoint y: 40, distance: 113.9
click at [48, 40] on div "Email* [EMAIL_ADDRESS][DOMAIN_NAME]" at bounding box center [181, 39] width 324 height 28
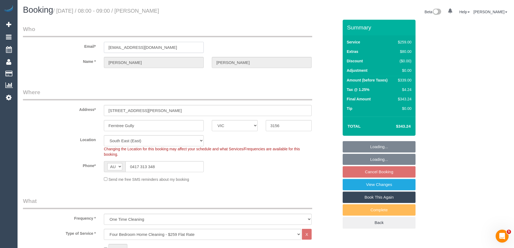
select select "number:27"
select select "number:15"
select select "number:18"
select select "number:22"
select select "number:26"
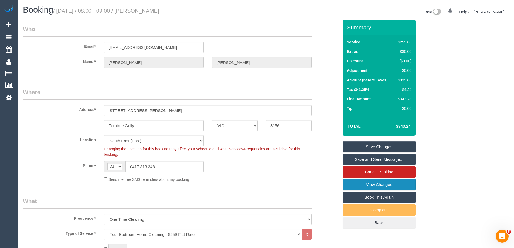
click at [364, 184] on link "View Changes" at bounding box center [379, 184] width 73 height 11
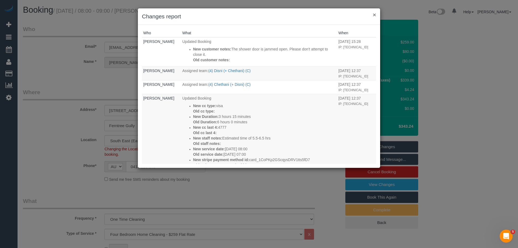
click at [374, 13] on button "×" at bounding box center [374, 15] width 3 height 6
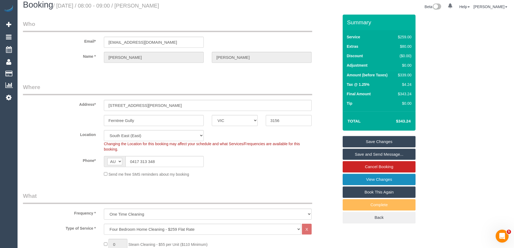
scroll to position [859, 0]
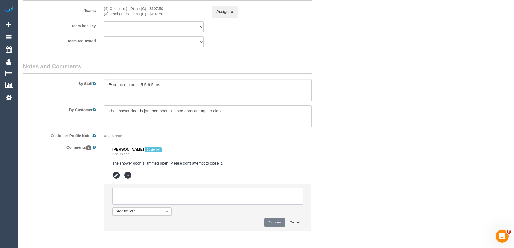
click at [160, 198] on textarea at bounding box center [207, 196] width 191 height 17
type textarea "Offered spot from 8-9am. Pending response - via email"
click at [270, 223] on button "Comment" at bounding box center [274, 222] width 21 height 8
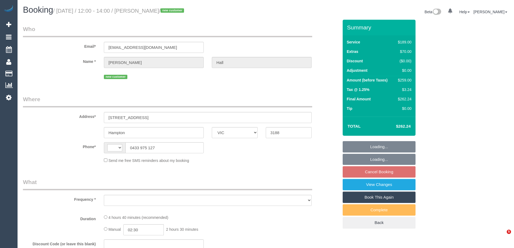
select select "VIC"
select select "string:AU"
select select "object:687"
select select "string:stripe-pm_1S2IYv2GScqysDRVPbkb1bgC"
select select "number:27"
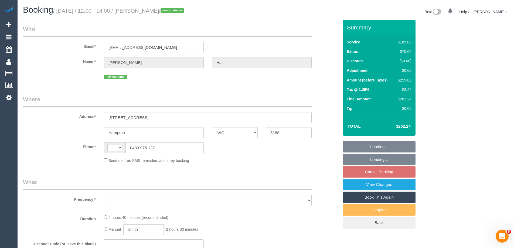
select select "number:14"
select select "number:19"
select select "number:24"
select select "number:13"
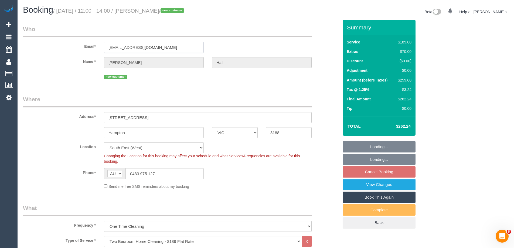
select select "object:790"
drag, startPoint x: 167, startPoint y: 47, endPoint x: 62, endPoint y: 45, distance: 104.5
click at [62, 44] on div "Email* [EMAIL_ADDRESS][DOMAIN_NAME]" at bounding box center [181, 39] width 324 height 28
select select "spot1"
click at [362, 185] on link "View Changes" at bounding box center [379, 184] width 73 height 11
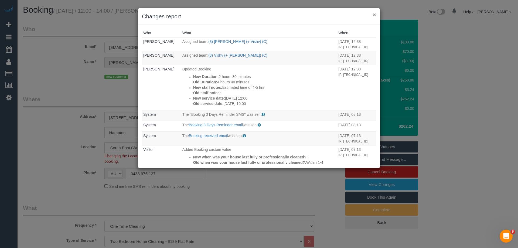
click at [375, 15] on button "×" at bounding box center [374, 15] width 3 height 6
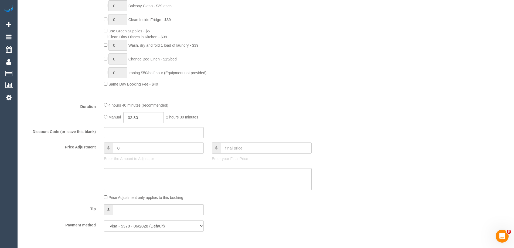
scroll to position [796, 0]
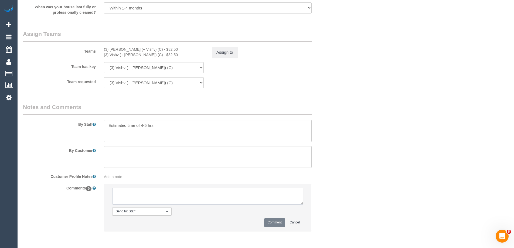
click at [149, 195] on textarea at bounding box center [207, 196] width 191 height 17
type textarea "Offered spot from 12-2pm. Pending response - via email"
click at [268, 219] on button "Comment" at bounding box center [274, 222] width 21 height 8
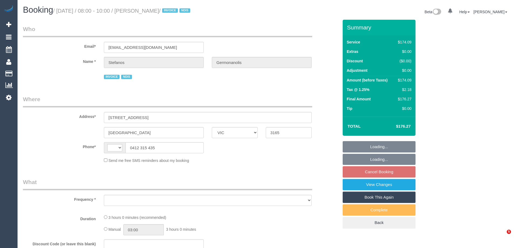
select select "VIC"
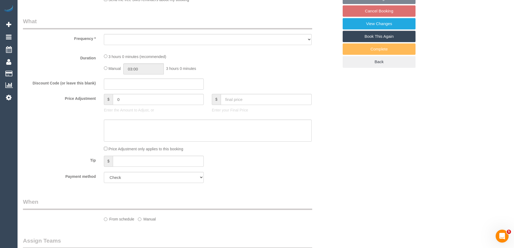
select select "string:AU"
select select "180"
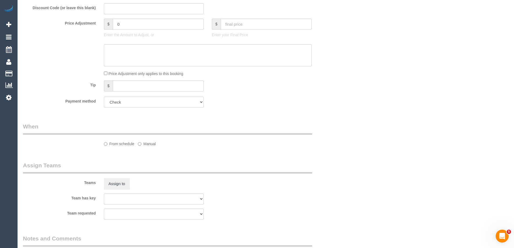
select select "object:1272"
select select "number:28"
select select "number:14"
select select "number:19"
select select "number:25"
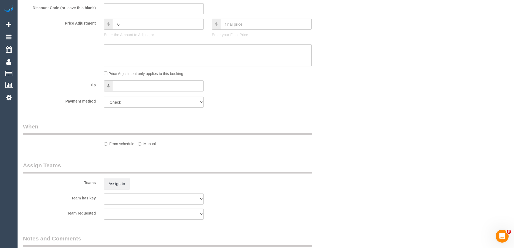
select select "number:35"
select select "number:11"
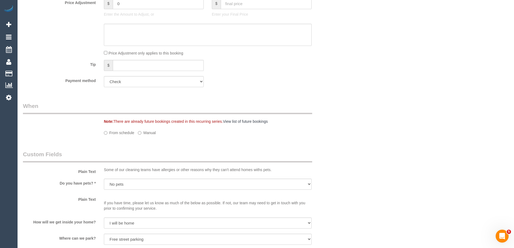
select select "spot2"
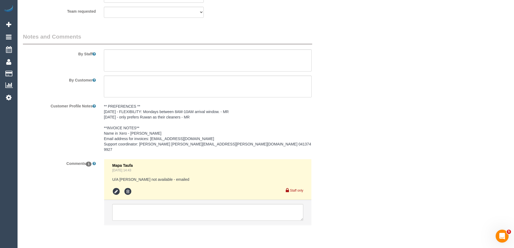
scroll to position [713, 0]
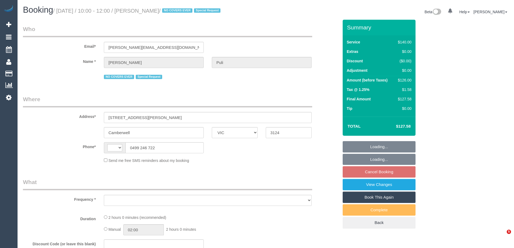
select select "VIC"
select select "string:stripe-pm_1Oz9OZ2GScqysDRVIPqxEaCB"
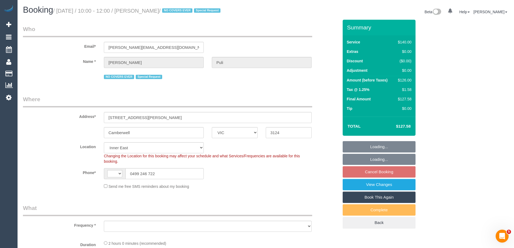
select select "string:AU"
select select "object:868"
select select "number:27"
select select "number:14"
select select "number:18"
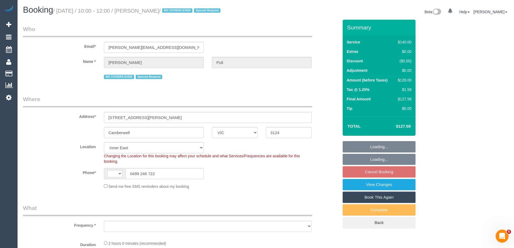
select select "number:22"
select select "number:35"
select select "number:13"
select select "object:877"
select select "spot3"
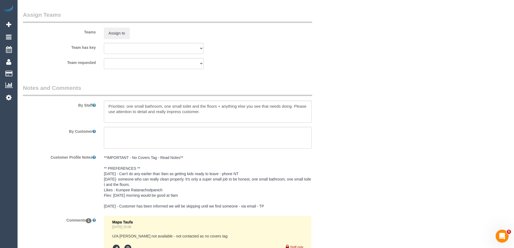
scroll to position [883, 0]
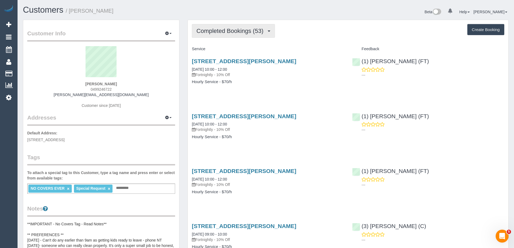
click at [237, 32] on span "Completed Bookings (53)" at bounding box center [231, 31] width 70 height 7
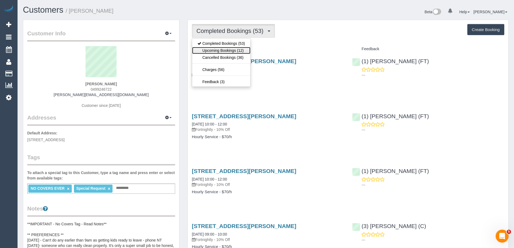
click at [226, 48] on link "Upcoming Bookings (12)" at bounding box center [221, 50] width 58 height 7
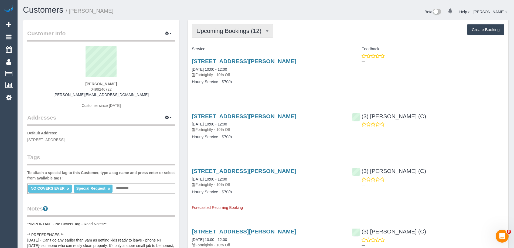
click at [217, 31] on span "Upcoming Bookings (12)" at bounding box center [230, 31] width 68 height 7
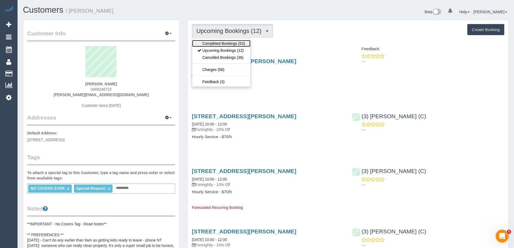
click at [213, 44] on link "Completed Bookings (53)" at bounding box center [221, 43] width 58 height 7
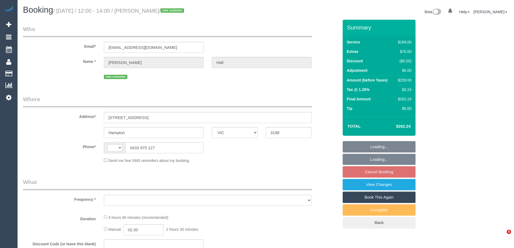
select select "VIC"
select select "string:AU"
select select "string:stripe-pm_1S2IYv2GScqysDRVPbkb1bgC"
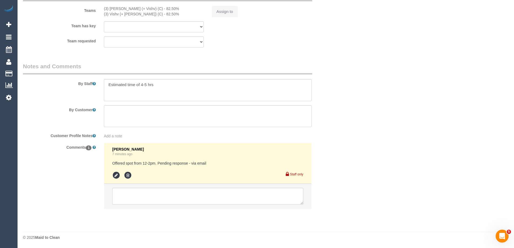
select select "object:564"
select select "number:27"
select select "number:14"
select select "number:19"
select select "number:24"
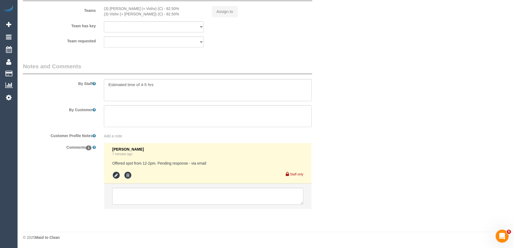
select select "number:13"
select select "object:811"
select select "spot1"
click at [113, 174] on icon at bounding box center [116, 175] width 8 height 8
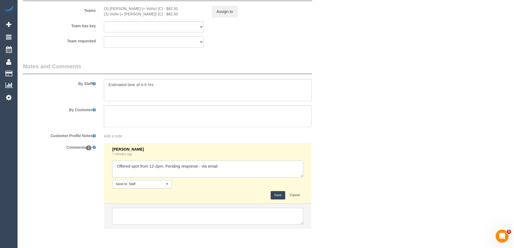
click at [203, 167] on textarea at bounding box center [207, 169] width 191 height 17
type textarea "Offered spot from 12-2pm. Pending response - confirmed via email"
click at [274, 192] on button "Save" at bounding box center [278, 195] width 14 height 8
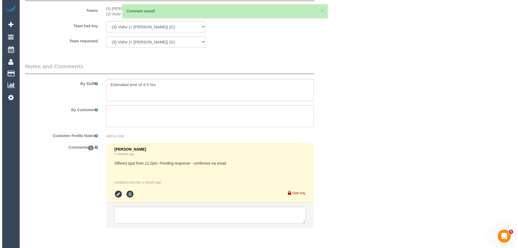
scroll to position [0, 0]
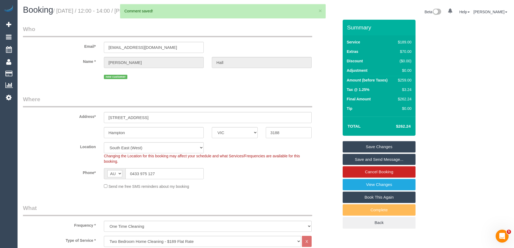
click at [352, 159] on link "Save and Send Message..." at bounding box center [379, 159] width 73 height 11
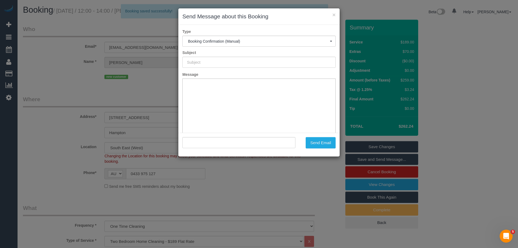
type input "Booking Confirmed"
type input ""Meg Hall" <mhal1998@bigpond.net.au>"
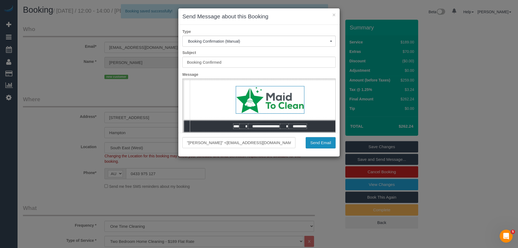
click at [321, 144] on button "Send Email" at bounding box center [321, 142] width 30 height 11
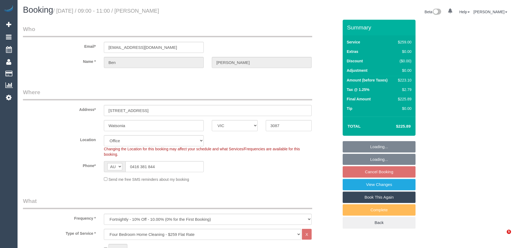
select select "VIC"
select select "number:29"
select select "number:15"
select select "number:18"
select select "number:22"
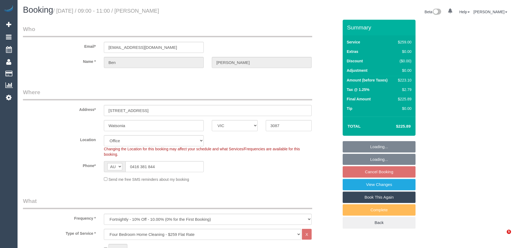
select select "number:35"
select select "number:13"
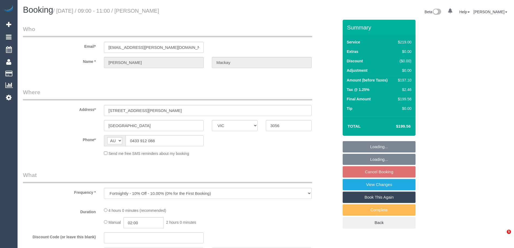
select select "VIC"
select select "object:535"
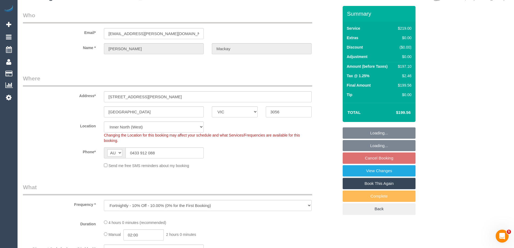
select select "string:stripe-pm_1O765E2GScqysDRVaol5elCh"
select select "number:27"
select select "number:14"
select select "number:19"
select select "number:24"
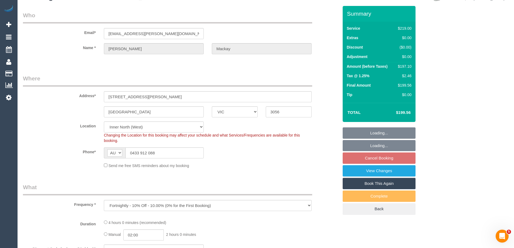
select select "number:34"
select select "number:26"
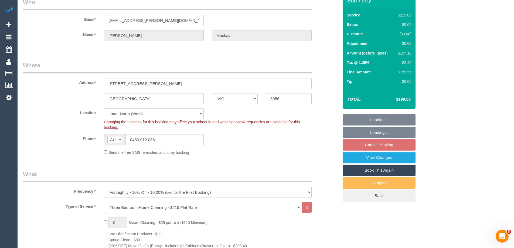
select select "spot3"
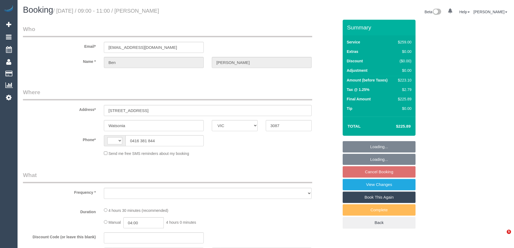
select select "VIC"
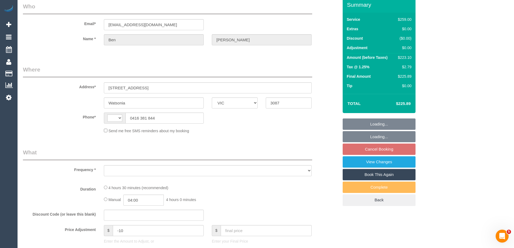
select select "object:281"
select select "string:stripe-pm_1O3wOf2GScqysDRVbf3wB7jA"
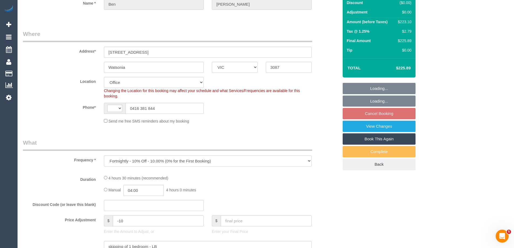
select select "object:777"
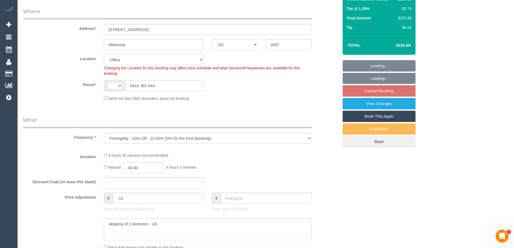
select select "string:AU"
select select "number:29"
select select "number:15"
select select "number:18"
select select "number:22"
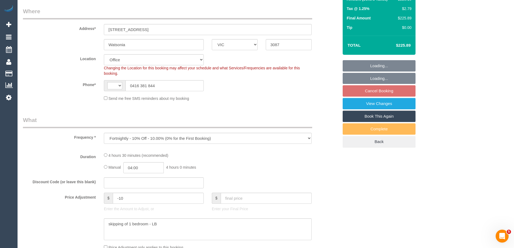
select select "number:35"
select select "number:13"
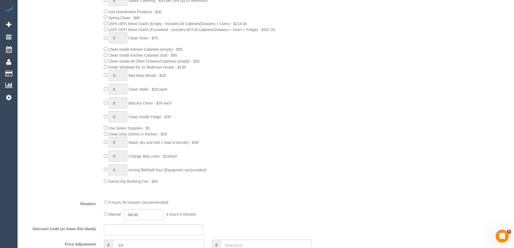
scroll to position [351, 0]
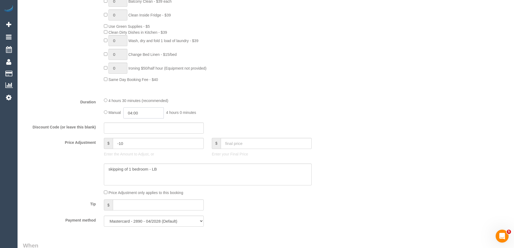
click at [141, 117] on input "04:00" at bounding box center [143, 112] width 40 height 11
type input "02:00"
click at [133, 124] on li "02:00" at bounding box center [138, 122] width 24 height 7
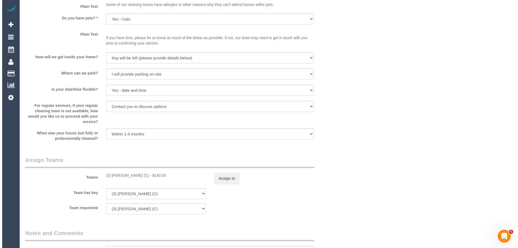
scroll to position [756, 0]
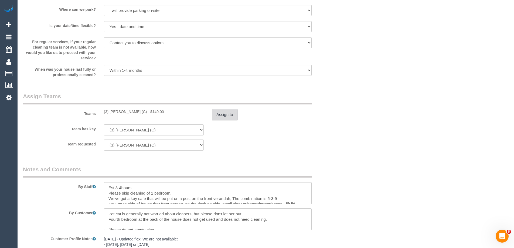
click at [226, 113] on button "Assign to" at bounding box center [225, 114] width 26 height 11
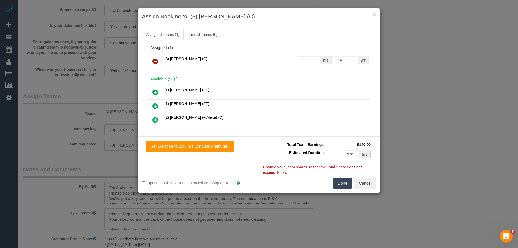
click at [155, 60] on icon at bounding box center [155, 61] width 6 height 6
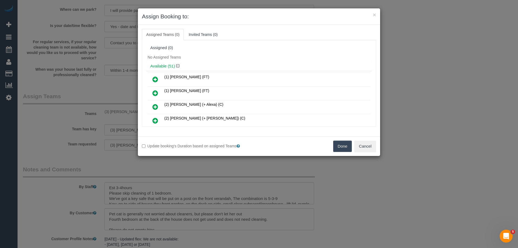
scroll to position [108, 0]
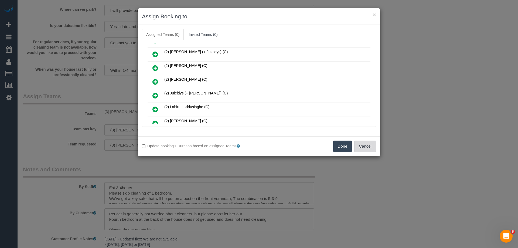
click at [371, 146] on button "Cancel" at bounding box center [365, 146] width 22 height 11
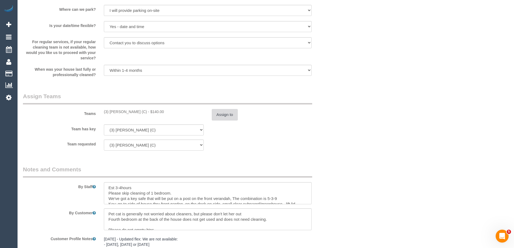
click at [214, 116] on button "Assign to" at bounding box center [225, 114] width 26 height 11
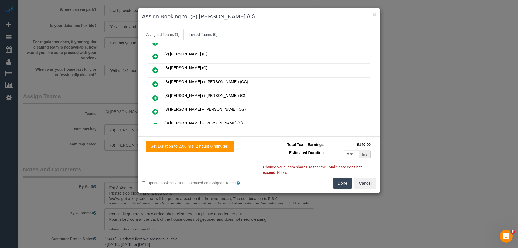
scroll to position [297, 0]
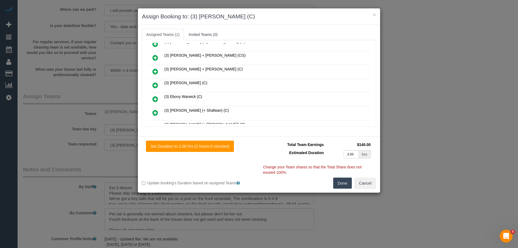
click at [156, 69] on icon at bounding box center [155, 71] width 6 height 6
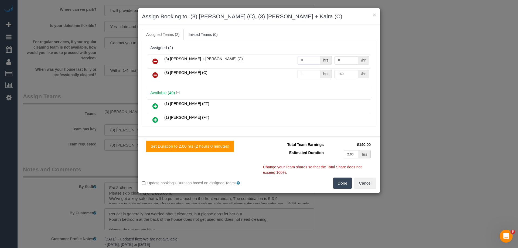
drag, startPoint x: 310, startPoint y: 61, endPoint x: 269, endPoint y: 61, distance: 40.2
click at [269, 61] on tr "(3) Denis + Kaira (C) 0 hrs 0 /hr" at bounding box center [259, 62] width 223 height 14
type input "1"
drag, startPoint x: 333, startPoint y: 59, endPoint x: 297, endPoint y: 60, distance: 36.5
click at [294, 59] on tr "(3) Denis + Kaira (C) 1 hrs 0 /hr" at bounding box center [259, 62] width 223 height 14
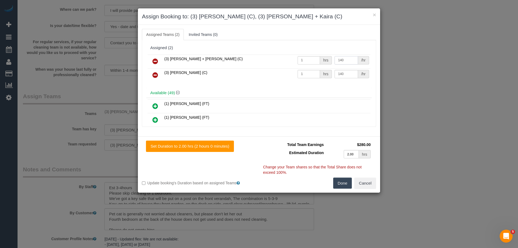
type input "140"
click at [152, 74] on icon at bounding box center [155, 75] width 6 height 6
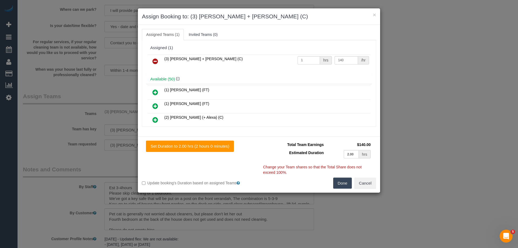
click at [344, 179] on button "Done" at bounding box center [342, 183] width 19 height 11
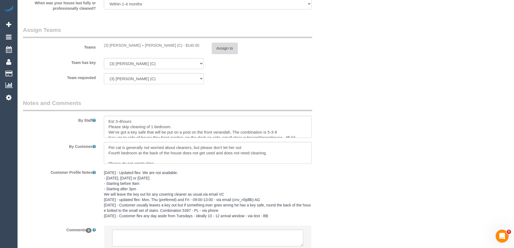
scroll to position [864, 0]
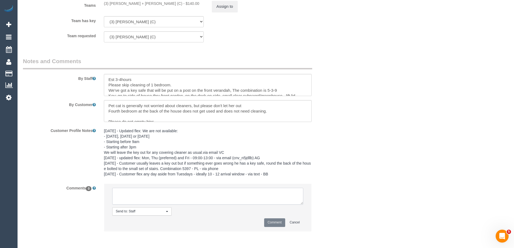
drag, startPoint x: 124, startPoint y: 197, endPoint x: 120, endPoint y: 197, distance: 4.1
click at [120, 197] on textarea at bounding box center [207, 196] width 191 height 17
type textarea "U/A from Uzair as clashes with a regular. Not notified as has only been there o…"
click at [270, 224] on button "Comment" at bounding box center [274, 222] width 21 height 8
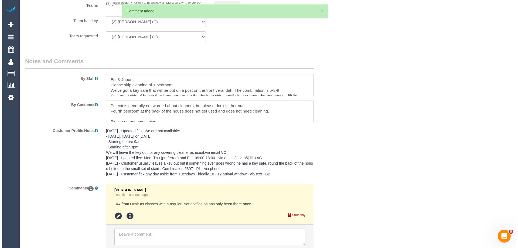
scroll to position [0, 0]
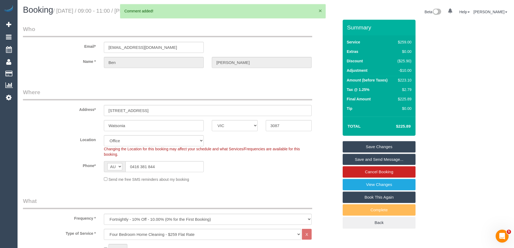
click at [320, 9] on button "×" at bounding box center [320, 11] width 3 height 6
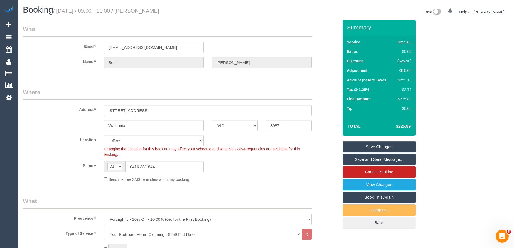
drag, startPoint x: 170, startPoint y: 10, endPoint x: 148, endPoint y: 9, distance: 21.6
click at [148, 9] on h1 "Booking / September 04, 2025 / 09:00 - 11:00 / Ben Richter" at bounding box center [142, 9] width 239 height 9
copy small "Ben Richter"
click at [358, 144] on link "Save Changes" at bounding box center [379, 146] width 73 height 11
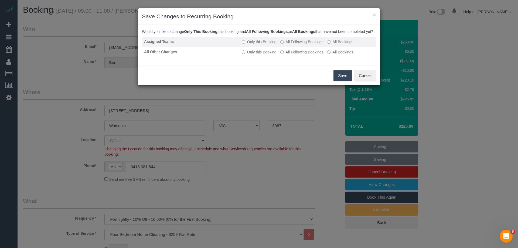
click at [294, 45] on label "All Following Bookings" at bounding box center [301, 41] width 43 height 5
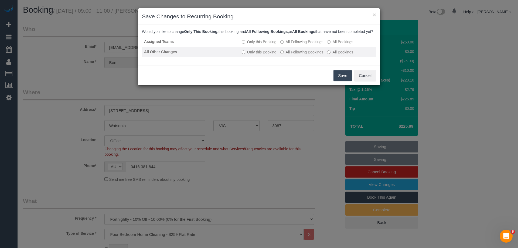
drag, startPoint x: 299, startPoint y: 62, endPoint x: 297, endPoint y: 57, distance: 5.1
click at [299, 57] on td "Only this Booking All Following Bookings All Bookings" at bounding box center [308, 52] width 137 height 10
click at [297, 55] on label "All Following Bookings" at bounding box center [301, 51] width 43 height 5
click at [345, 81] on button "Save" at bounding box center [343, 75] width 18 height 11
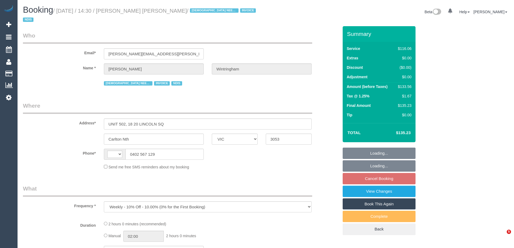
select select "VIC"
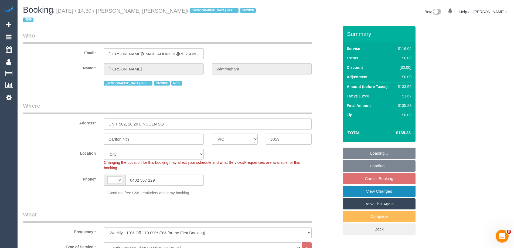
select select "object:348"
select select "string:AU"
click at [358, 193] on link "View Changes" at bounding box center [379, 191] width 73 height 11
select select "number:28"
select select "number:14"
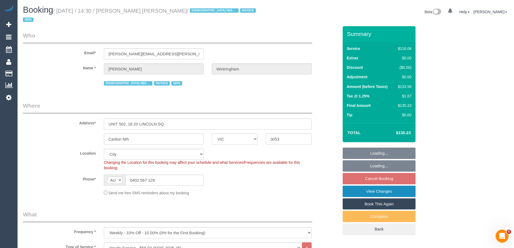
select select "number:20"
select select "number:36"
select select "number:34"
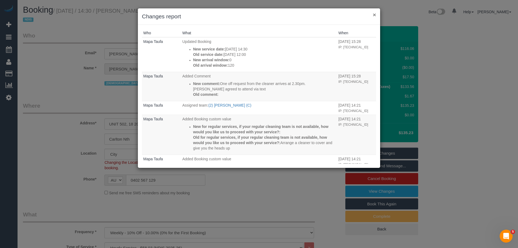
click at [375, 14] on button "×" at bounding box center [374, 15] width 3 height 6
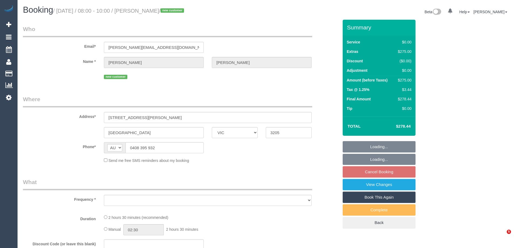
select select "VIC"
select select "string:stripe-pm_1S1fbM2GScqysDRV9z6p5LET"
select select "number:27"
select select "number:14"
select select "number:19"
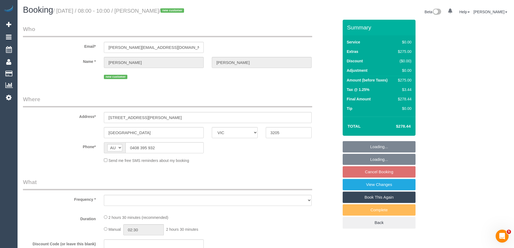
select select "number:25"
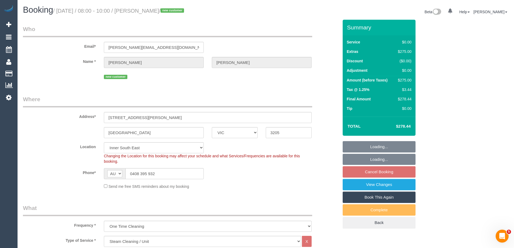
select select "object:1273"
select select "spot2"
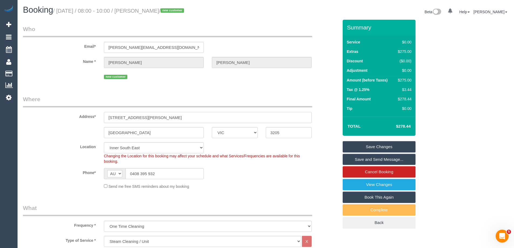
drag, startPoint x: 145, startPoint y: 118, endPoint x: 99, endPoint y: 116, distance: 45.7
click at [99, 116] on div "Address* [STREET_ADDRESS][PERSON_NAME]" at bounding box center [181, 109] width 324 height 28
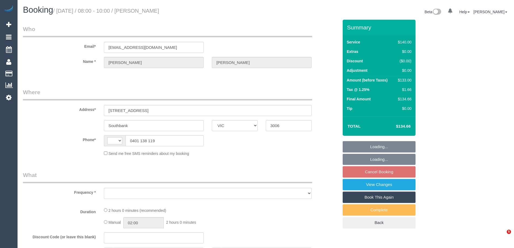
select select "VIC"
select select "string:AU"
select select "string:stripe-pm_1MKWMW2GScqysDRVc5rmOdac"
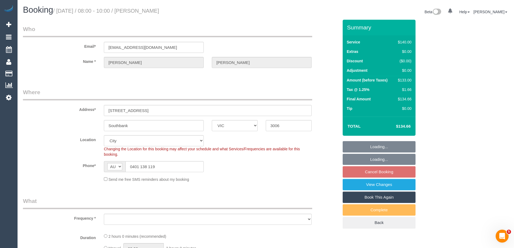
select select "object:1245"
select select "number:28"
select select "number:14"
select select "number:20"
select select "number:24"
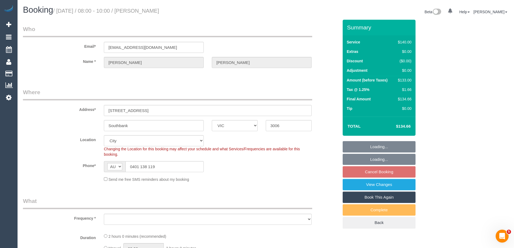
select select "number:35"
select select "number:12"
select select "spot2"
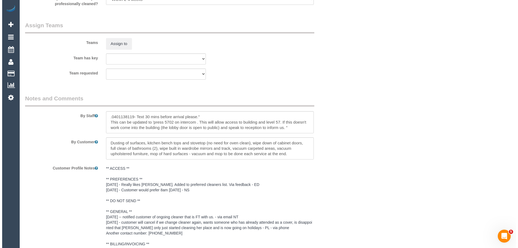
scroll to position [782, 0]
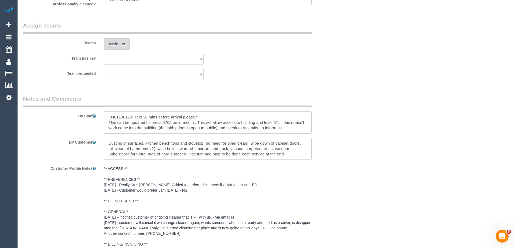
click at [111, 49] on button "Assign to" at bounding box center [117, 43] width 26 height 11
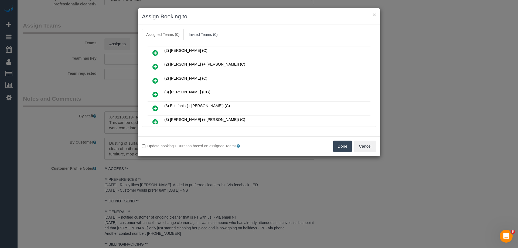
click at [155, 81] on icon at bounding box center [155, 80] width 6 height 6
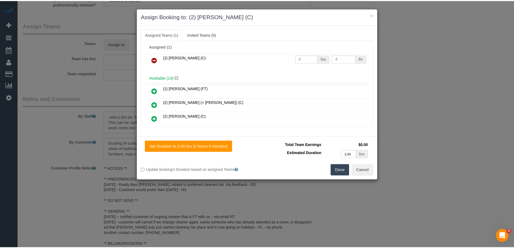
scroll to position [0, 0]
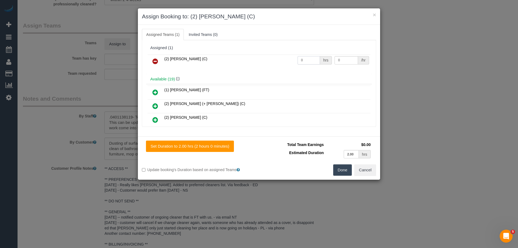
drag, startPoint x: 308, startPoint y: 60, endPoint x: 299, endPoint y: 60, distance: 8.7
click at [270, 59] on tr "(2) Megan Kaewpinich (C) 0 hrs 0 /hr" at bounding box center [259, 62] width 223 height 14
type input "2"
drag, startPoint x: 348, startPoint y: 60, endPoint x: 307, endPoint y: 60, distance: 40.8
click at [308, 60] on tr "(2) Megan Kaewpinich (C) 2 hrs 0 /hr" at bounding box center [259, 62] width 223 height 14
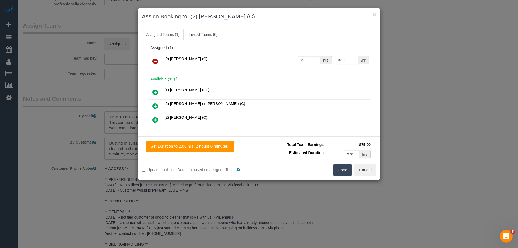
type input "37.5"
click at [340, 170] on button "Done" at bounding box center [342, 169] width 19 height 11
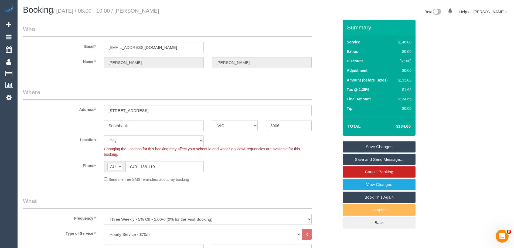
drag, startPoint x: 155, startPoint y: 12, endPoint x: 175, endPoint y: 38, distance: 33.2
click at [150, 12] on h1 "Booking / September 08, 2025 / 08:00 - 10:00 / Anna Lee" at bounding box center [142, 9] width 239 height 9
copy small "Anna Lee"
click at [358, 148] on link "Save Changes" at bounding box center [379, 146] width 73 height 11
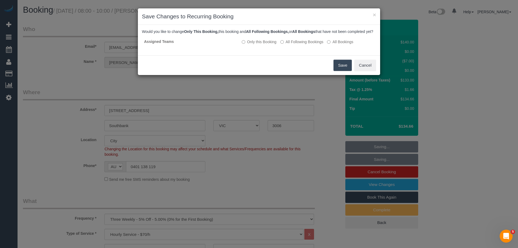
click at [343, 67] on button "Save" at bounding box center [343, 65] width 18 height 11
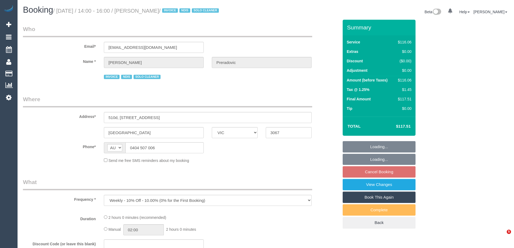
select select "VIC"
select select "object:756"
select select "number:28"
select select "number:14"
select select "number:19"
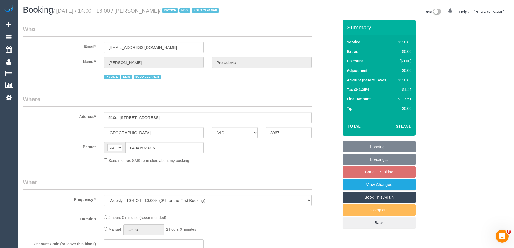
select select "number:23"
select select "number:34"
select select "number:11"
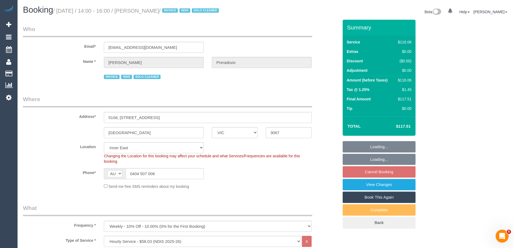
select select "spot5"
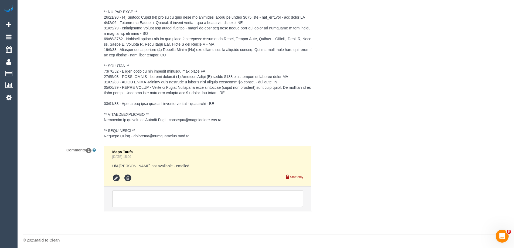
scroll to position [848, 0]
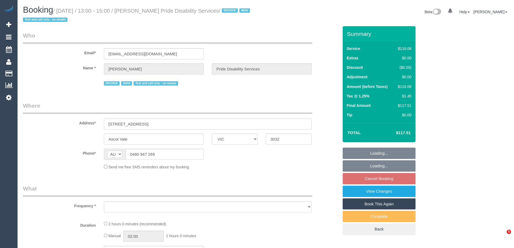
select select "VIC"
select select "number:28"
select select "number:14"
select select "number:19"
select select "number:36"
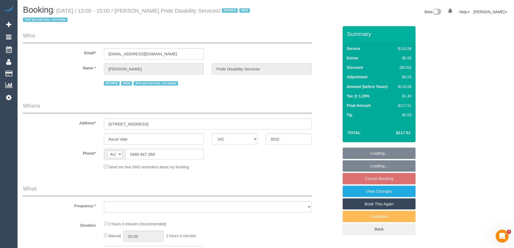
select select "number:33"
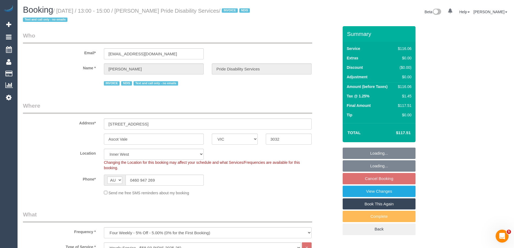
select select "object:1446"
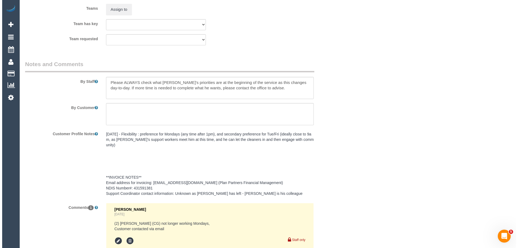
scroll to position [626, 0]
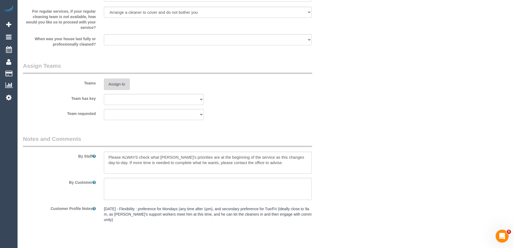
click at [114, 85] on button "Assign to" at bounding box center [117, 84] width 26 height 11
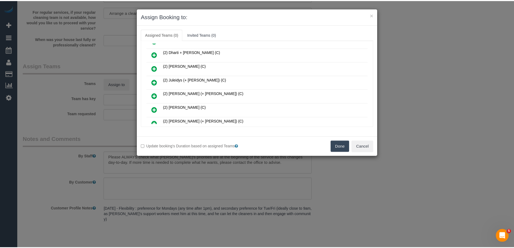
scroll to position [108, 0]
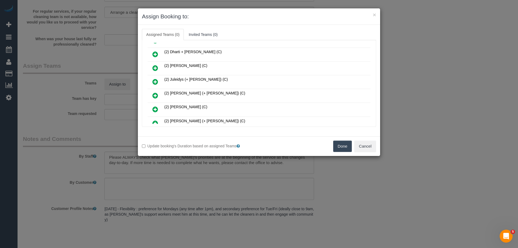
click at [377, 147] on div "Done Cancel" at bounding box center [319, 146] width 121 height 11
click at [373, 144] on button "Cancel" at bounding box center [365, 146] width 22 height 11
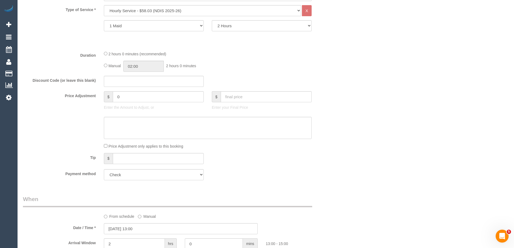
scroll to position [0, 0]
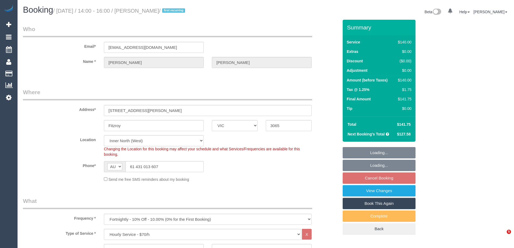
select select "VIC"
select select "number:28"
select select "number:14"
select select "number:21"
select select "number:22"
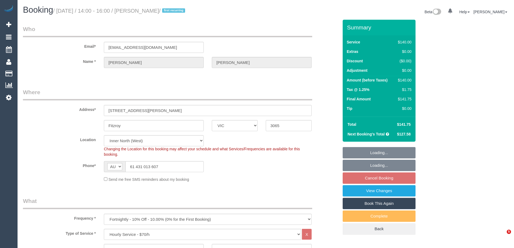
select select "number:34"
select select "number:13"
select select "spot8"
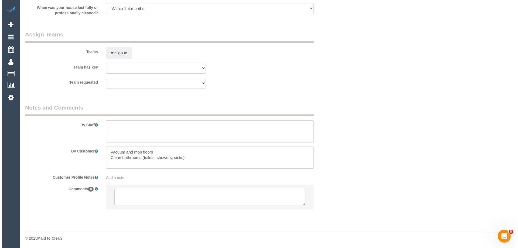
scroll to position [774, 0]
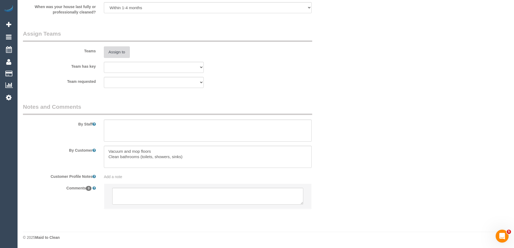
click at [113, 52] on button "Assign to" at bounding box center [117, 51] width 26 height 11
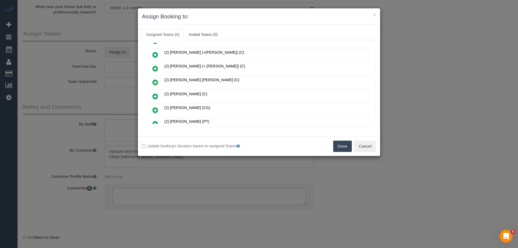
click at [151, 82] on link at bounding box center [155, 82] width 13 height 11
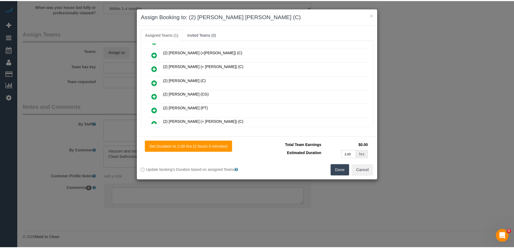
scroll to position [0, 0]
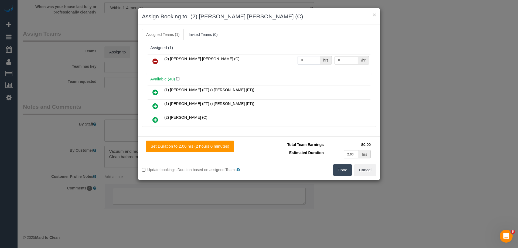
click at [282, 60] on tr "(2) Joel Wei Ong (C) 0 hrs 0 /hr" at bounding box center [259, 62] width 223 height 14
type input "2"
drag, startPoint x: 345, startPoint y: 59, endPoint x: 309, endPoint y: 59, distance: 36.2
click at [309, 59] on tr "(2) Joel Wei Ong (C) 2 hrs 0 /hr" at bounding box center [259, 62] width 223 height 14
type input "37.5"
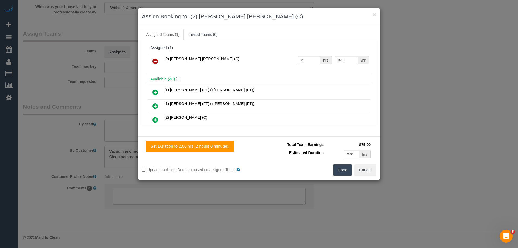
click at [345, 171] on button "Done" at bounding box center [342, 169] width 19 height 11
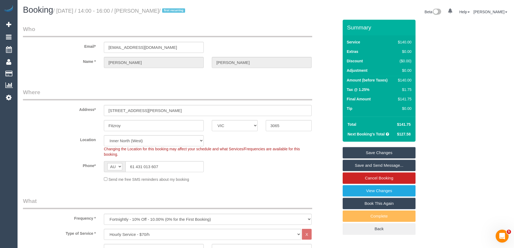
drag, startPoint x: 192, startPoint y: 10, endPoint x: 149, endPoint y: 10, distance: 43.2
click at [149, 10] on small "/ September 08, 2025 / 14:00 - 16:00 / Michael Ferguson / first recurring" at bounding box center [120, 11] width 134 height 6
copy small "Michael Ferguson"
click at [358, 168] on link "Save and Send Message..." at bounding box center [379, 165] width 73 height 11
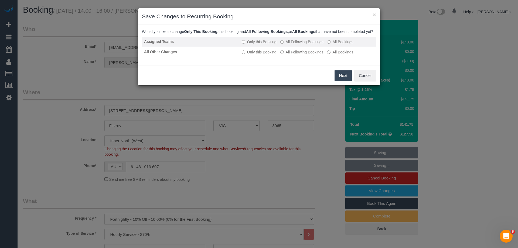
click at [290, 45] on label "All Following Bookings" at bounding box center [301, 41] width 43 height 5
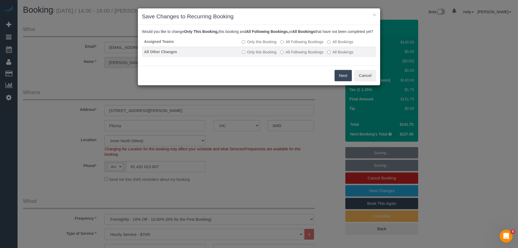
click at [293, 55] on label "All Following Bookings" at bounding box center [301, 51] width 43 height 5
click at [345, 81] on button "Save" at bounding box center [343, 75] width 18 height 11
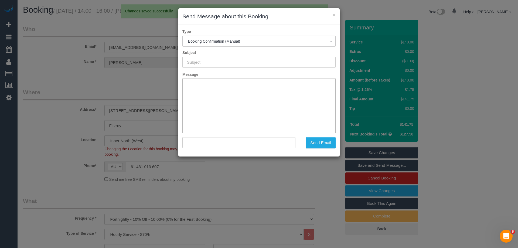
type input "Booking Confirmed"
type input ""Michael Ferguson" <mgfer1@gmail.com>"
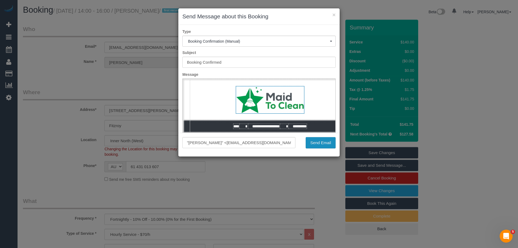
click at [326, 143] on button "Send Email" at bounding box center [321, 142] width 30 height 11
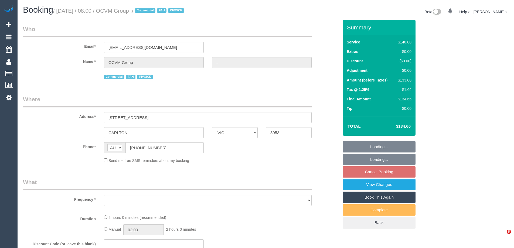
select select "VIC"
select select "number:28"
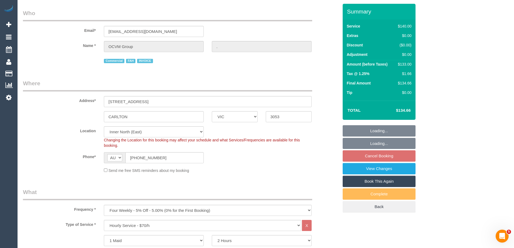
select select "object:866"
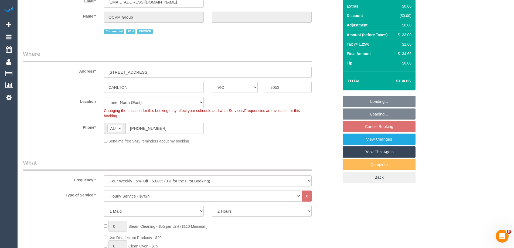
scroll to position [27, 0]
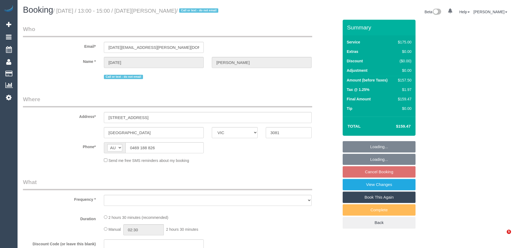
select select "VIC"
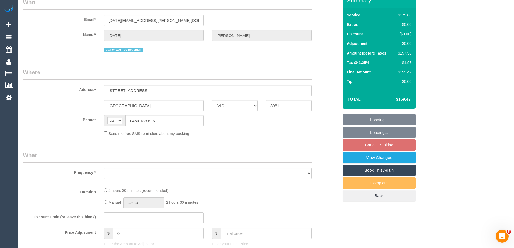
select select "object:698"
select select "number:27"
select select "number:14"
select select "number:19"
select select "number:22"
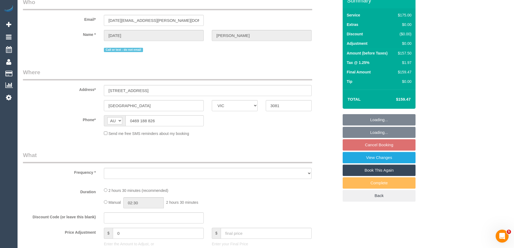
select select "number:35"
select select "number:11"
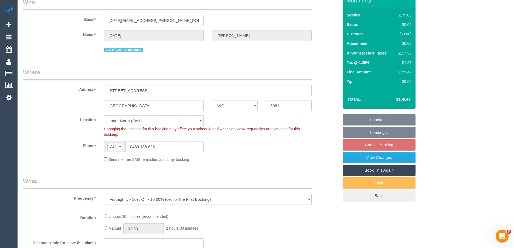
select select "string:stripe-pm_1PDeKT2GScqysDRVYRXYf5OP"
select select "150"
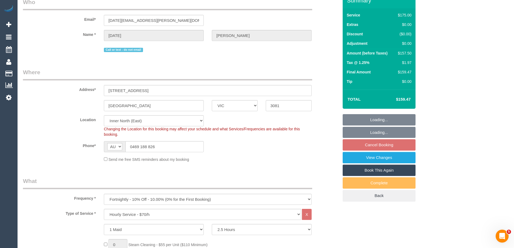
select select "object:1694"
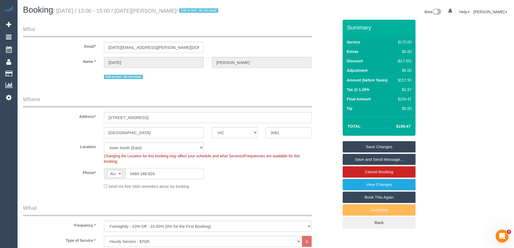
drag, startPoint x: 170, startPoint y: 172, endPoint x: 61, endPoint y: 170, distance: 109.1
click at [52, 171] on div "Phone* AF AL DZ AD AO AI AQ AG AR AM AW AU AT AZ BS BH BD BB BY BE BZ BJ BM BT …" at bounding box center [181, 173] width 324 height 11
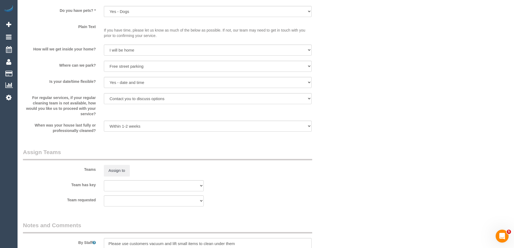
scroll to position [864, 0]
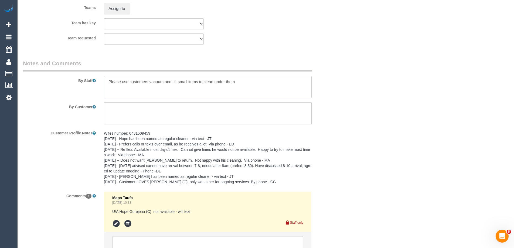
click at [108, 82] on textarea at bounding box center [208, 87] width 208 height 22
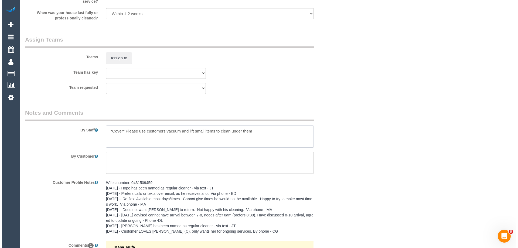
scroll to position [810, 0]
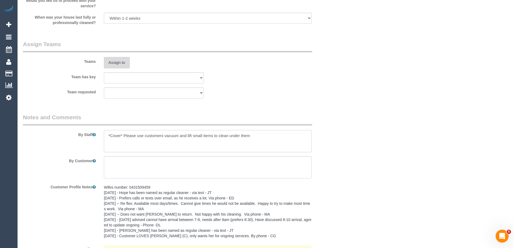
type textarea "*Cover* Please use customers vacuum and lift small items to clean under them"
click at [114, 60] on button "Assign to" at bounding box center [117, 62] width 26 height 11
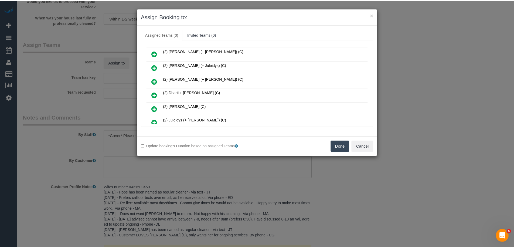
scroll to position [108, 0]
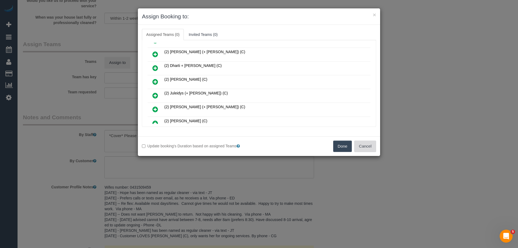
drag, startPoint x: 357, startPoint y: 146, endPoint x: 362, endPoint y: 146, distance: 5.1
click at [359, 146] on button "Cancel" at bounding box center [365, 146] width 22 height 11
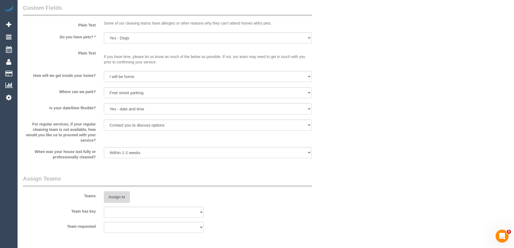
scroll to position [648, 0]
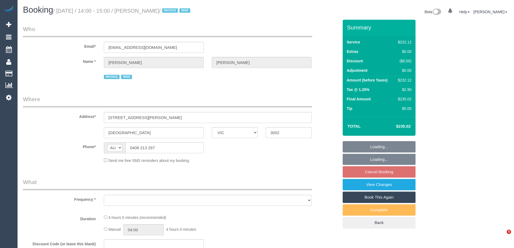
select select "VIC"
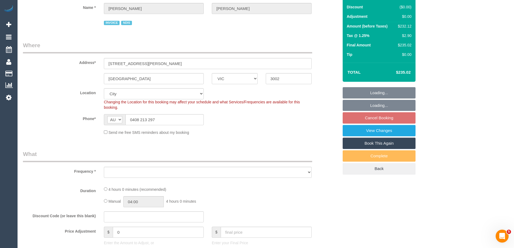
select select "object:702"
select select "number:28"
select select "number:14"
select select "number:19"
select select "number:23"
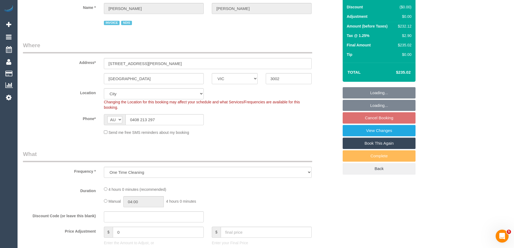
select select "object:707"
select select "240"
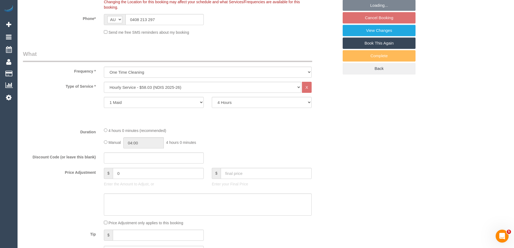
scroll to position [216, 0]
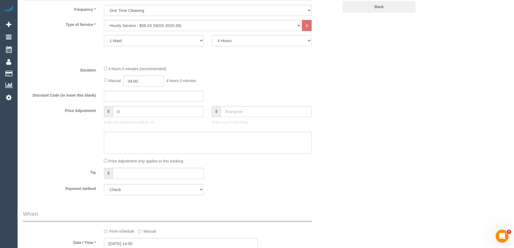
click at [150, 87] on fieldset "What Frequency * One Time Cleaning Weekly - 10% Off - 10.00% (0% for the First …" at bounding box center [181, 93] width 316 height 211
click at [148, 82] on input "04:00" at bounding box center [143, 81] width 40 height 11
type input "02:00"
click at [136, 91] on li "02:00" at bounding box center [138, 90] width 24 height 7
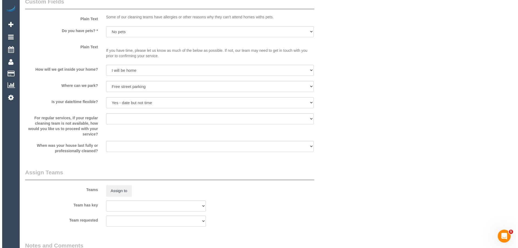
scroll to position [648, 0]
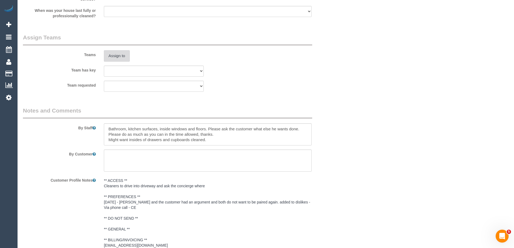
click at [110, 55] on button "Assign to" at bounding box center [117, 55] width 26 height 11
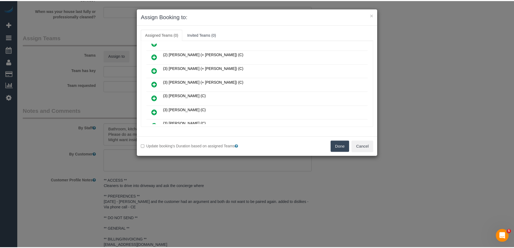
scroll to position [189, 0]
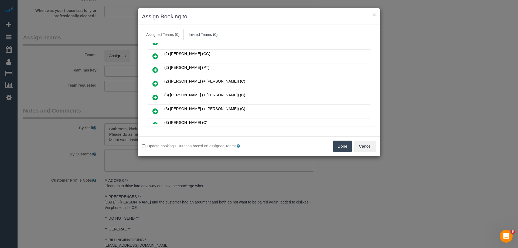
click at [342, 146] on button "Done" at bounding box center [342, 146] width 19 height 11
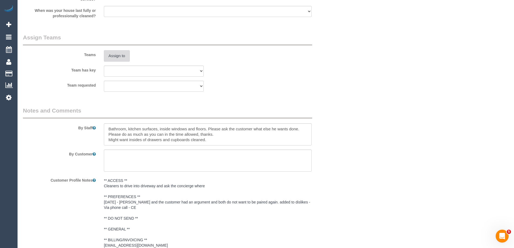
scroll to position [0, 0]
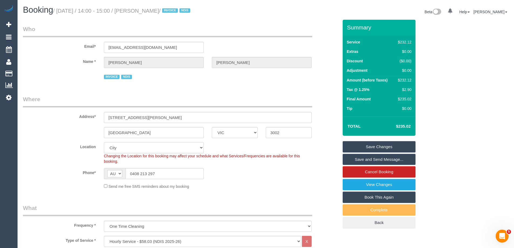
click at [114, 151] on select "Office City East (North) East (South) Inner East Inner North (East) Inner North…" at bounding box center [154, 147] width 100 height 11
select select "58"
click at [104, 142] on select "Office City East (North) East (South) Inner East Inner North (East) Inner North…" at bounding box center [154, 147] width 100 height 11
select select "object:2969"
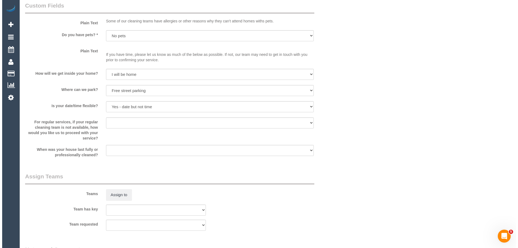
scroll to position [540, 0]
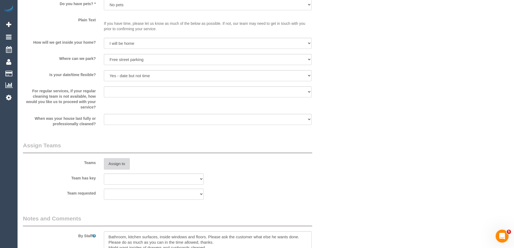
click at [108, 165] on button "Assign to" at bounding box center [117, 163] width 26 height 11
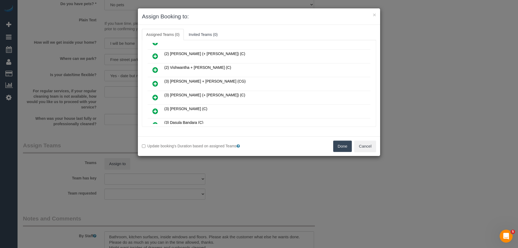
click at [155, 69] on icon at bounding box center [155, 70] width 6 height 6
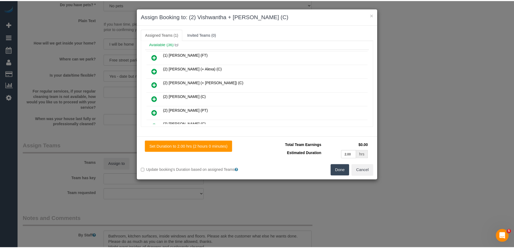
scroll to position [0, 0]
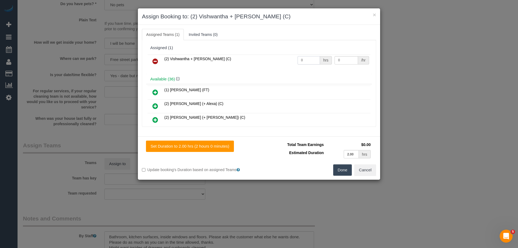
drag, startPoint x: 304, startPoint y: 61, endPoint x: 274, endPoint y: 55, distance: 30.3
click at [274, 55] on tr "(2) Vishwantha + Madhushika (C) 0 hrs 0 /hr" at bounding box center [259, 62] width 223 height 14
type input "4"
drag, startPoint x: 340, startPoint y: 59, endPoint x: 290, endPoint y: 59, distance: 49.1
click at [291, 59] on tr "(2) Vishwantha + Madhushika (C) 4 hrs 0 /hr" at bounding box center [259, 62] width 223 height 14
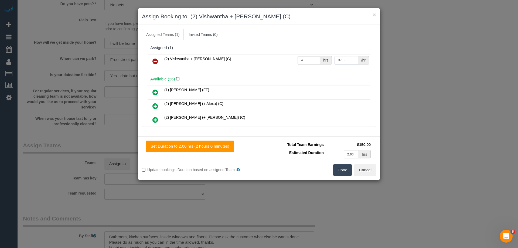
type input "37.5"
click at [343, 171] on button "Done" at bounding box center [342, 169] width 19 height 11
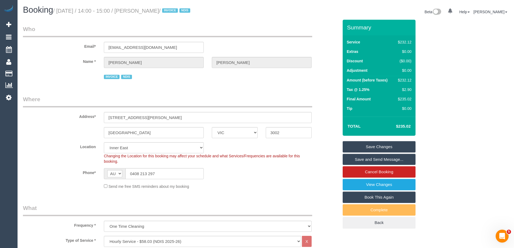
drag, startPoint x: 177, startPoint y: 11, endPoint x: 150, endPoint y: 10, distance: 27.3
click at [150, 10] on small "/ September 04, 2025 / 14:00 - 15:00 / Tom Gilbert / INVOICE NDIS" at bounding box center [122, 11] width 139 height 6
copy small "Tom Gilbert"
click at [358, 158] on link "Save and Send Message..." at bounding box center [379, 159] width 73 height 11
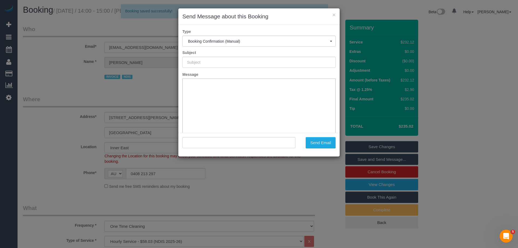
type input "Booking Confirmed"
type input ""Tom Gilbert" <tomgilbert1@icloud.com>"
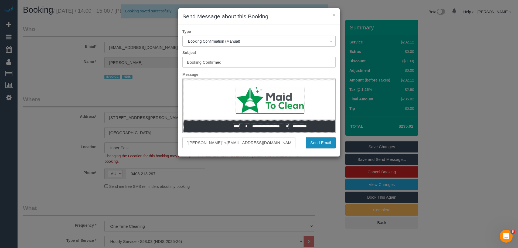
click at [325, 142] on button "Send Email" at bounding box center [321, 142] width 30 height 11
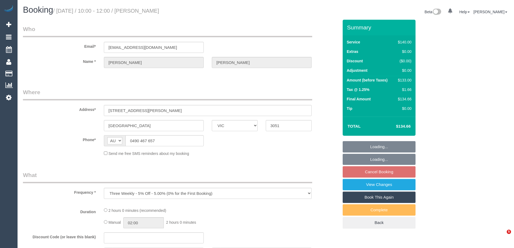
select select "VIC"
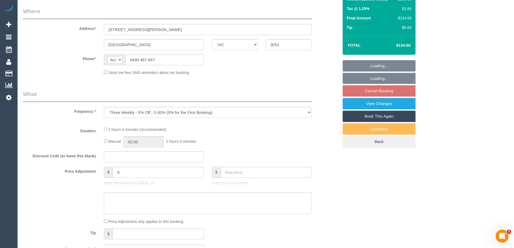
select select "string:stripe-pm_1RCYcd2GScqysDRVbZLA98HB"
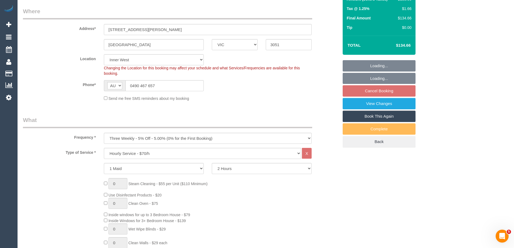
select select "object:714"
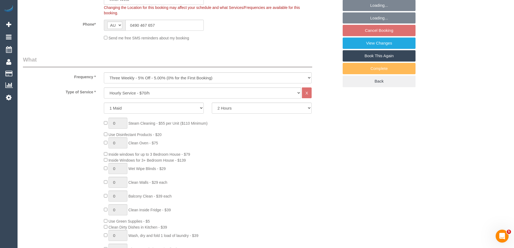
select select "number:28"
select select "number:14"
select select "number:18"
select select "number:24"
select select "number:34"
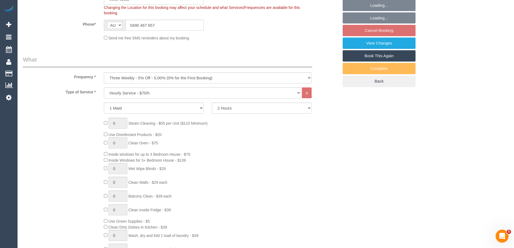
select select "number:12"
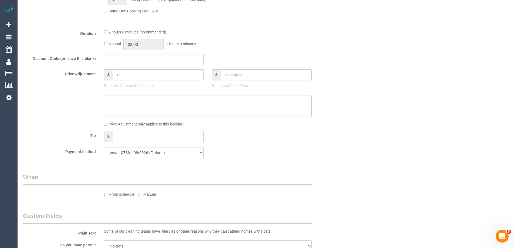
select select "spot3"
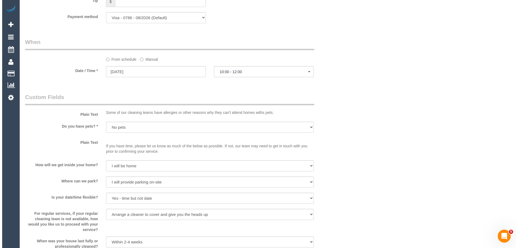
scroll to position [675, 0]
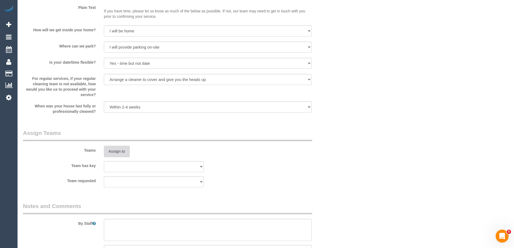
click at [120, 151] on button "Assign to" at bounding box center [117, 151] width 26 height 11
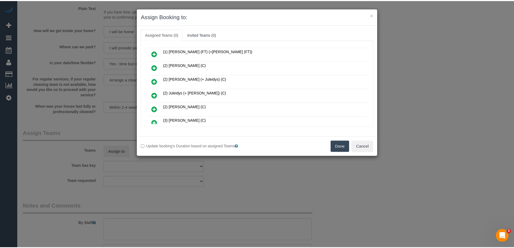
scroll to position [27, 0]
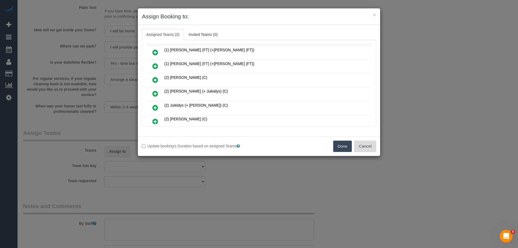
click at [365, 144] on button "Cancel" at bounding box center [365, 146] width 22 height 11
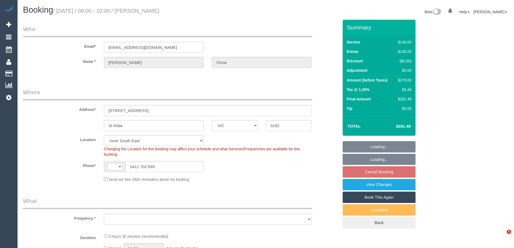
select select "VIC"
select select "string:AU"
select select "object:675"
select select "number:28"
select select "number:14"
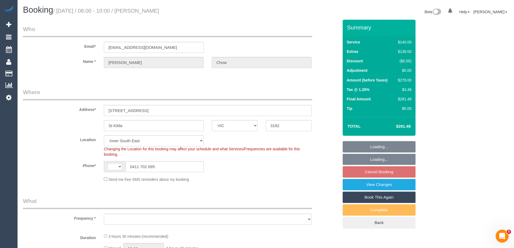
select select "number:19"
select select "number:24"
select select "number:26"
select select "string:stripe-pm_1Rs2es2GScqysDRVLUZJbunT"
select select "spot2"
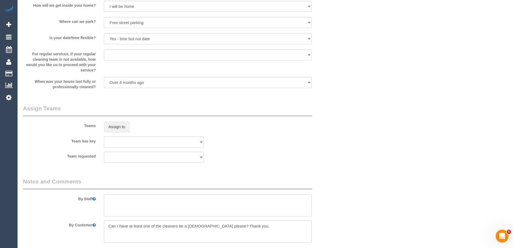
scroll to position [782, 0]
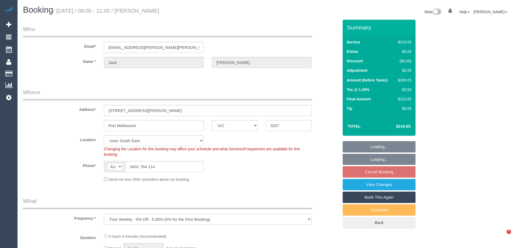
select select "VIC"
select select "string:stripe-pm_1QM3KQ2GScqysDRVRqfm75YE"
select select "number:28"
select select "number:14"
select select "number:19"
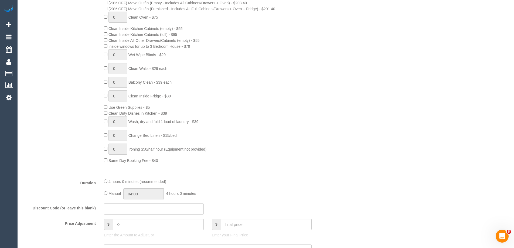
scroll to position [405, 0]
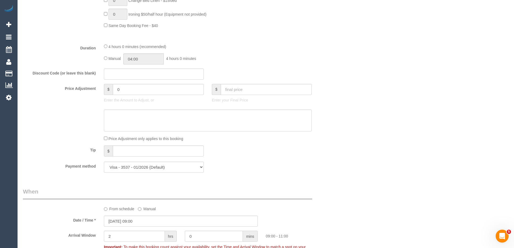
click at [108, 59] on div "Manual 04:00 4 hours 0 minutes" at bounding box center [208, 58] width 208 height 11
click at [145, 59] on input "04:00" at bounding box center [143, 58] width 40 height 11
type input "02:00"
click at [138, 71] on li "02:00" at bounding box center [138, 68] width 24 height 7
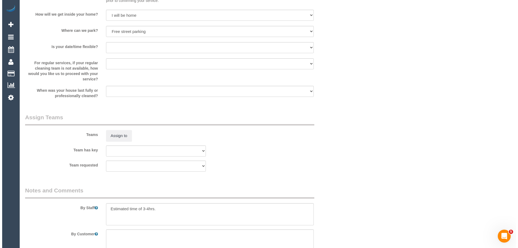
scroll to position [783, 0]
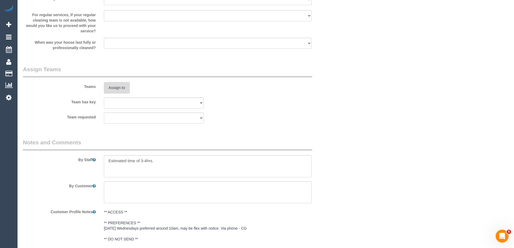
click at [117, 88] on button "Assign to" at bounding box center [117, 87] width 26 height 11
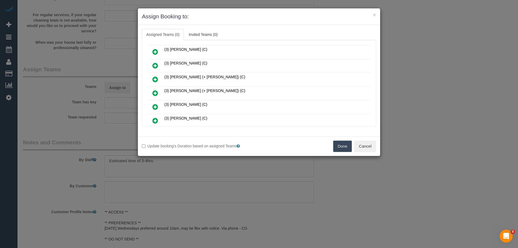
scroll to position [189, 0]
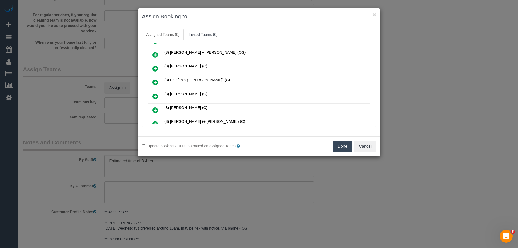
click at [154, 83] on icon at bounding box center [155, 82] width 6 height 6
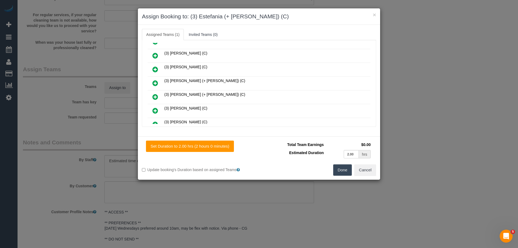
click at [154, 96] on icon at bounding box center [155, 97] width 6 height 6
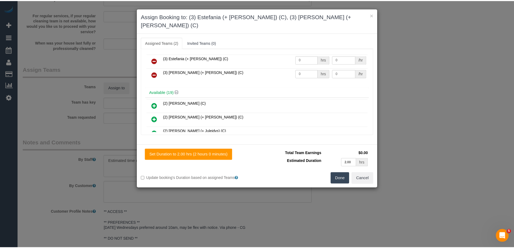
scroll to position [0, 0]
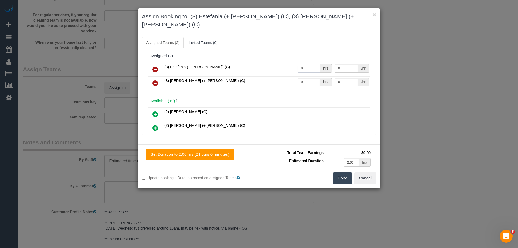
click at [280, 63] on tr "(3) Estefania (+ Juliana) (C) 0 hrs 0 /hr" at bounding box center [259, 70] width 223 height 14
type input "1"
drag, startPoint x: 305, startPoint y: 73, endPoint x: 280, endPoint y: 72, distance: 24.9
click at [281, 76] on tr "(3) Juliana (+ Estefania) (C) 0 hrs 0 /hr" at bounding box center [259, 83] width 223 height 14
type input "1"
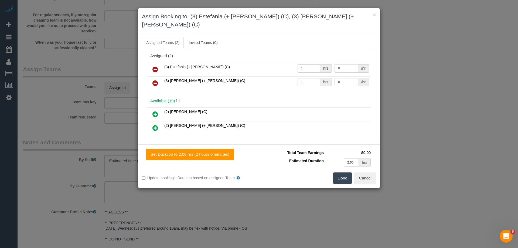
click at [311, 63] on tr "(3) Estefania (+ Juliana) (C) 1 hrs 0 /hr" at bounding box center [259, 70] width 223 height 14
type input "65"
drag, startPoint x: 344, startPoint y: 73, endPoint x: 309, endPoint y: 72, distance: 34.6
click at [317, 76] on tr "(3) Juliana (+ Estefania) (C) 1 hrs 0 /hr" at bounding box center [259, 83] width 223 height 14
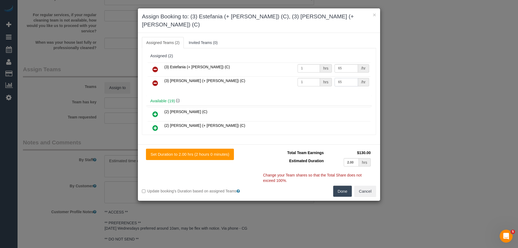
type input "65"
click at [342, 186] on button "Done" at bounding box center [342, 191] width 19 height 11
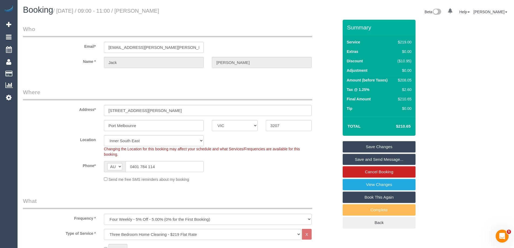
drag, startPoint x: 161, startPoint y: 11, endPoint x: 149, endPoint y: 10, distance: 12.7
click at [149, 10] on h1 "Booking / September 08, 2025 / 09:00 - 11:00 / Jack Peterson" at bounding box center [142, 9] width 239 height 9
copy small "Jack Peterson"
click at [362, 146] on link "Save Changes" at bounding box center [379, 146] width 73 height 11
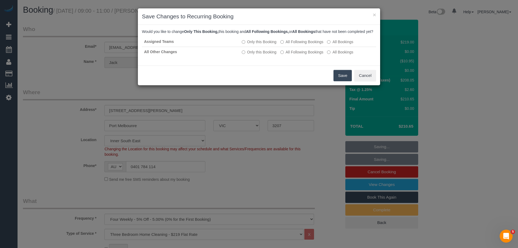
click at [340, 80] on button "Save" at bounding box center [343, 75] width 18 height 11
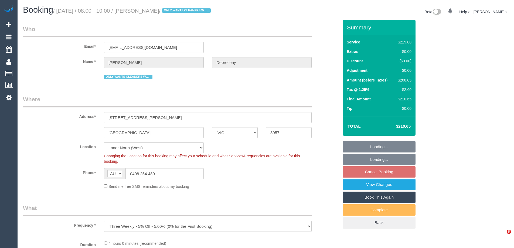
select select "VIC"
select select "string:stripe-pm_1QSYE42GScqysDRV0aWtKGdt"
select select "number:30"
select select "number:16"
select select "number:19"
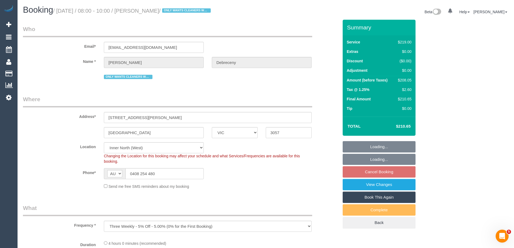
select select "number:22"
select select "number:34"
select select "number:13"
select select "object:1641"
select select "spot2"
